Goal: Task Accomplishment & Management: Use online tool/utility

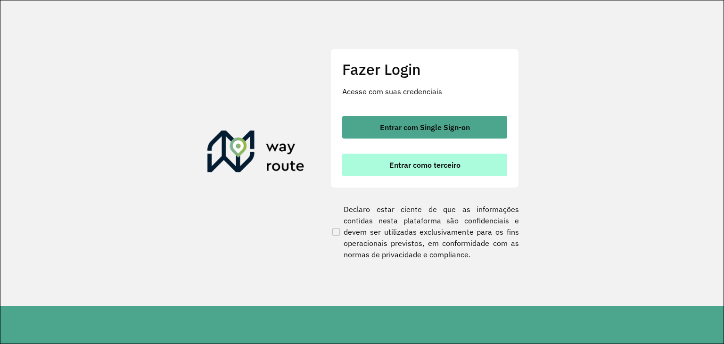
click at [374, 161] on button "Entrar como terceiro" at bounding box center [424, 165] width 165 height 23
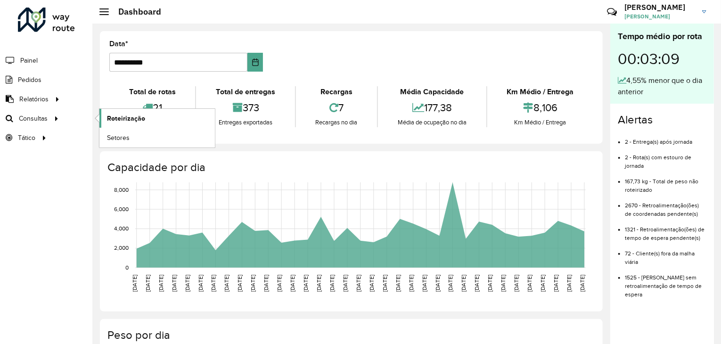
click at [121, 122] on span "Roteirização" at bounding box center [126, 119] width 38 height 10
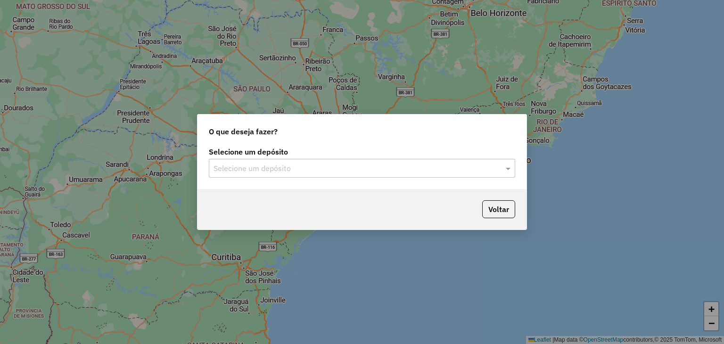
click at [288, 164] on input "text" at bounding box center [353, 168] width 278 height 11
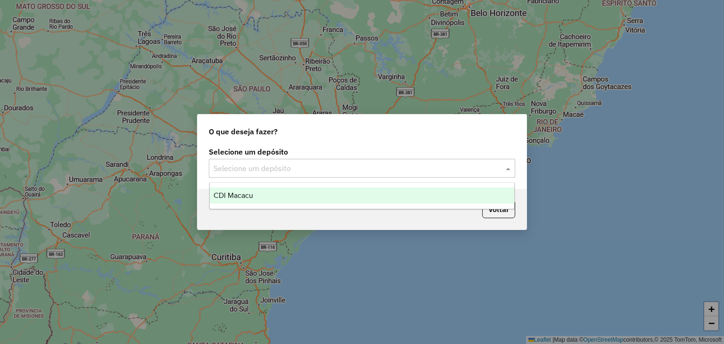
click at [310, 190] on div "CDI Macacu" at bounding box center [362, 196] width 305 height 16
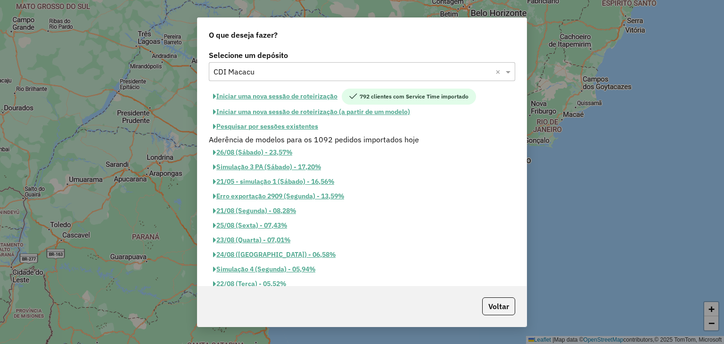
click at [282, 125] on button "Pesquisar por sessões existentes" at bounding box center [266, 126] width 114 height 15
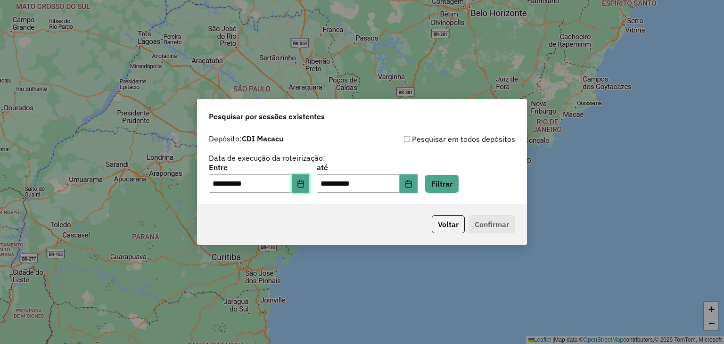
click at [300, 184] on button "Choose Date" at bounding box center [301, 183] width 18 height 19
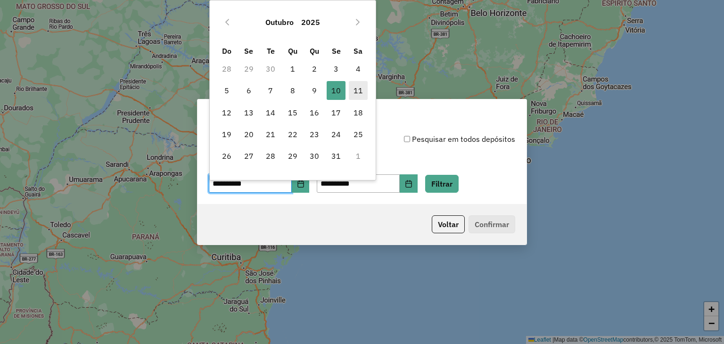
click at [349, 91] on span "11" at bounding box center [358, 90] width 19 height 19
type input "**********"
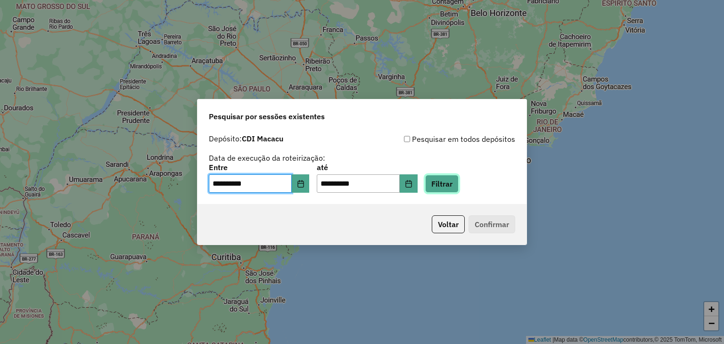
click at [455, 183] on button "Filtrar" at bounding box center [441, 184] width 33 height 18
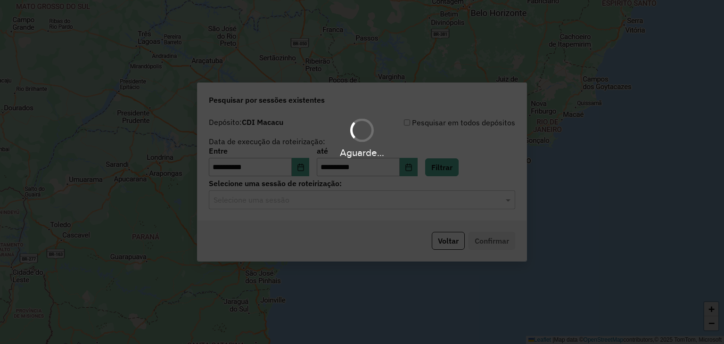
click at [301, 200] on div "Aguarde..." at bounding box center [362, 172] width 724 height 344
click at [301, 200] on hb-app "**********" at bounding box center [362, 172] width 724 height 344
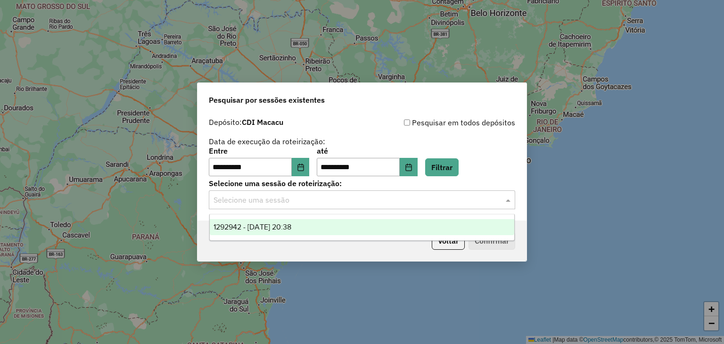
click at [290, 202] on input "text" at bounding box center [353, 200] width 278 height 11
click at [289, 228] on span "1292942 - 11/10/2025 20:38" at bounding box center [253, 227] width 78 height 8
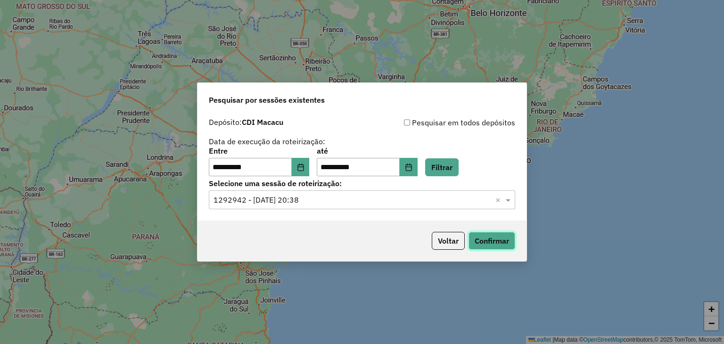
click at [478, 243] on button "Confirmar" at bounding box center [492, 241] width 47 height 18
click at [457, 169] on button "Filtrar" at bounding box center [441, 167] width 33 height 18
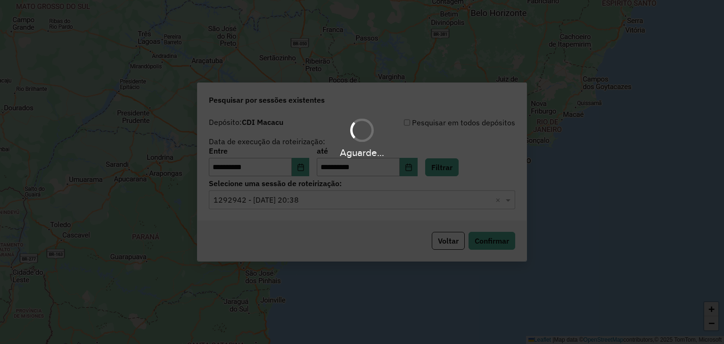
click at [497, 240] on div "Aguarde..." at bounding box center [362, 172] width 724 height 344
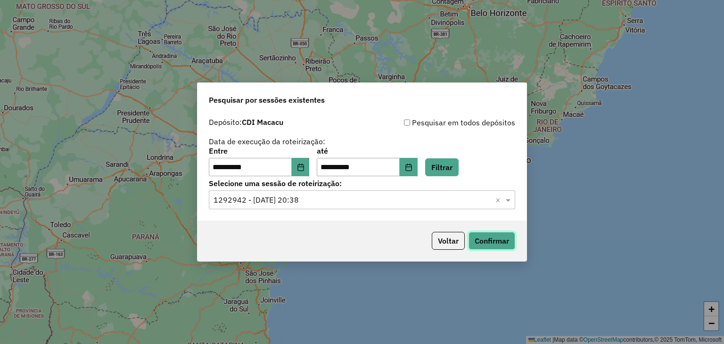
click at [498, 242] on button "Confirmar" at bounding box center [492, 241] width 47 height 18
click at [488, 235] on button "Confirmar" at bounding box center [492, 241] width 47 height 18
click at [489, 244] on button "Confirmar" at bounding box center [492, 241] width 47 height 18
click at [483, 239] on button "Confirmar" at bounding box center [492, 241] width 47 height 18
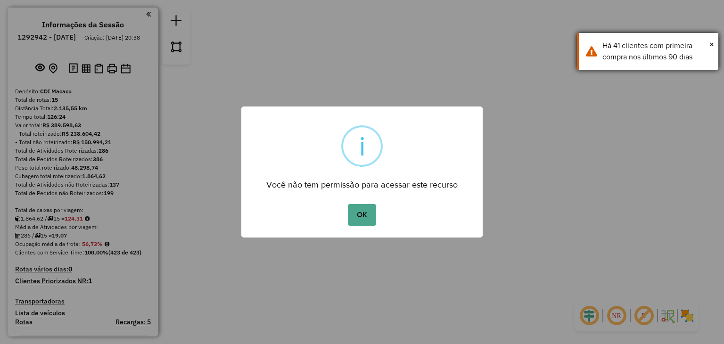
click at [709, 43] on div "Há 41 clientes com primeira compra nos últimos 90 dias" at bounding box center [657, 51] width 109 height 23
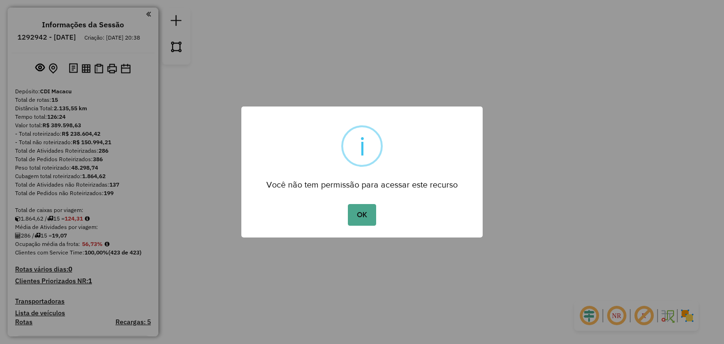
click at [342, 218] on div "OK No Cancel" at bounding box center [361, 215] width 241 height 26
click at [364, 214] on button "OK" at bounding box center [362, 215] width 28 height 22
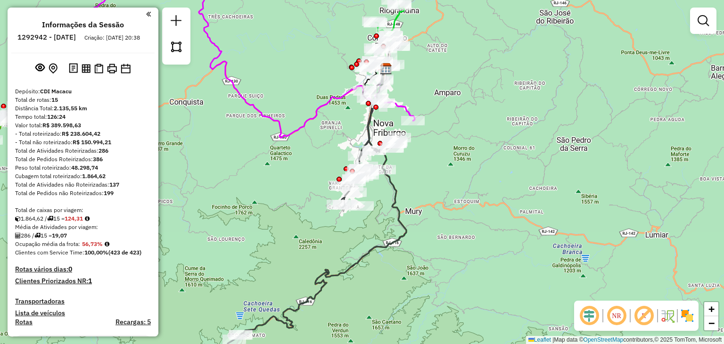
drag, startPoint x: 456, startPoint y: 67, endPoint x: 449, endPoint y: 96, distance: 29.2
click at [456, 89] on div "Janela de atendimento Grade de atendimento Capacidade Transportadoras Veículos …" at bounding box center [362, 172] width 724 height 344
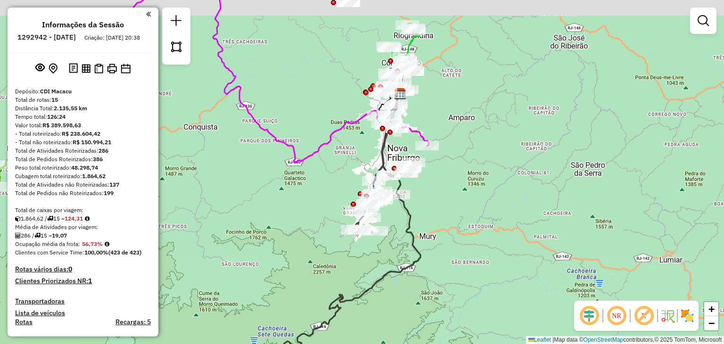
drag, startPoint x: 422, startPoint y: 69, endPoint x: 424, endPoint y: 111, distance: 42.5
click at [438, 114] on div "Rota 8 - Placa JBF1J27 08511864 - RONALDO DE ALMEIDA Janela de atendimento Grad…" at bounding box center [362, 172] width 724 height 344
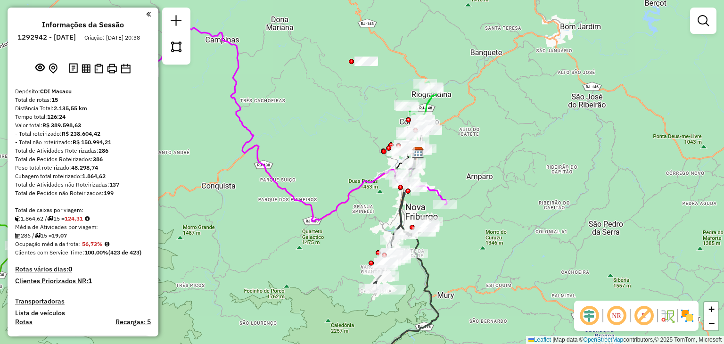
drag, startPoint x: 332, startPoint y: 76, endPoint x: 349, endPoint y: 116, distance: 44.0
click at [349, 116] on div "Janela de atendimento Grade de atendimento Capacidade Transportadoras Veículos …" at bounding box center [362, 172] width 724 height 344
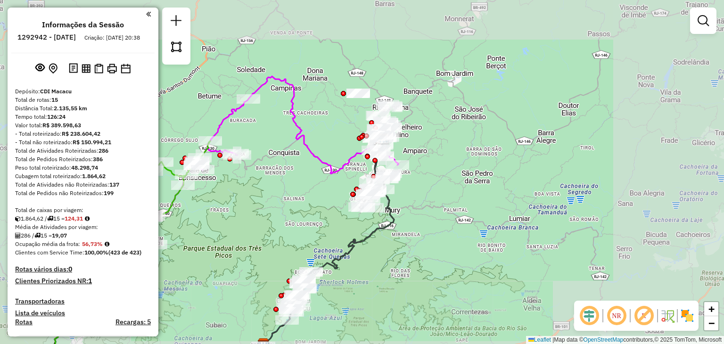
drag, startPoint x: 298, startPoint y: 161, endPoint x: 429, endPoint y: 74, distance: 156.8
click at [432, 72] on div "Janela de atendimento Grade de atendimento Capacidade Transportadoras Veículos …" at bounding box center [362, 172] width 724 height 344
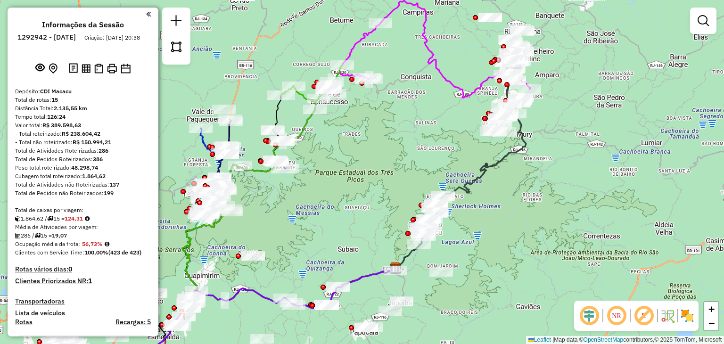
drag, startPoint x: 393, startPoint y: 97, endPoint x: 385, endPoint y: 114, distance: 18.8
click at [385, 114] on div "Janela de atendimento Grade de atendimento Capacidade Transportadoras Veículos …" at bounding box center [362, 172] width 724 height 344
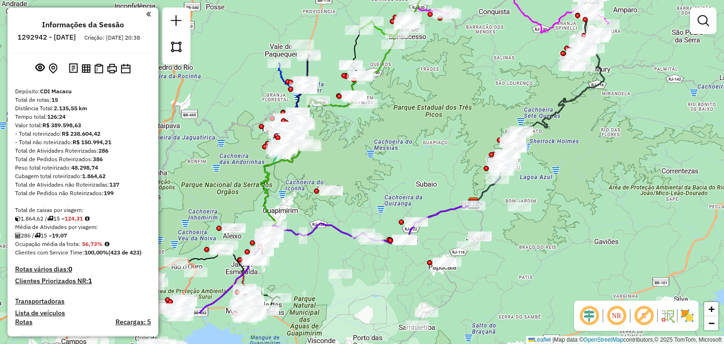
drag, startPoint x: 376, startPoint y: 147, endPoint x: 484, endPoint y: 40, distance: 151.7
click at [484, 40] on div "Janela de atendimento Grade de atendimento Capacidade Transportadoras Veículos …" at bounding box center [362, 172] width 724 height 344
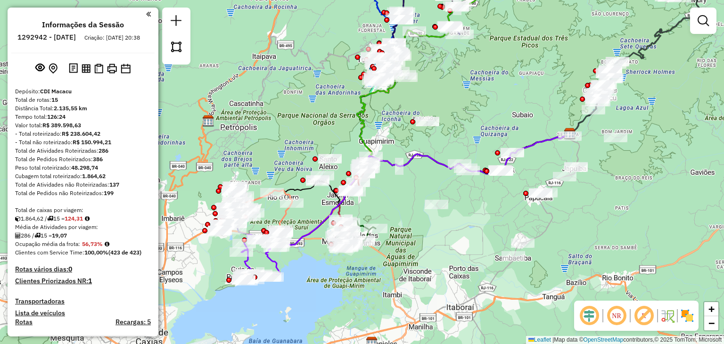
drag, startPoint x: 439, startPoint y: 104, endPoint x: 503, endPoint y: 76, distance: 70.3
click at [503, 76] on div "Janela de atendimento Grade de atendimento Capacidade Transportadoras Veículos …" at bounding box center [362, 172] width 724 height 344
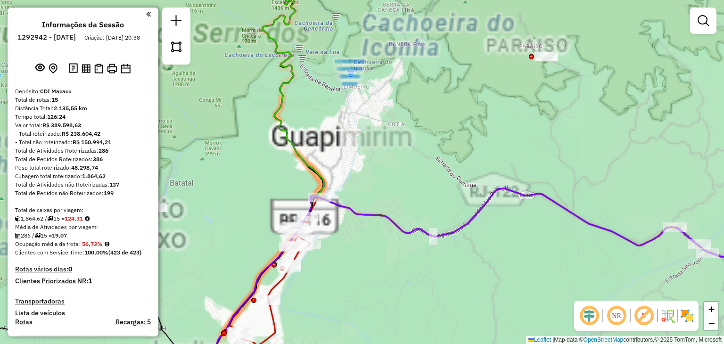
drag, startPoint x: 263, startPoint y: 146, endPoint x: 522, endPoint y: 81, distance: 267.4
click at [522, 81] on div "Janela de atendimento Grade de atendimento Capacidade Transportadoras Veículos …" at bounding box center [362, 172] width 724 height 344
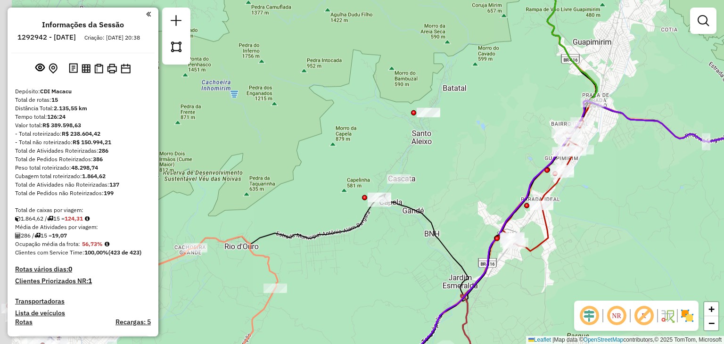
drag, startPoint x: 434, startPoint y: 133, endPoint x: 438, endPoint y: 88, distance: 45.0
click at [442, 92] on div "Janela de atendimento Grade de atendimento Capacidade Transportadoras Veículos …" at bounding box center [362, 172] width 724 height 344
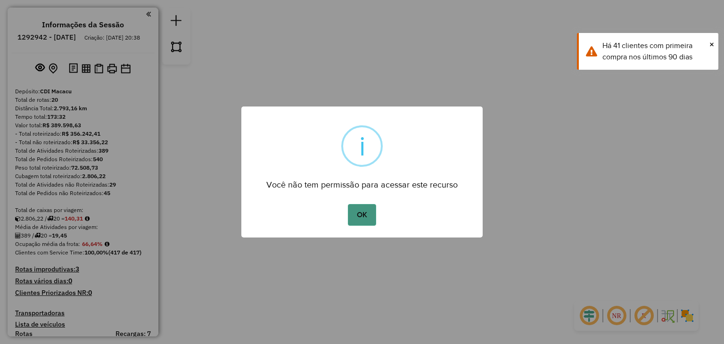
click at [355, 221] on button "OK" at bounding box center [362, 215] width 28 height 22
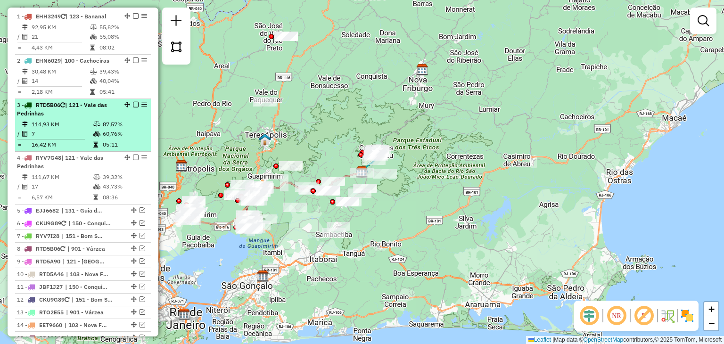
scroll to position [519, 0]
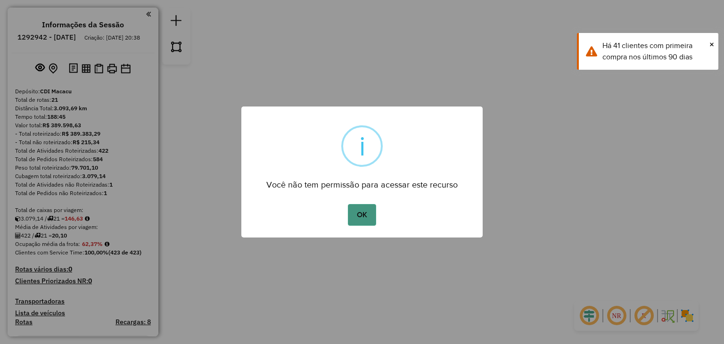
drag, startPoint x: 357, startPoint y: 221, endPoint x: 360, endPoint y: 216, distance: 6.1
click at [360, 216] on button "OK" at bounding box center [362, 215] width 28 height 22
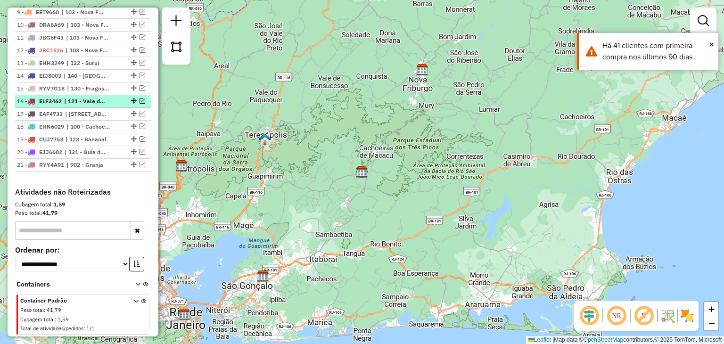
scroll to position [330, 0]
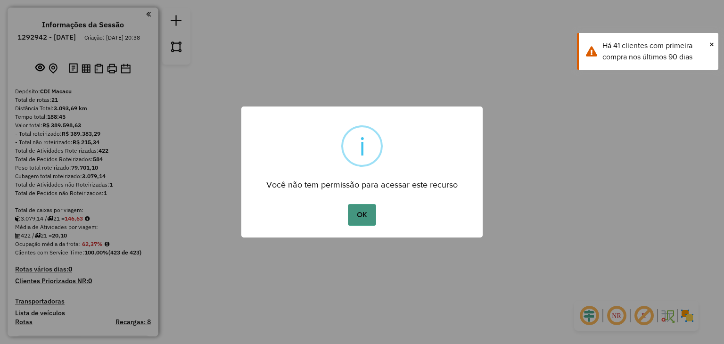
click at [365, 208] on button "OK" at bounding box center [362, 215] width 28 height 22
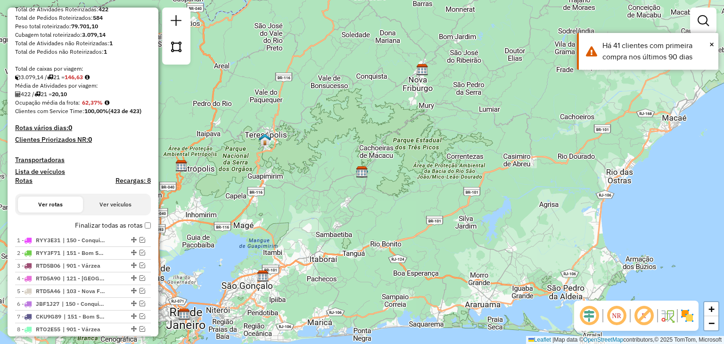
scroll to position [94, 0]
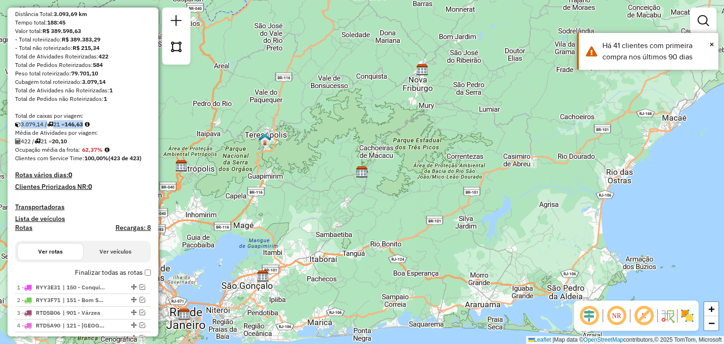
drag, startPoint x: 11, startPoint y: 133, endPoint x: 92, endPoint y: 131, distance: 81.1
click at [92, 131] on div "Depósito: CDI Macacu Total de rotas: 21 Distância Total: 3.093,69 km Tempo tota…" at bounding box center [82, 279] width 143 height 572
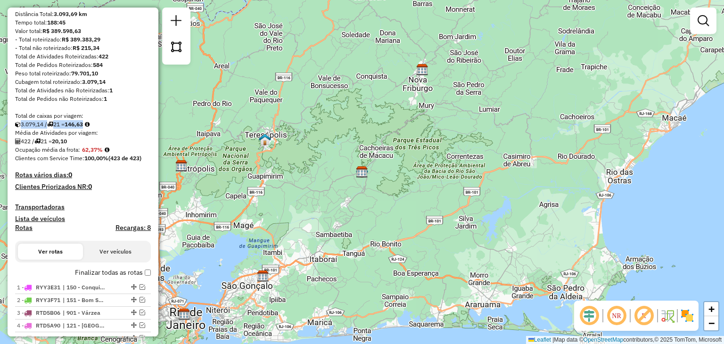
click at [110, 129] on div "3.079,14 / 21 = 146,63" at bounding box center [83, 124] width 136 height 8
click at [88, 154] on div "Ocupação média da frota: 62,37%" at bounding box center [83, 150] width 136 height 8
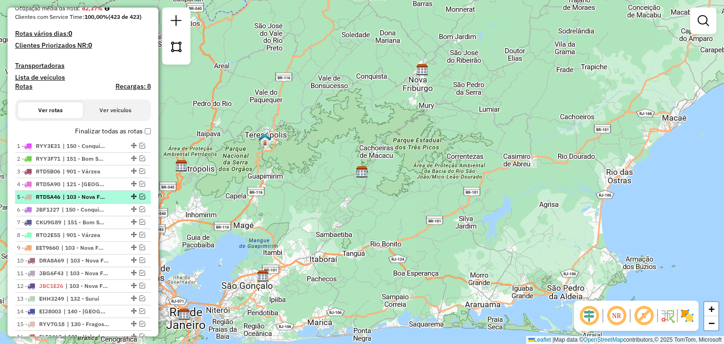
scroll to position [330, 0]
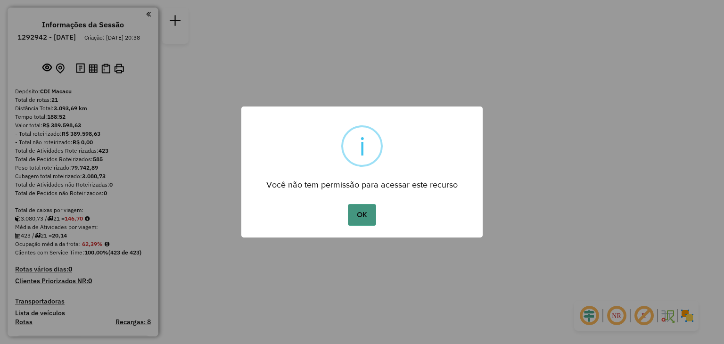
click at [350, 211] on button "OK" at bounding box center [362, 215] width 28 height 22
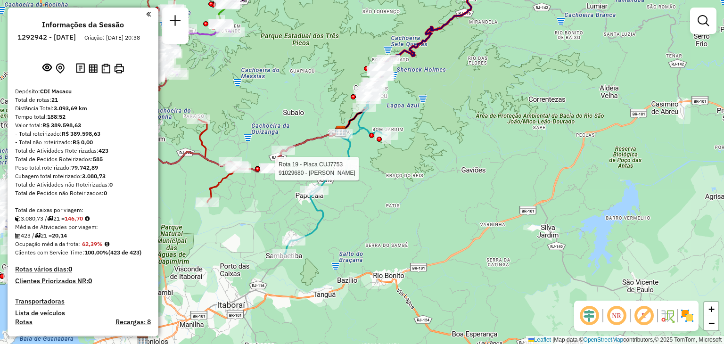
select select "**********"
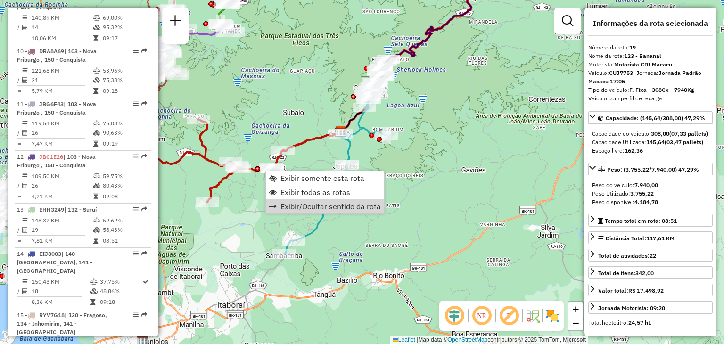
scroll to position [1126, 0]
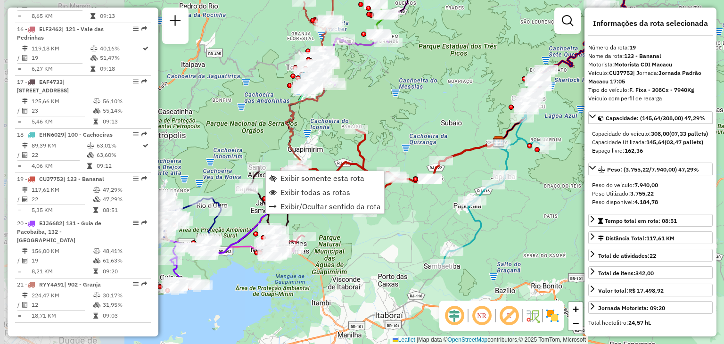
drag, startPoint x: 282, startPoint y: 254, endPoint x: 411, endPoint y: 265, distance: 130.1
click at [411, 265] on div "Janela de atendimento Grade de atendimento Capacidade Transportadoras Veículos …" at bounding box center [362, 172] width 724 height 344
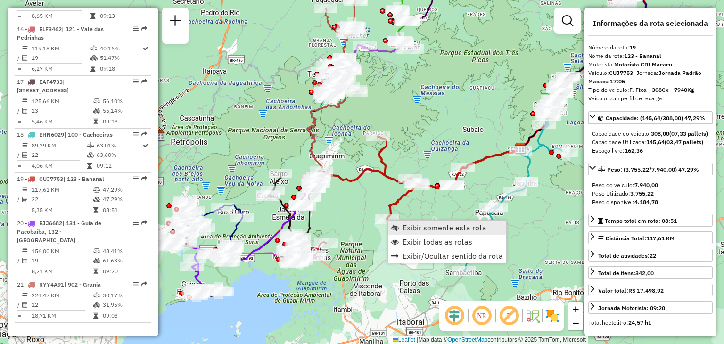
click at [403, 224] on span "Exibir somente esta rota" at bounding box center [445, 228] width 84 height 8
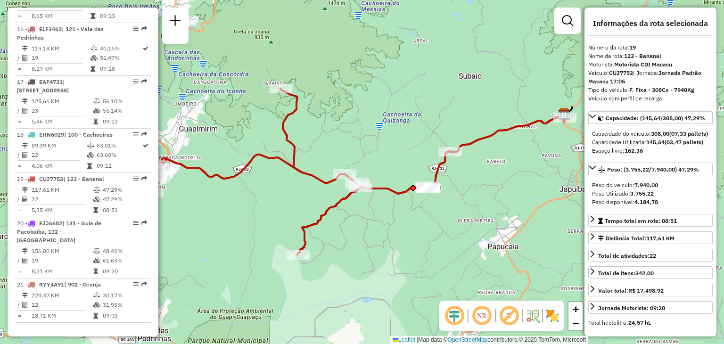
drag, startPoint x: 343, startPoint y: 228, endPoint x: 371, endPoint y: 231, distance: 28.0
click at [369, 231] on div "Janela de atendimento Grade de atendimento Capacidade Transportadoras Veículos …" at bounding box center [362, 172] width 724 height 344
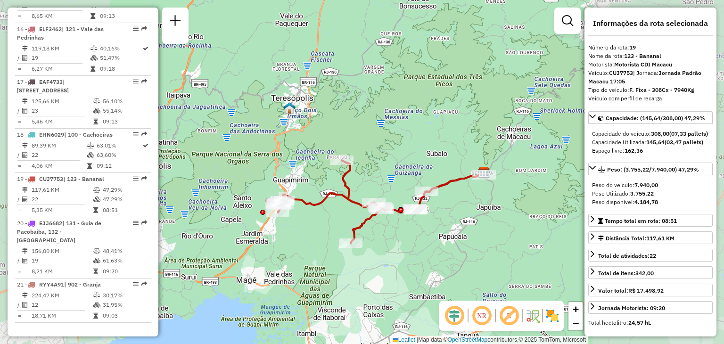
drag, startPoint x: 438, startPoint y: 228, endPoint x: 425, endPoint y: 226, distance: 12.3
click at [425, 226] on div "Janela de atendimento Grade de atendimento Capacidade Transportadoras Veículos …" at bounding box center [362, 172] width 724 height 344
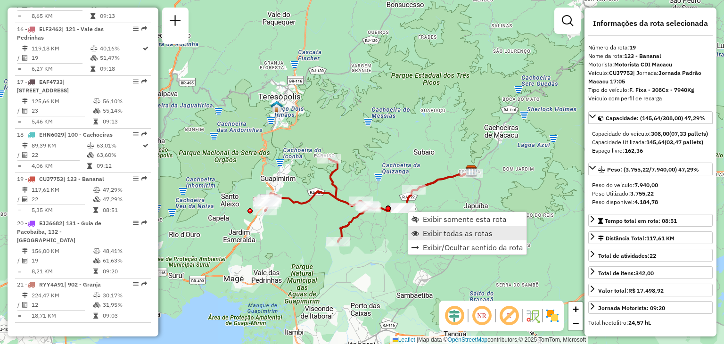
click at [449, 231] on span "Exibir todas as rotas" at bounding box center [458, 234] width 70 height 8
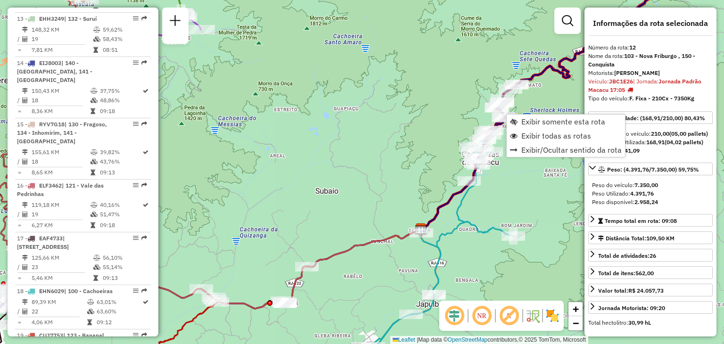
scroll to position [929, 0]
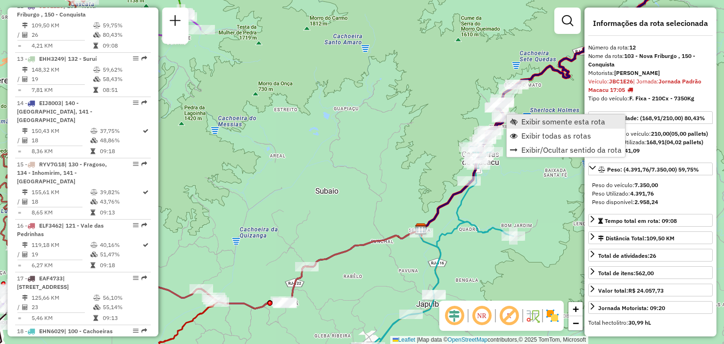
click at [528, 124] on span "Exibir somente esta rota" at bounding box center [564, 122] width 84 height 8
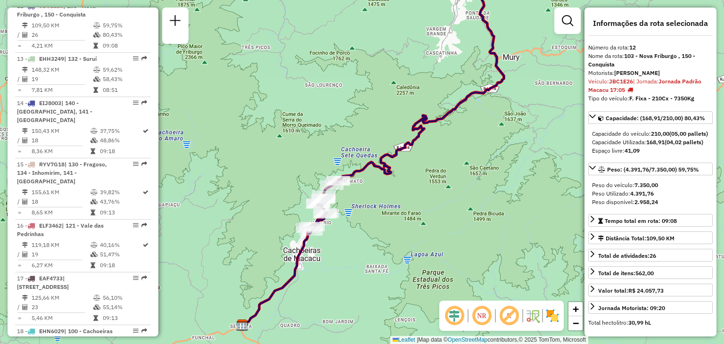
drag, startPoint x: 489, startPoint y: 160, endPoint x: 449, endPoint y: 306, distance: 151.0
click at [449, 306] on hb-router-mapa "Informações da Sessão 1292942 - [DATE] Criação: [DATE] 20:38 Depósito: CDI Maca…" at bounding box center [362, 172] width 724 height 344
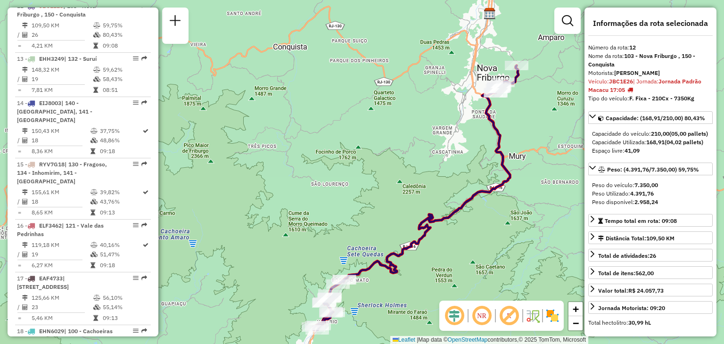
drag, startPoint x: 338, startPoint y: 290, endPoint x: 467, endPoint y: 161, distance: 183.1
click at [467, 161] on div "Janela de atendimento Grade de atendimento Capacidade Transportadoras Veículos …" at bounding box center [362, 172] width 724 height 344
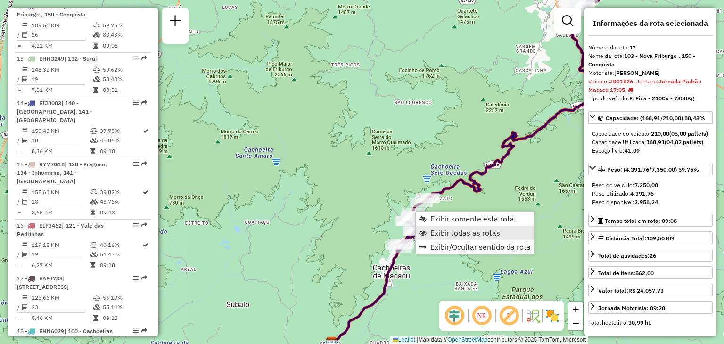
click at [456, 236] on span "Exibir todas as rotas" at bounding box center [466, 233] width 70 height 8
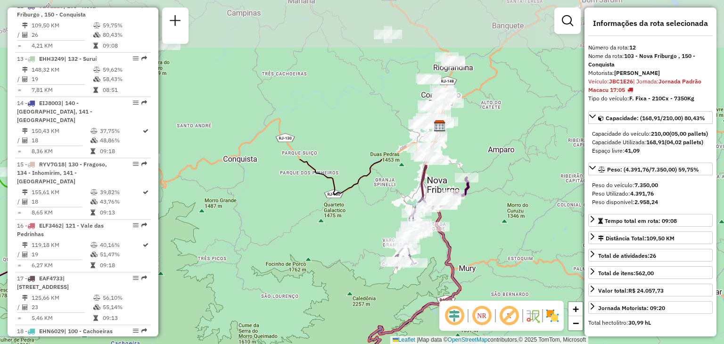
drag, startPoint x: 497, startPoint y: 124, endPoint x: 390, endPoint y: 274, distance: 183.9
click at [390, 274] on div "Janela de atendimento Grade de atendimento Capacidade Transportadoras Veículos …" at bounding box center [362, 172] width 724 height 344
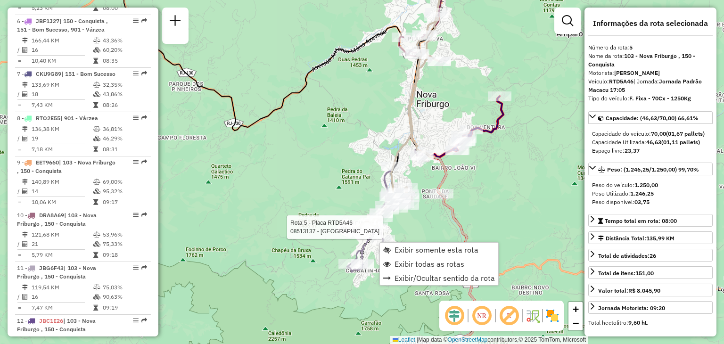
scroll to position [569, 0]
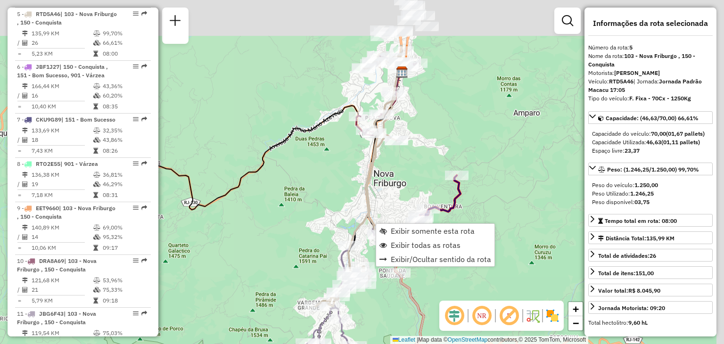
drag, startPoint x: 388, startPoint y: 102, endPoint x: 343, endPoint y: 183, distance: 92.8
click at [343, 183] on div "Janela de atendimento Grade de atendimento Capacidade Transportadoras Veículos …" at bounding box center [362, 172] width 724 height 344
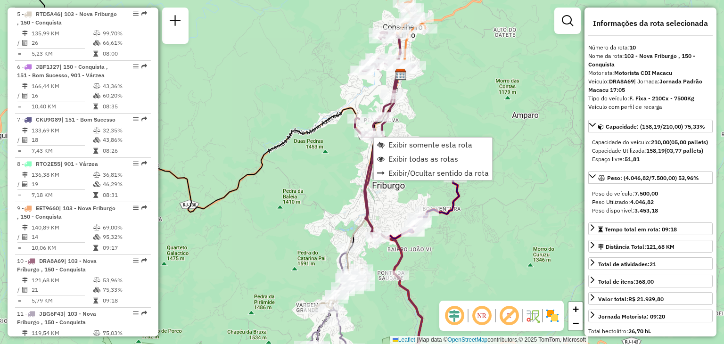
scroll to position [824, 0]
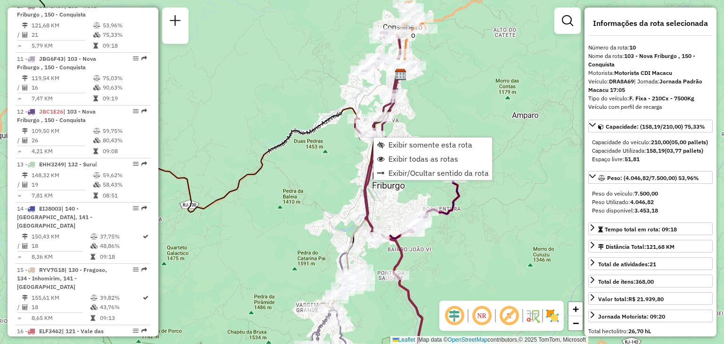
click at [449, 85] on div "Rota 10 - Placa DRA8A69 08504916 - RUTE DE SOUZA PAULIN Rota 10 - Placa DRA8A69…" at bounding box center [362, 172] width 724 height 344
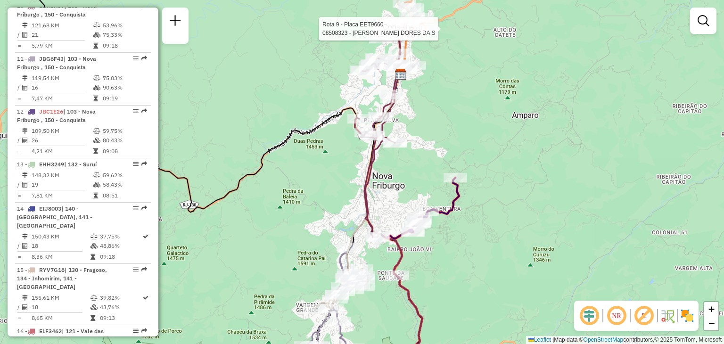
select select "**********"
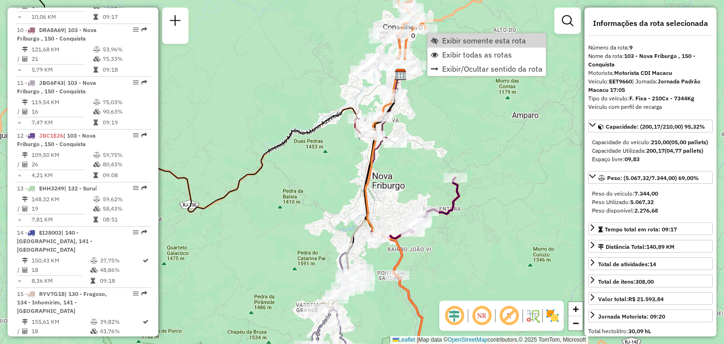
scroll to position [771, 0]
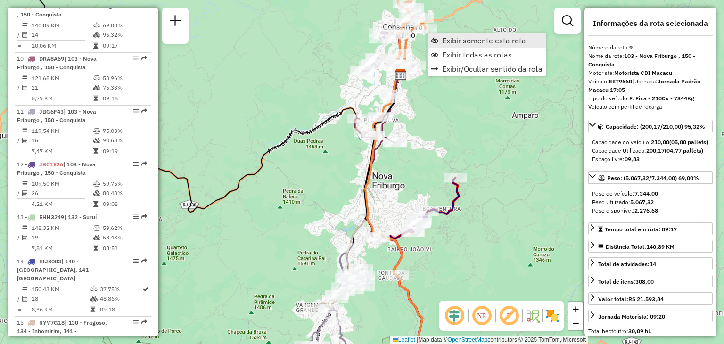
click at [500, 38] on span "Exibir somente esta rota" at bounding box center [484, 41] width 84 height 8
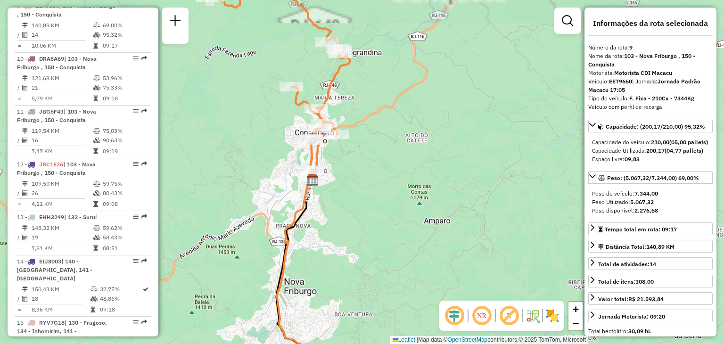
drag, startPoint x: 394, startPoint y: 69, endPoint x: 419, endPoint y: 90, distance: 32.5
click at [419, 90] on div "Janela de atendimento Grade de atendimento Capacidade Transportadoras Veículos …" at bounding box center [362, 172] width 724 height 344
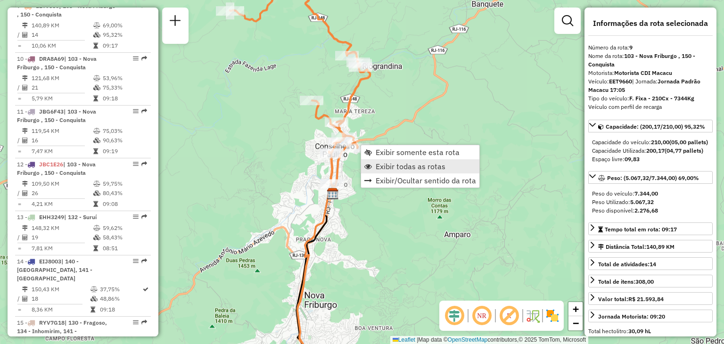
click at [393, 168] on span "Exibir todas as rotas" at bounding box center [411, 167] width 70 height 8
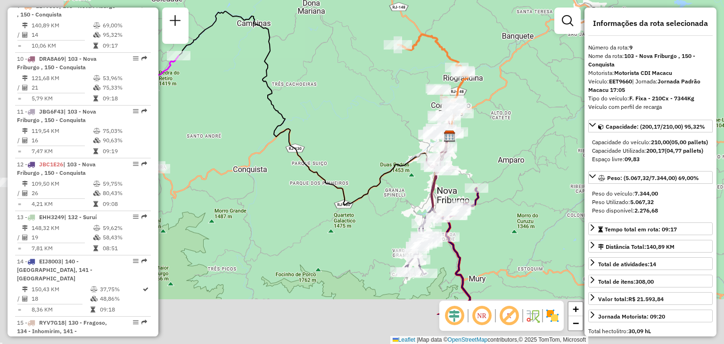
drag, startPoint x: 336, startPoint y: 161, endPoint x: 463, endPoint y: 108, distance: 137.2
click at [463, 105] on div "Janela de atendimento Grade de atendimento Capacidade Transportadoras Veículos …" at bounding box center [362, 172] width 724 height 344
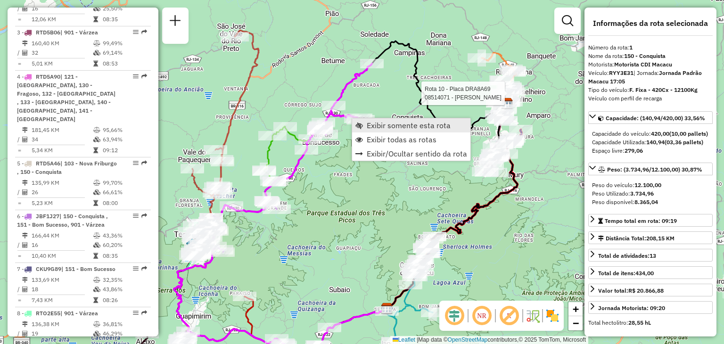
scroll to position [358, 0]
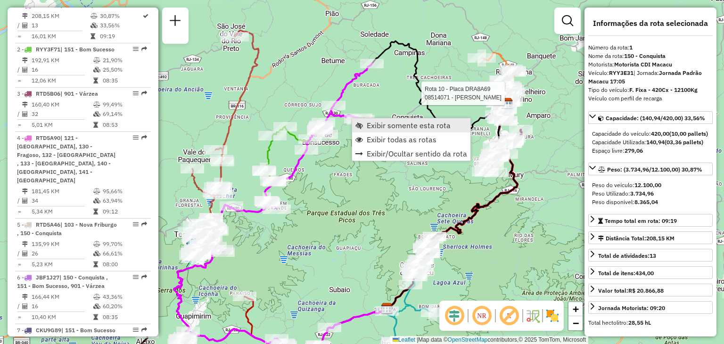
click at [382, 122] on span "Exibir somente esta rota" at bounding box center [409, 126] width 84 height 8
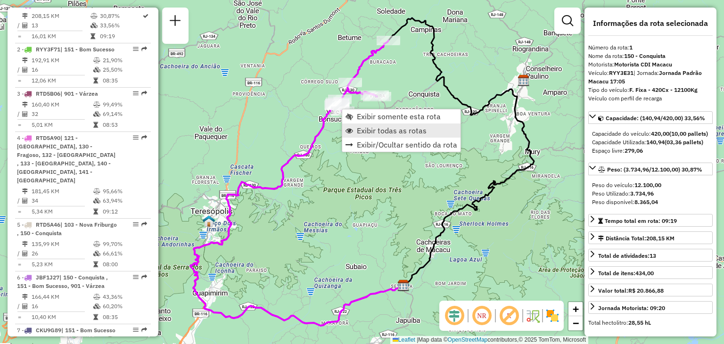
click at [370, 127] on span "Exibir todas as rotas" at bounding box center [392, 131] width 70 height 8
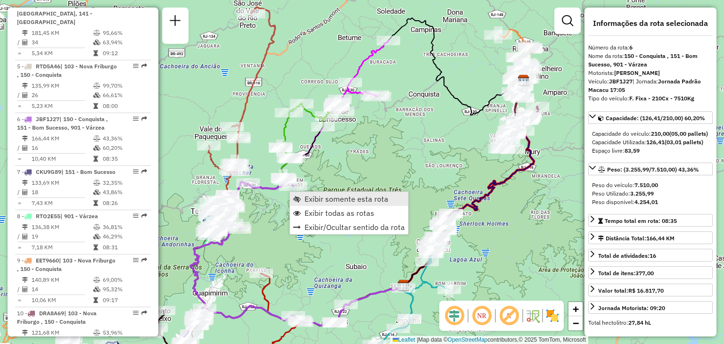
scroll to position [622, 0]
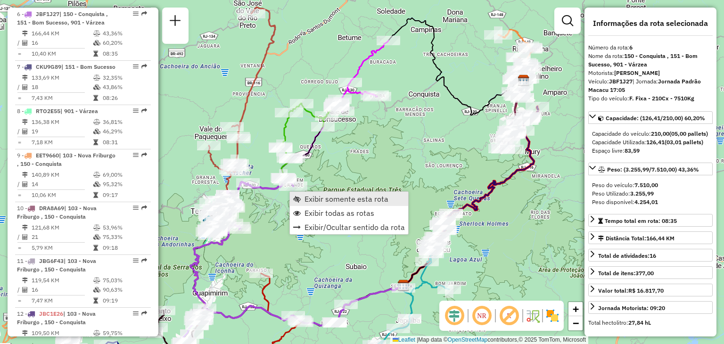
click at [317, 196] on span "Exibir somente esta rota" at bounding box center [347, 199] width 84 height 8
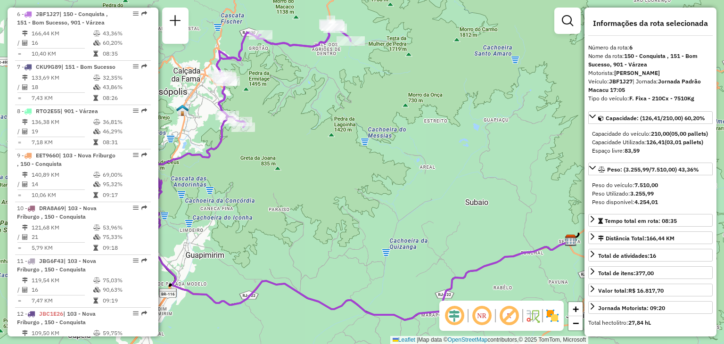
drag, startPoint x: 289, startPoint y: 145, endPoint x: 362, endPoint y: 185, distance: 83.4
click at [362, 185] on div "Janela de atendimento Grade de atendimento Capacidade Transportadoras Veículos …" at bounding box center [362, 172] width 724 height 344
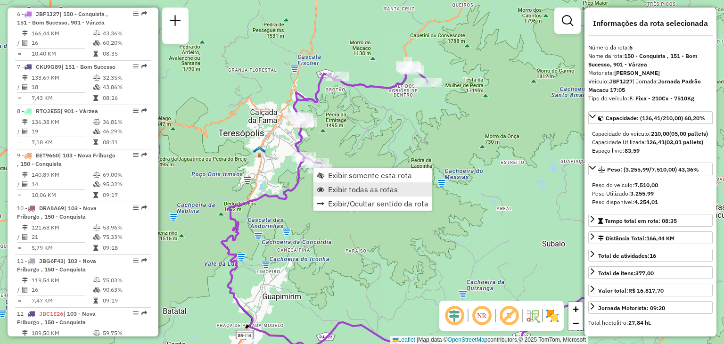
click at [353, 191] on span "Exibir todas as rotas" at bounding box center [363, 190] width 70 height 8
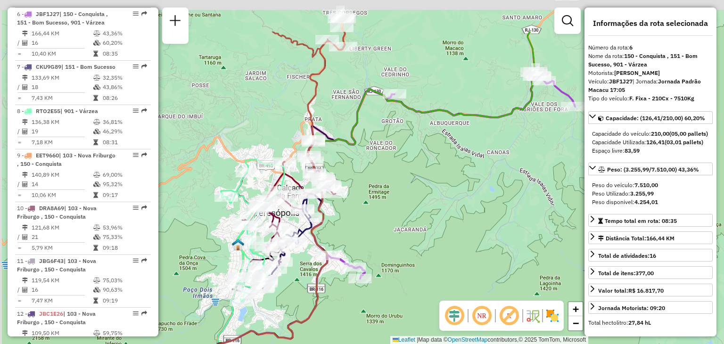
drag, startPoint x: 307, startPoint y: 44, endPoint x: 346, endPoint y: 117, distance: 83.5
click at [346, 117] on div "Janela de atendimento Grade de atendimento Capacidade Transportadoras Veículos …" at bounding box center [362, 172] width 724 height 344
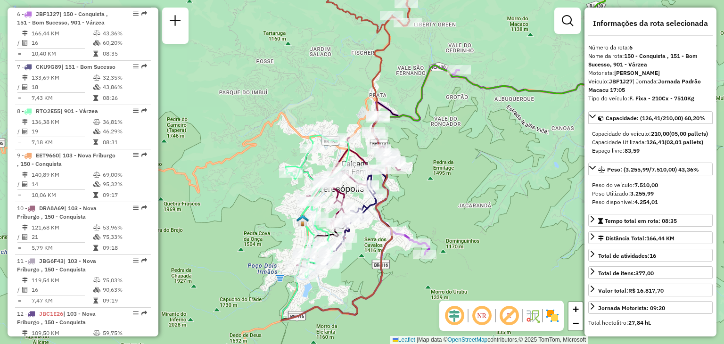
drag, startPoint x: 347, startPoint y: 116, endPoint x: 371, endPoint y: 75, distance: 47.6
click at [372, 75] on div "Janela de atendimento Grade de atendimento Capacidade Transportadoras Veículos …" at bounding box center [362, 172] width 724 height 344
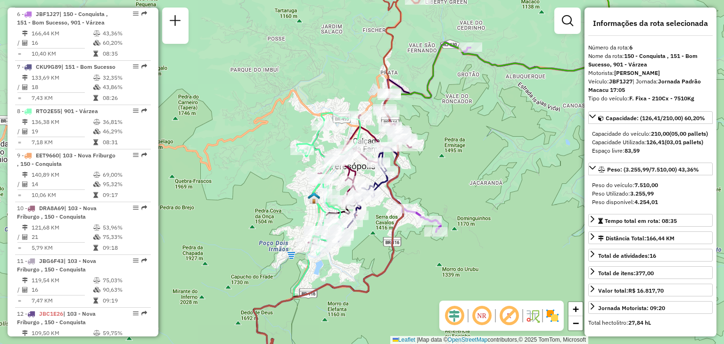
drag, startPoint x: 380, startPoint y: 52, endPoint x: 349, endPoint y: 213, distance: 164.2
click at [349, 211] on div "Rota 3 - Placa RTD5B06 08510137 - DICKSON DAMAZIO Rota 3 - Placa RTD5B06 085026…" at bounding box center [362, 172] width 724 height 344
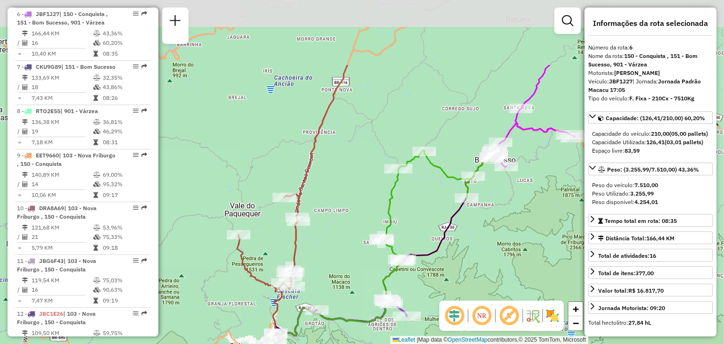
drag, startPoint x: 411, startPoint y: 179, endPoint x: 344, endPoint y: 261, distance: 106.2
click at [344, 261] on div "Janela de atendimento Grade de atendimento Capacidade Transportadoras Veículos …" at bounding box center [362, 172] width 724 height 344
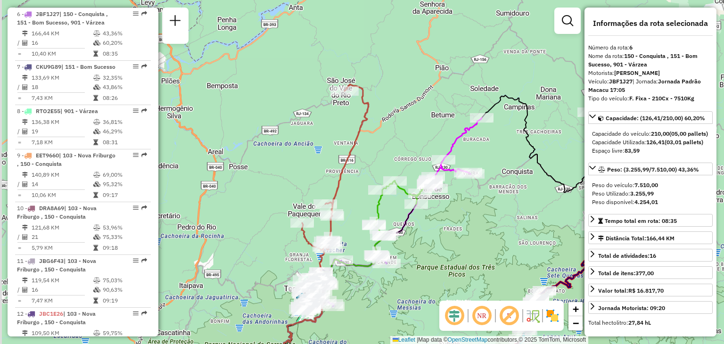
drag, startPoint x: 337, startPoint y: 269, endPoint x: 365, endPoint y: 225, distance: 51.7
click at [361, 227] on div "Janela de atendimento Grade de atendimento Capacidade Transportadoras Veículos …" at bounding box center [362, 172] width 724 height 344
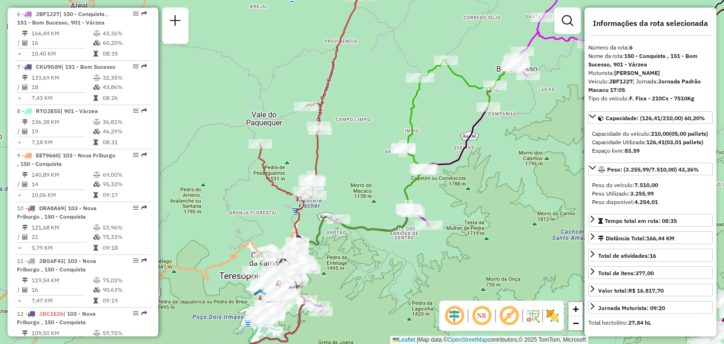
drag, startPoint x: 338, startPoint y: 286, endPoint x: 427, endPoint y: 223, distance: 109.0
click at [419, 227] on div "Janela de atendimento Grade de atendimento Capacidade Transportadoras Veículos …" at bounding box center [362, 172] width 724 height 344
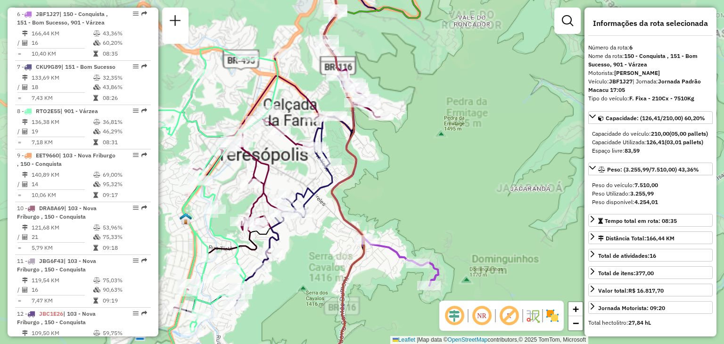
drag, startPoint x: 372, startPoint y: 234, endPoint x: 391, endPoint y: 224, distance: 22.6
click at [387, 233] on div "Janela de atendimento Grade de atendimento Capacidade Transportadoras Veículos …" at bounding box center [362, 172] width 724 height 344
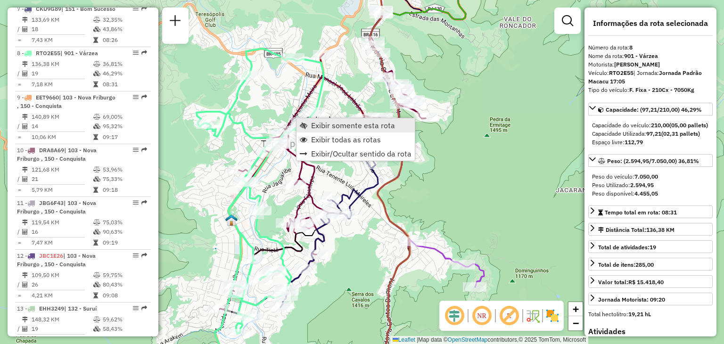
scroll to position [726, 0]
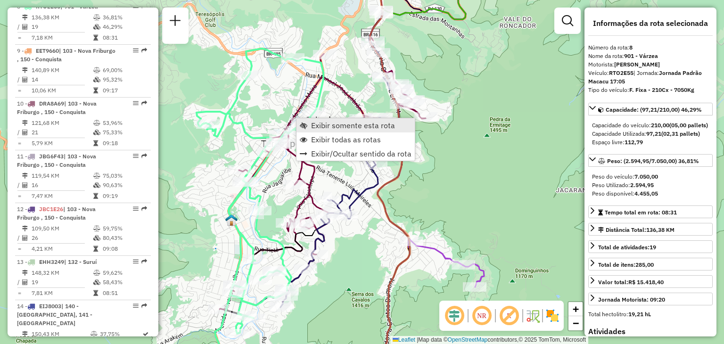
click at [327, 126] on span "Exibir somente esta rota" at bounding box center [353, 126] width 84 height 8
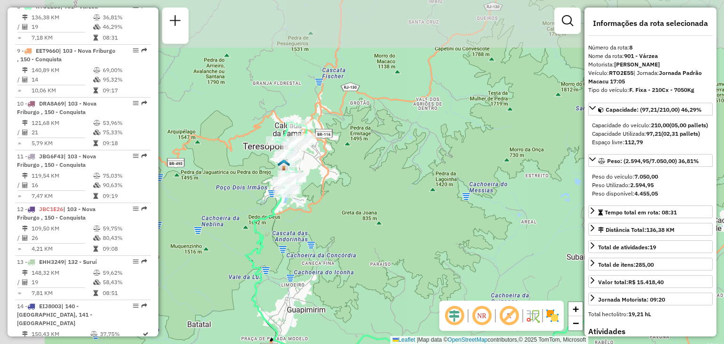
drag, startPoint x: 368, startPoint y: 234, endPoint x: 390, endPoint y: 256, distance: 30.7
click at [390, 256] on div "Janela de atendimento Grade de atendimento Capacidade Transportadoras Veículos …" at bounding box center [362, 172] width 724 height 344
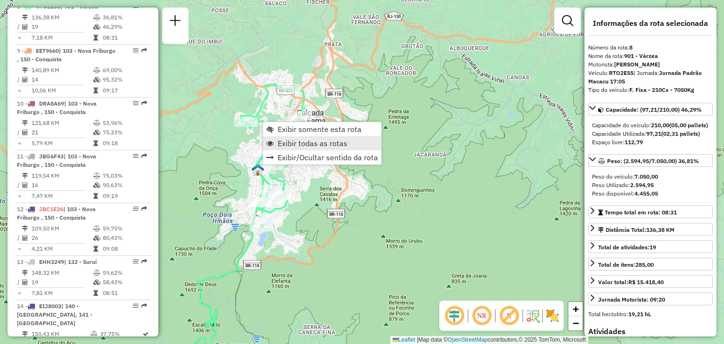
click at [292, 141] on span "Exibir todas as rotas" at bounding box center [313, 144] width 70 height 8
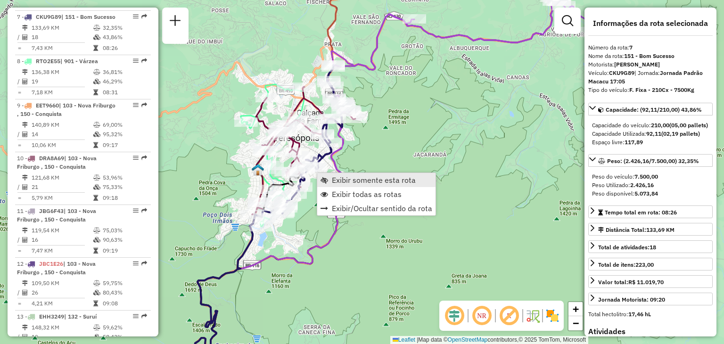
scroll to position [674, 0]
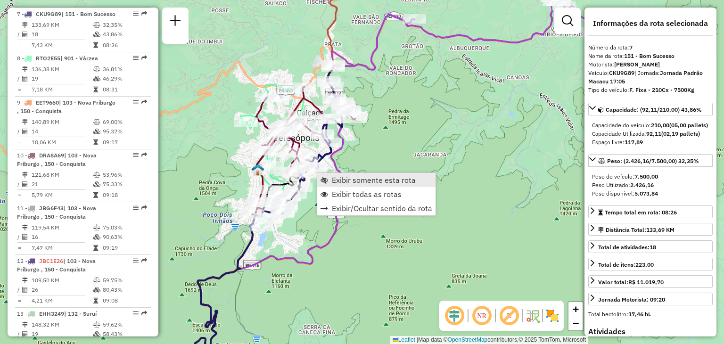
click at [340, 176] on span "Exibir somente esta rota" at bounding box center [374, 180] width 84 height 8
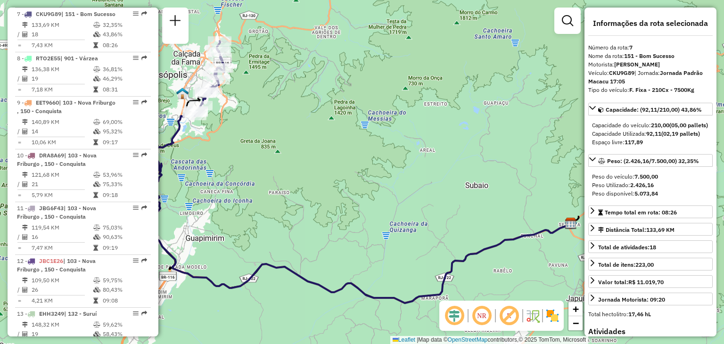
drag, startPoint x: 317, startPoint y: 181, endPoint x: 396, endPoint y: 230, distance: 93.2
click at [396, 230] on div "Janela de atendimento Grade de atendimento Capacidade Transportadoras Veículos …" at bounding box center [362, 172] width 724 height 344
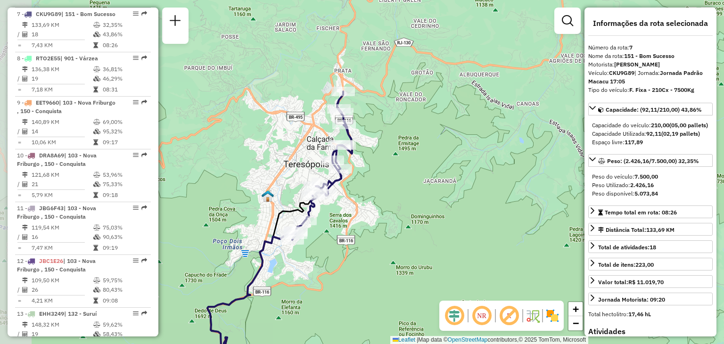
drag, startPoint x: 320, startPoint y: 176, endPoint x: 357, endPoint y: 199, distance: 43.3
click at [357, 199] on div "Janela de atendimento Grade de atendimento Capacidade Transportadoras Veículos …" at bounding box center [362, 172] width 724 height 344
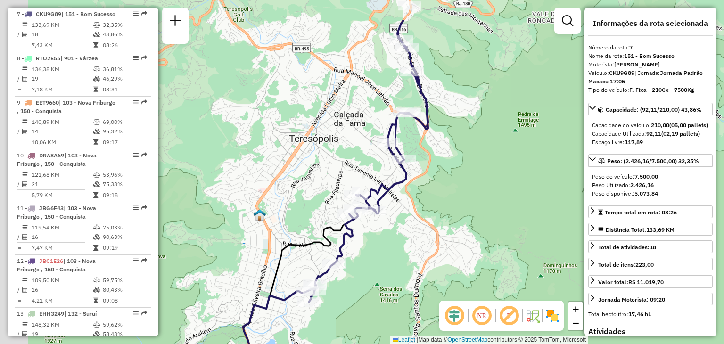
drag, startPoint x: 341, startPoint y: 217, endPoint x: 440, endPoint y: 274, distance: 113.6
click at [440, 274] on div "Janela de atendimento Grade de atendimento Capacidade Transportadoras Veículos …" at bounding box center [362, 172] width 724 height 344
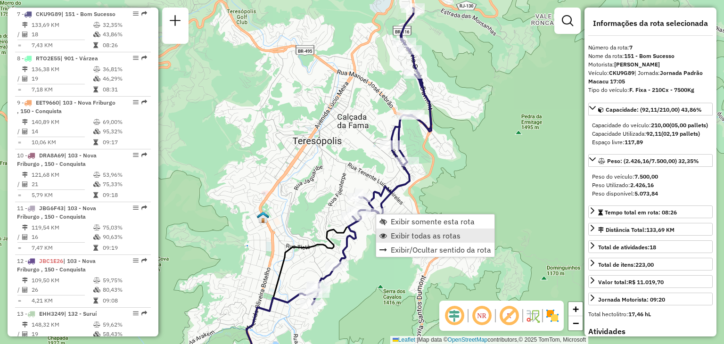
click at [412, 229] on link "Exibir todas as rotas" at bounding box center [435, 236] width 118 height 14
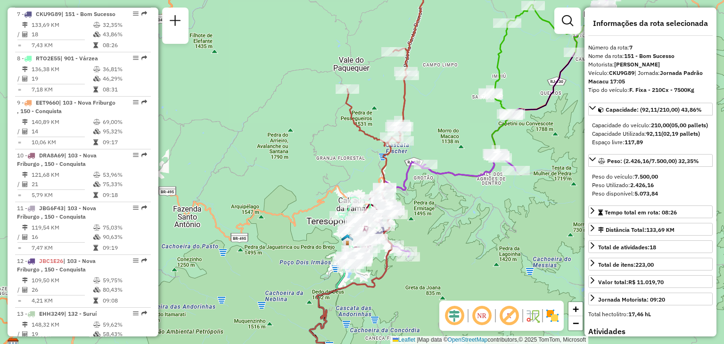
drag, startPoint x: 374, startPoint y: 295, endPoint x: 423, endPoint y: 177, distance: 126.9
click at [422, 180] on div "Janela de atendimento Grade de atendimento Capacidade Transportadoras Veículos …" at bounding box center [362, 172] width 724 height 344
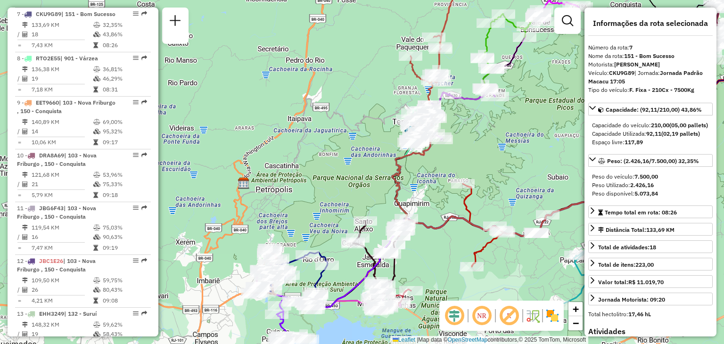
drag, startPoint x: 330, startPoint y: 224, endPoint x: 353, endPoint y: 153, distance: 73.8
click at [353, 153] on div "Rota 17 - Placa EAF4733 91027810 - ADENIRA ANESIA FERRE Janela de atendimento G…" at bounding box center [362, 172] width 724 height 344
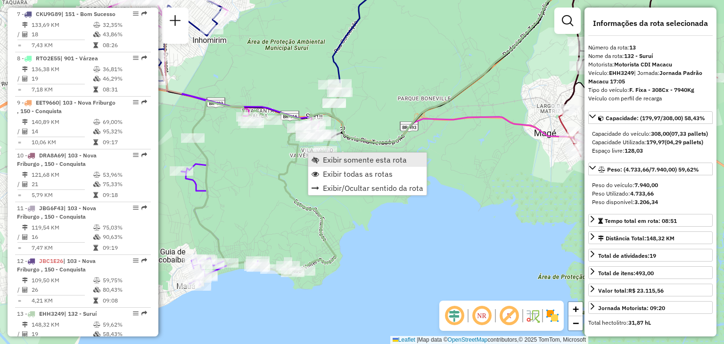
scroll to position [982, 0]
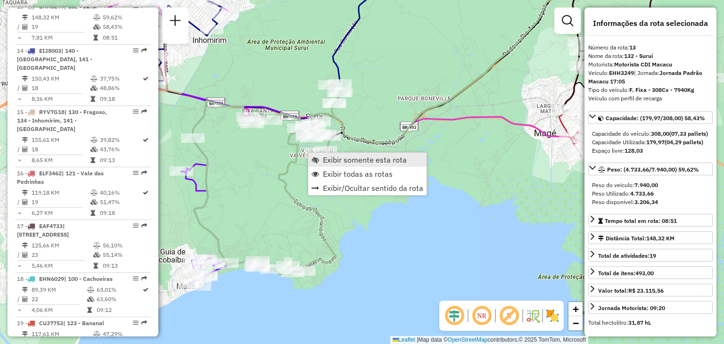
click at [345, 160] on span "Exibir somente esta rota" at bounding box center [365, 160] width 84 height 8
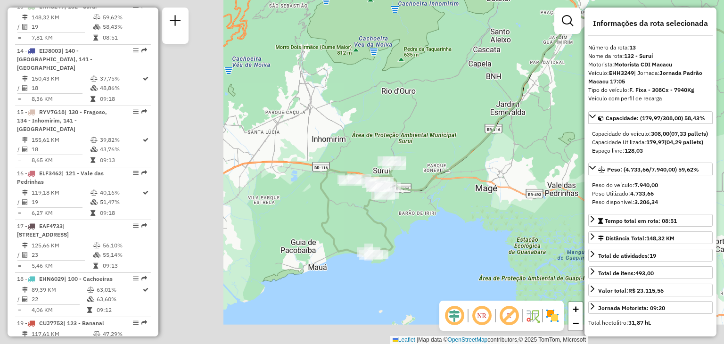
drag, startPoint x: 506, startPoint y: 165, endPoint x: 566, endPoint y: 143, distance: 63.3
click at [566, 143] on div "Janela de atendimento Grade de atendimento Capacidade Transportadoras Veículos …" at bounding box center [362, 172] width 724 height 344
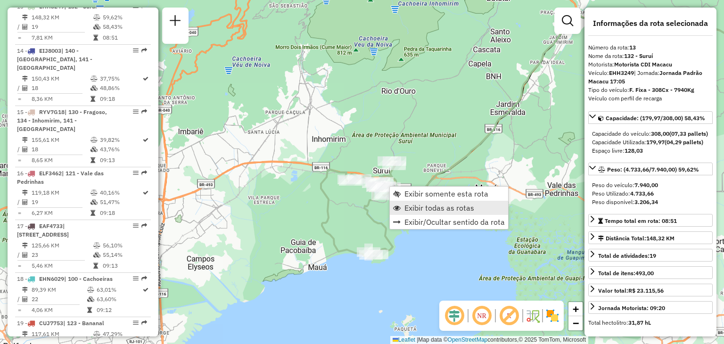
click at [404, 207] on link "Exibir todas as rotas" at bounding box center [449, 208] width 118 height 14
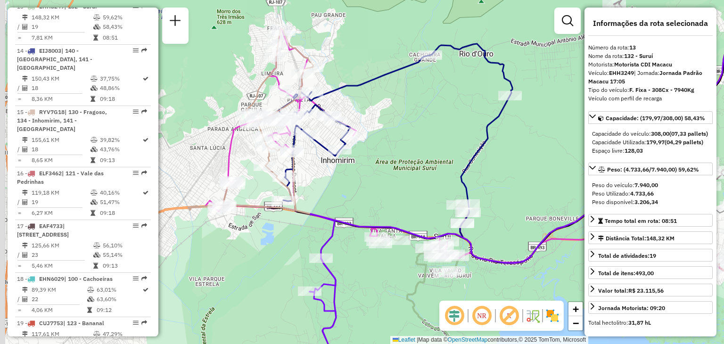
drag, startPoint x: 387, startPoint y: 111, endPoint x: 439, endPoint y: 147, distance: 63.0
click at [439, 146] on div "Janela de atendimento Grade de atendimento Capacidade Transportadoras Veículos …" at bounding box center [362, 172] width 724 height 344
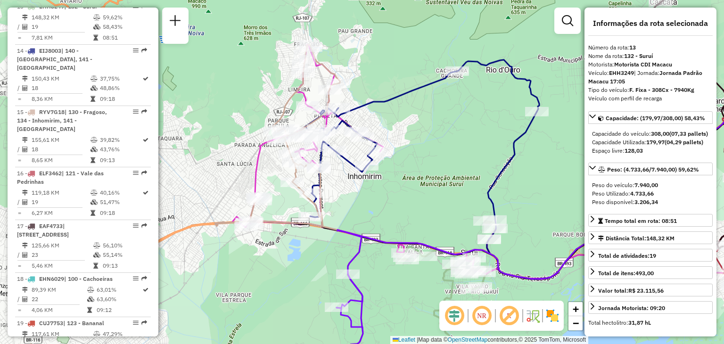
click at [469, 199] on div "Janela de atendimento Grade de atendimento Capacidade Transportadoras Veículos …" at bounding box center [362, 172] width 724 height 344
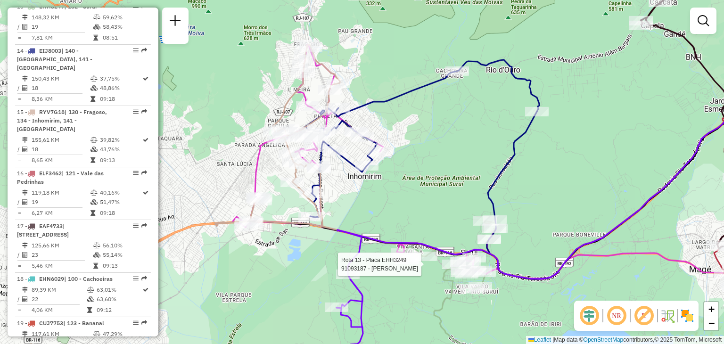
select select "**********"
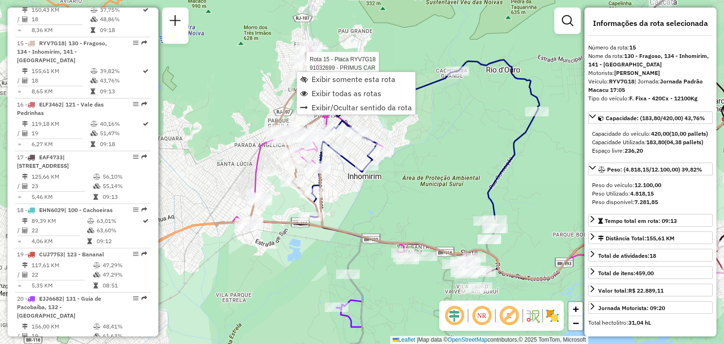
scroll to position [1079, 0]
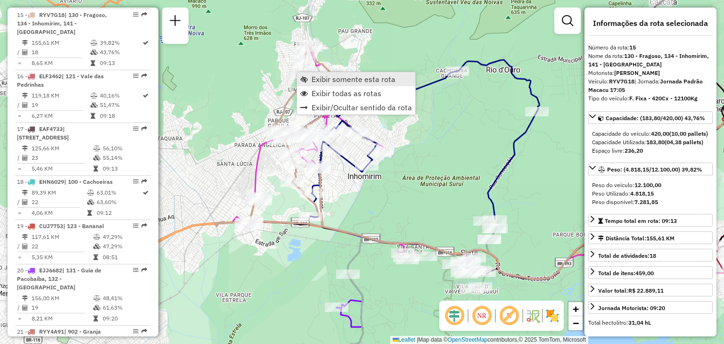
click at [336, 80] on span "Exibir somente esta rota" at bounding box center [354, 79] width 84 height 8
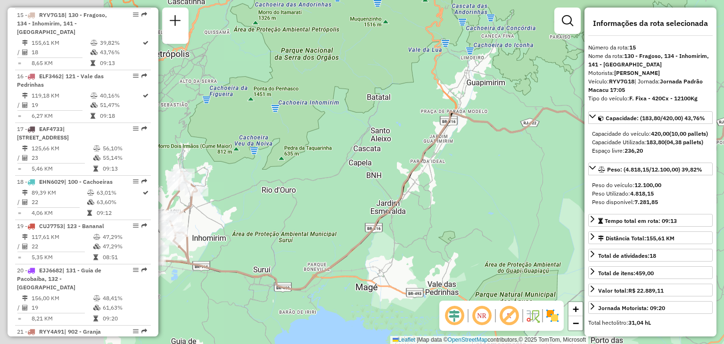
drag, startPoint x: 398, startPoint y: 189, endPoint x: 517, endPoint y: 182, distance: 119.5
click at [555, 182] on div "Janela de atendimento Grade de atendimento Capacidade Transportadoras Veículos …" at bounding box center [362, 172] width 724 height 344
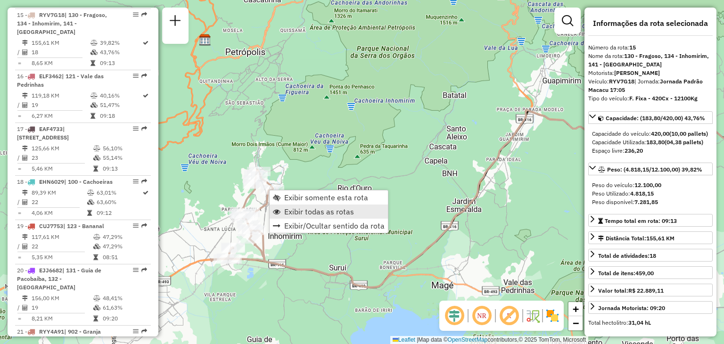
click at [292, 213] on span "Exibir todas as rotas" at bounding box center [319, 212] width 70 height 8
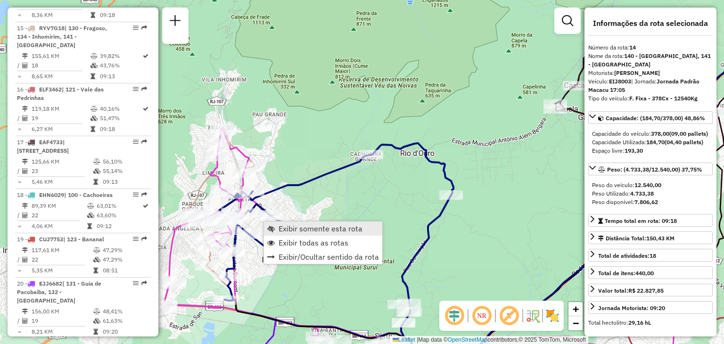
scroll to position [1026, 0]
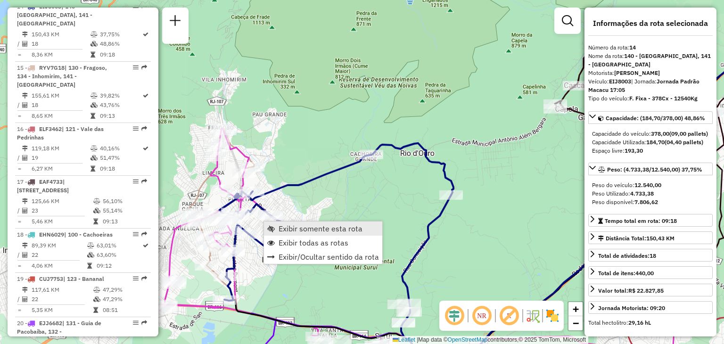
click at [287, 228] on span "Exibir somente esta rota" at bounding box center [321, 229] width 84 height 8
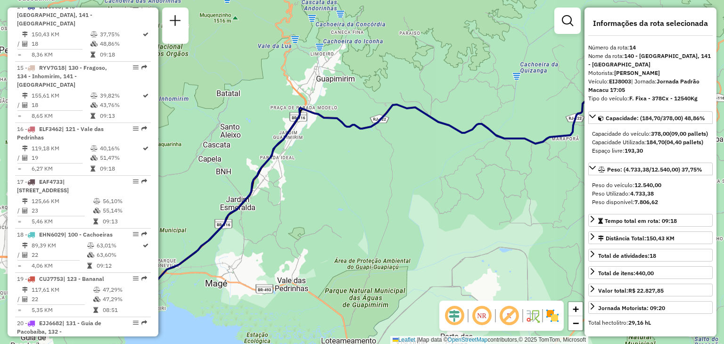
drag, startPoint x: 279, startPoint y: 243, endPoint x: 500, endPoint y: 232, distance: 221.0
click at [497, 232] on div "Janela de atendimento Grade de atendimento Capacidade Transportadoras Veículos …" at bounding box center [362, 172] width 724 height 344
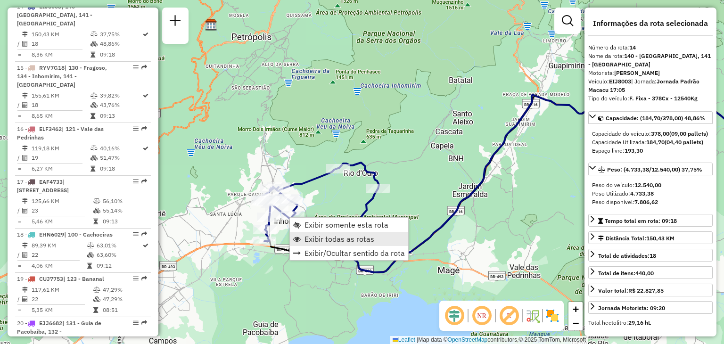
click at [356, 242] on span "Exibir todas as rotas" at bounding box center [340, 239] width 70 height 8
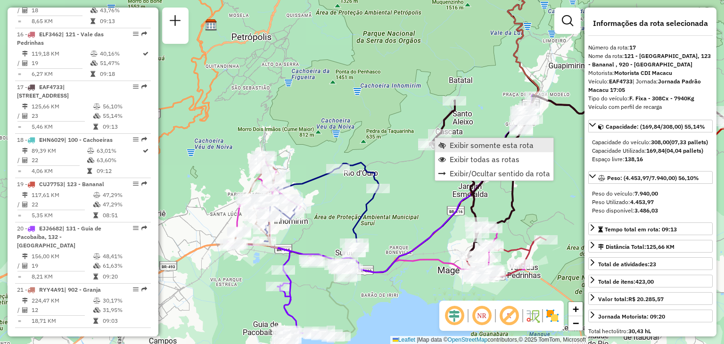
scroll to position [1126, 0]
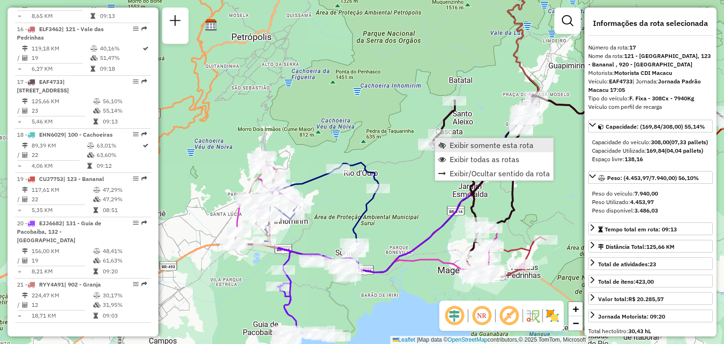
click at [466, 144] on span "Exibir somente esta rota" at bounding box center [492, 145] width 84 height 8
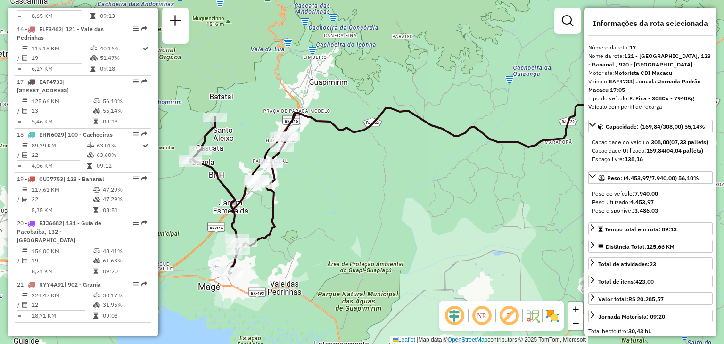
drag, startPoint x: 377, startPoint y: 206, endPoint x: 584, endPoint y: 178, distance: 209.4
click at [589, 177] on hb-router-mapa "Informações da Sessão 1292942 - [DATE] Criação: [DATE] 20:38 Depósito: CDI Maca…" at bounding box center [362, 172] width 724 height 344
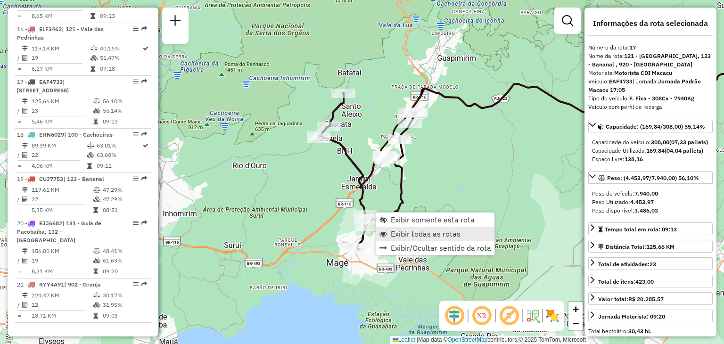
click at [413, 234] on span "Exibir todas as rotas" at bounding box center [426, 234] width 70 height 8
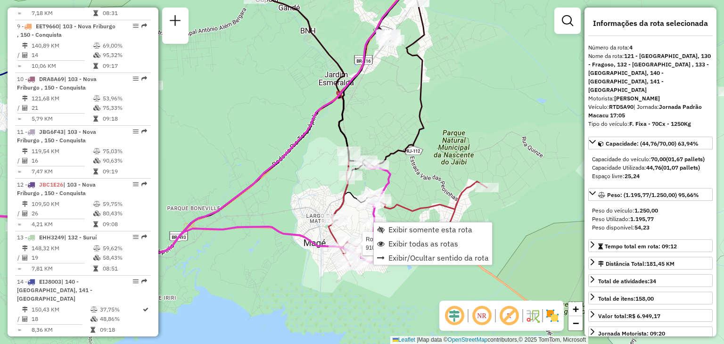
scroll to position [499, 0]
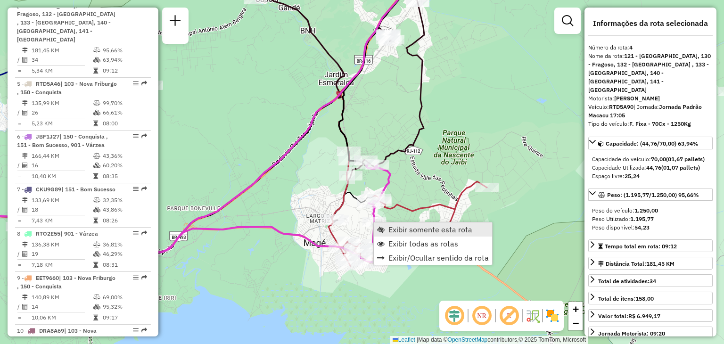
click at [400, 226] on span "Exibir somente esta rota" at bounding box center [431, 230] width 84 height 8
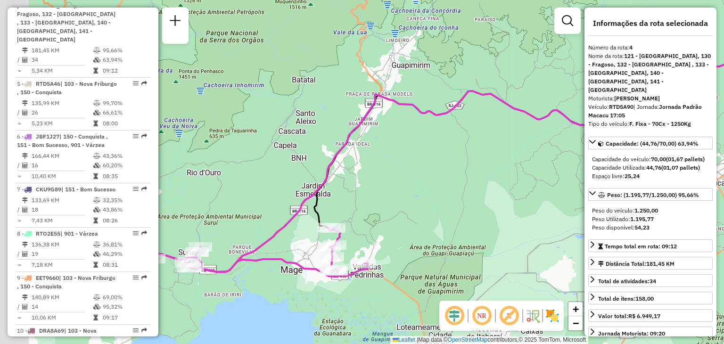
drag, startPoint x: 328, startPoint y: 251, endPoint x: 531, endPoint y: 182, distance: 214.9
click at [531, 182] on div "Janela de atendimento Grade de atendimento Capacidade Transportadoras Veículos …" at bounding box center [362, 172] width 724 height 344
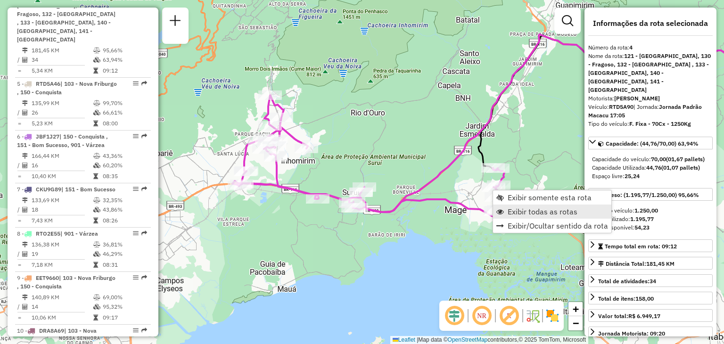
click at [510, 208] on span "Exibir todas as rotas" at bounding box center [543, 212] width 70 height 8
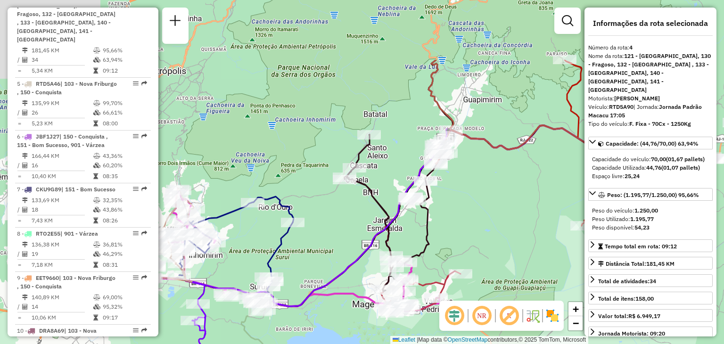
drag, startPoint x: 539, startPoint y: 110, endPoint x: 428, endPoint y: 227, distance: 161.8
click at [428, 227] on div "Janela de atendimento Grade de atendimento Capacidade Transportadoras Veículos …" at bounding box center [362, 172] width 724 height 344
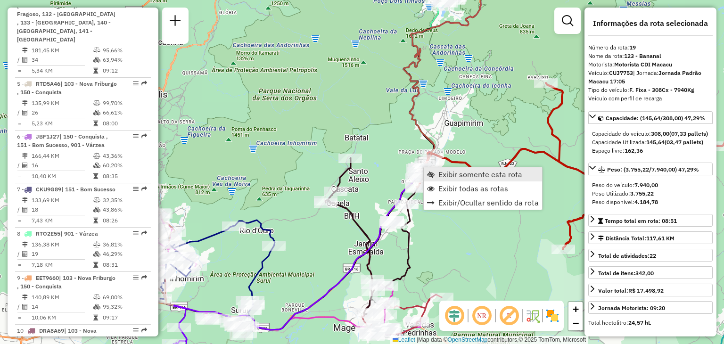
scroll to position [1126, 0]
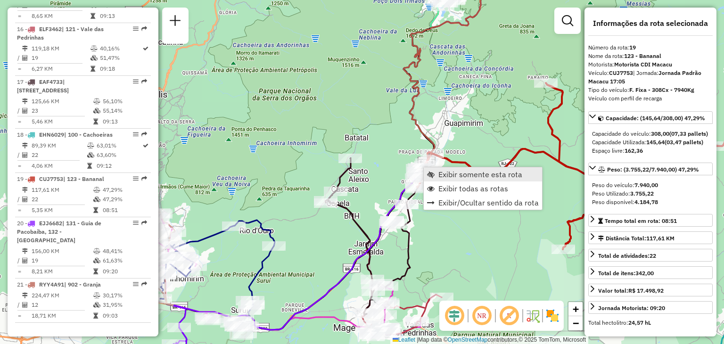
click at [455, 172] on span "Exibir somente esta rota" at bounding box center [481, 175] width 84 height 8
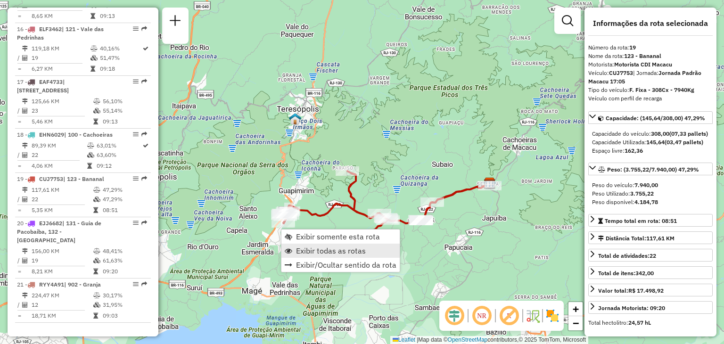
click at [326, 251] on span "Exibir todas as rotas" at bounding box center [331, 251] width 70 height 8
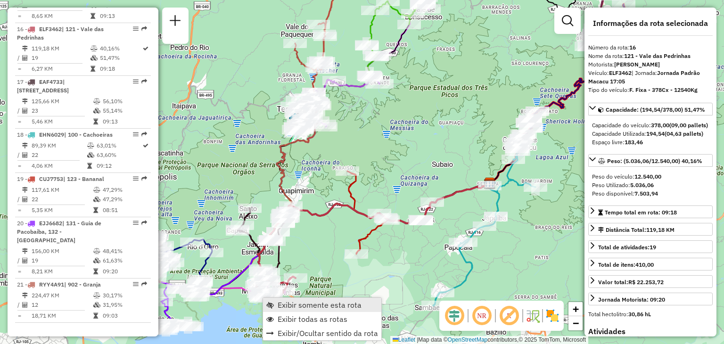
click at [278, 298] on link "Exibir somente esta rota" at bounding box center [322, 305] width 118 height 14
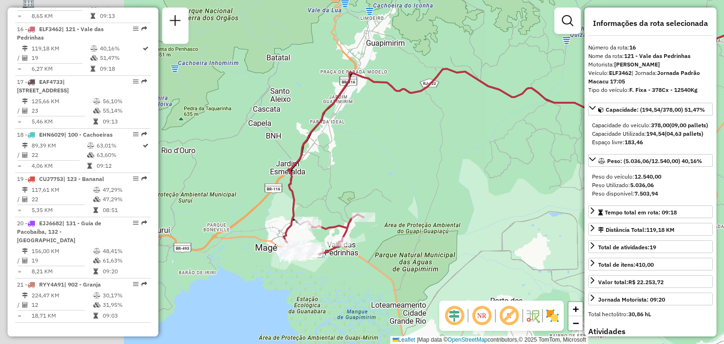
drag, startPoint x: 247, startPoint y: 298, endPoint x: 430, endPoint y: 269, distance: 185.4
click at [435, 259] on div "Janela de atendimento Grade de atendimento Capacidade Transportadoras Veículos …" at bounding box center [362, 172] width 724 height 344
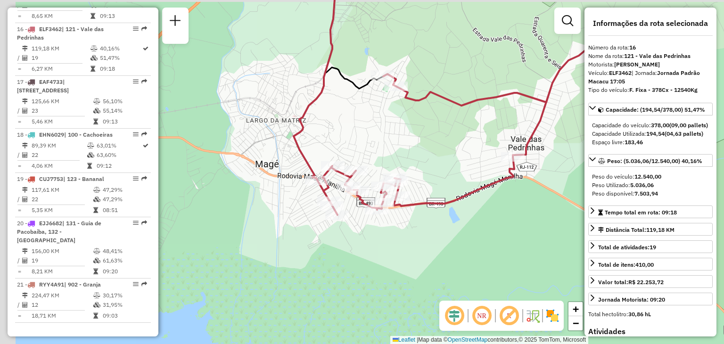
drag, startPoint x: 352, startPoint y: 241, endPoint x: 364, endPoint y: 277, distance: 37.3
click at [364, 275] on div "Janela de atendimento Grade de atendimento Capacidade Transportadoras Veículos …" at bounding box center [362, 172] width 724 height 344
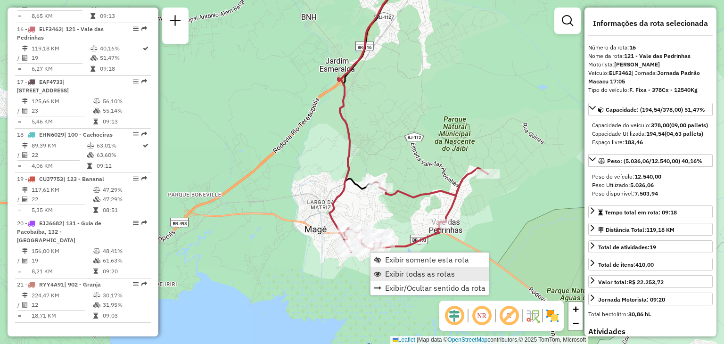
click at [419, 276] on span "Exibir todas as rotas" at bounding box center [420, 274] width 70 height 8
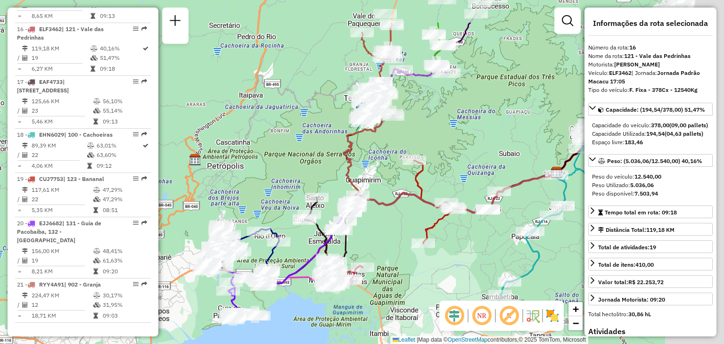
drag, startPoint x: 524, startPoint y: 199, endPoint x: 373, endPoint y: 261, distance: 163.5
click at [376, 261] on div "Rota 16 - Placa ELF3462 91035618 - CLAUDIA Janela de atendimento Grade de atend…" at bounding box center [362, 172] width 724 height 344
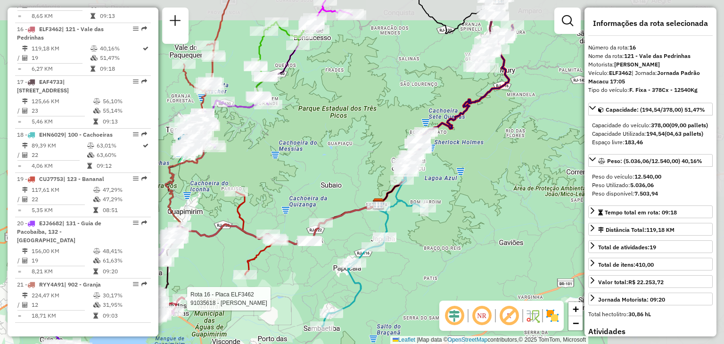
drag, startPoint x: 477, startPoint y: 130, endPoint x: 315, endPoint y: 157, distance: 164.9
click at [315, 157] on div "Rota 16 - Placa ELF3462 91035618 - CLAUDIA Janela de atendimento Grade de atend…" at bounding box center [362, 172] width 724 height 344
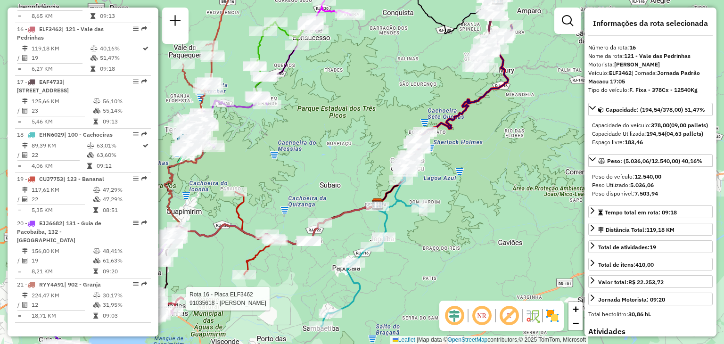
click at [322, 158] on div "Rota 16 - Placa ELF3462 91035618 - CLAUDIA Janela de atendimento Grade de atend…" at bounding box center [362, 172] width 724 height 344
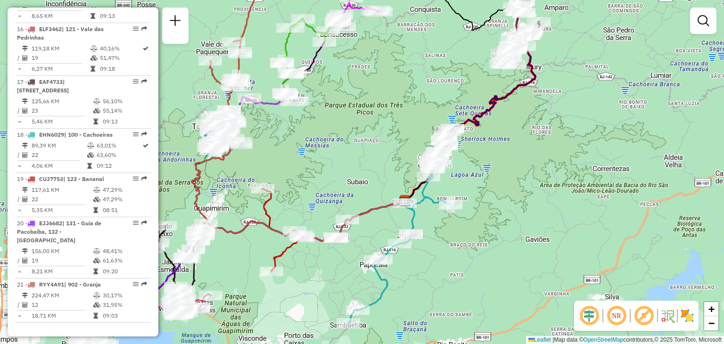
drag, startPoint x: 257, startPoint y: 288, endPoint x: 441, endPoint y: 245, distance: 188.3
click at [437, 246] on div "Janela de atendimento Grade de atendimento Capacidade Transportadoras Veículos …" at bounding box center [362, 172] width 724 height 344
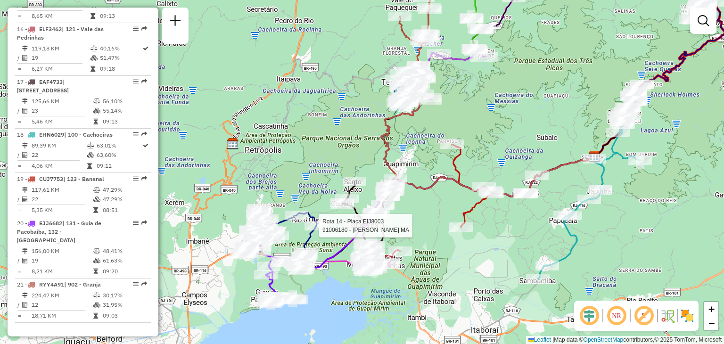
select select "**********"
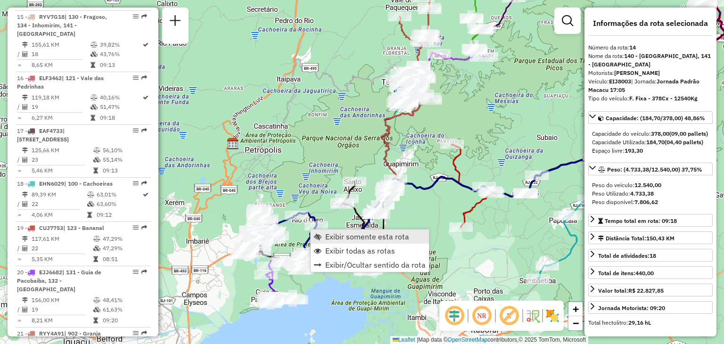
scroll to position [1026, 0]
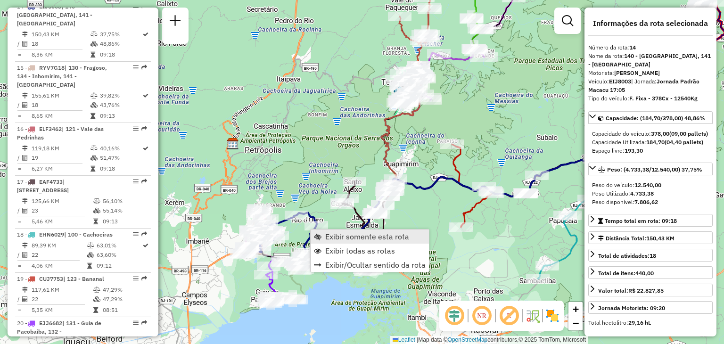
click at [349, 234] on span "Exibir somente esta rota" at bounding box center [367, 237] width 84 height 8
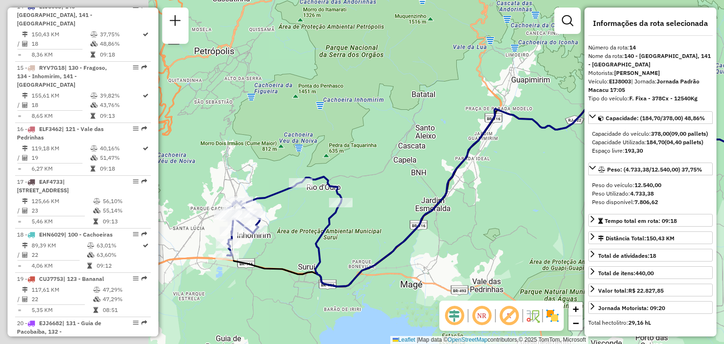
drag, startPoint x: 275, startPoint y: 243, endPoint x: 478, endPoint y: 244, distance: 202.8
click at [478, 244] on div "Janela de atendimento Grade de atendimento Capacidade Transportadoras Veículos …" at bounding box center [362, 172] width 724 height 344
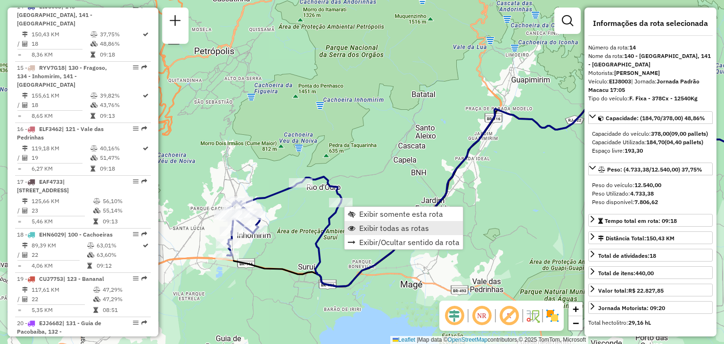
click at [391, 231] on span "Exibir todas as rotas" at bounding box center [394, 228] width 70 height 8
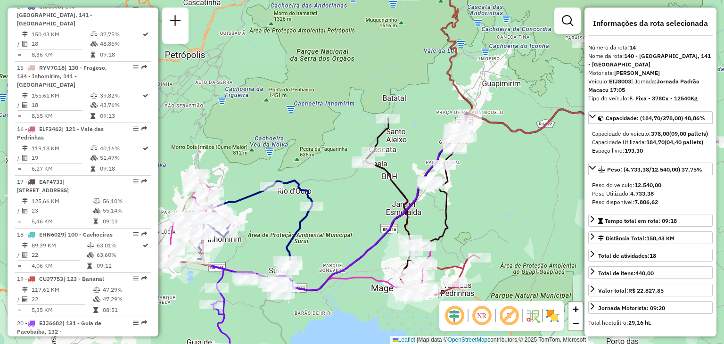
drag, startPoint x: 472, startPoint y: 202, endPoint x: 224, endPoint y: 241, distance: 250.2
click at [224, 241] on div "Janela de atendimento Grade de atendimento Capacidade Transportadoras Veículos …" at bounding box center [362, 172] width 724 height 344
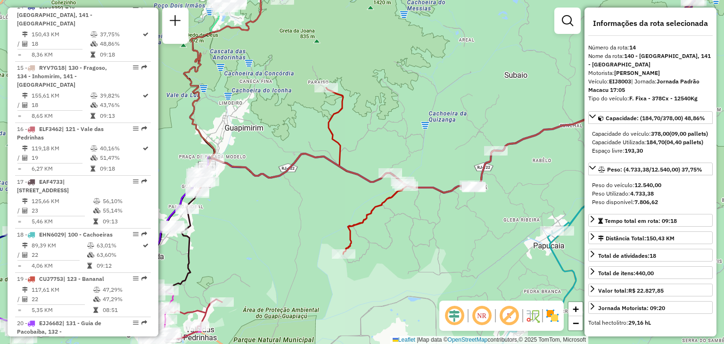
drag, startPoint x: 423, startPoint y: 224, endPoint x: 366, endPoint y: 236, distance: 58.2
click at [366, 236] on div "Janela de atendimento Grade de atendimento Capacidade Transportadoras Veículos …" at bounding box center [362, 172] width 724 height 344
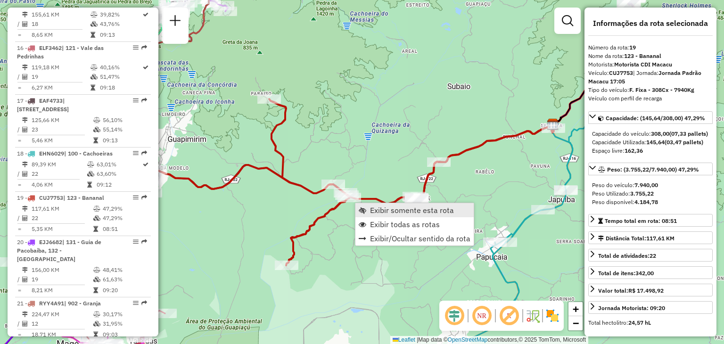
scroll to position [1126, 0]
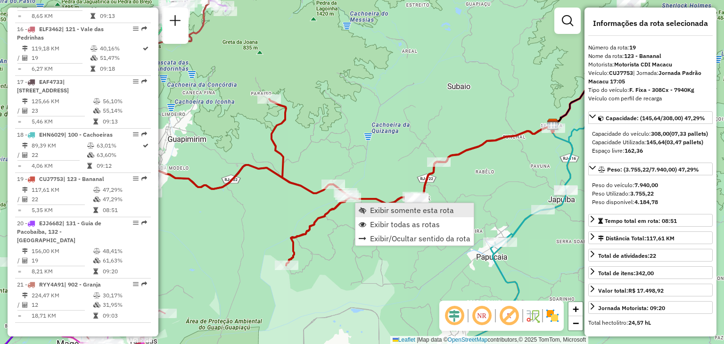
click at [385, 210] on span "Exibir somente esta rota" at bounding box center [412, 211] width 84 height 8
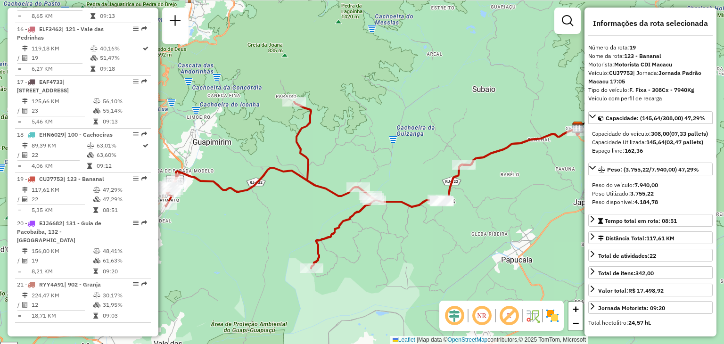
drag, startPoint x: 373, startPoint y: 232, endPoint x: 390, endPoint y: 245, distance: 20.8
click at [388, 245] on div "Janela de atendimento Grade de atendimento Capacidade Transportadoras Veículos …" at bounding box center [362, 172] width 724 height 344
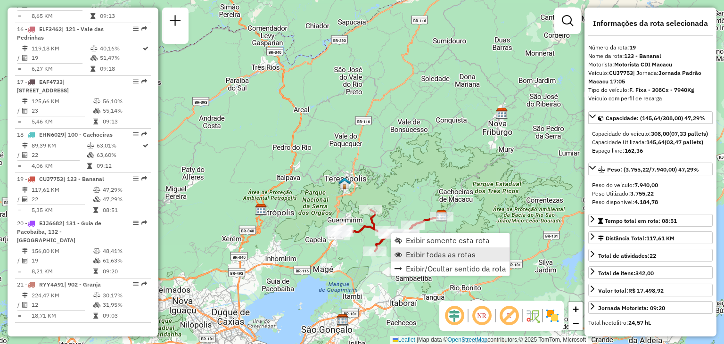
click at [414, 255] on span "Exibir todas as rotas" at bounding box center [441, 255] width 70 height 8
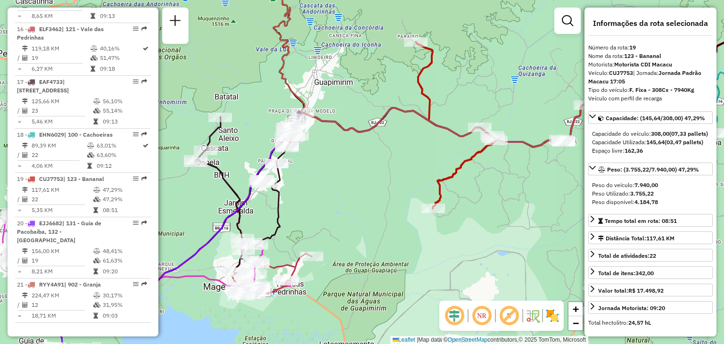
drag, startPoint x: 400, startPoint y: 223, endPoint x: 400, endPoint y: 214, distance: 9.0
click at [400, 214] on div "Janela de atendimento Grade de atendimento Capacidade Transportadoras Veículos …" at bounding box center [362, 172] width 724 height 344
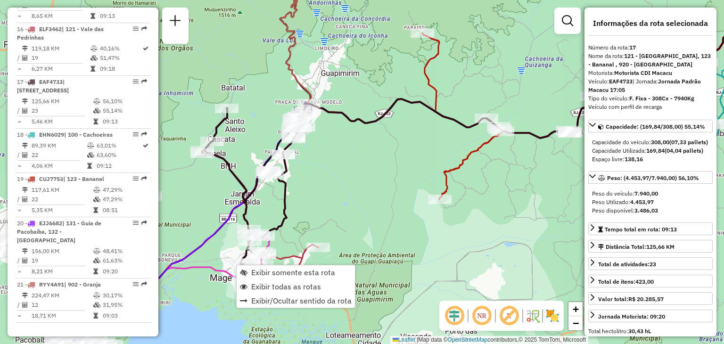
click at [322, 199] on div "Janela de atendimento Grade de atendimento Capacidade Transportadoras Veículos …" at bounding box center [362, 172] width 724 height 344
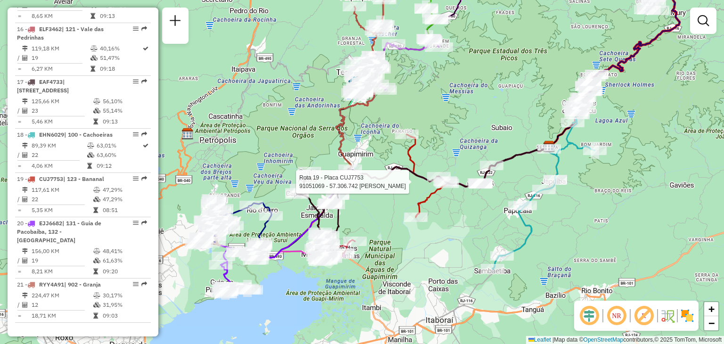
select select "**********"
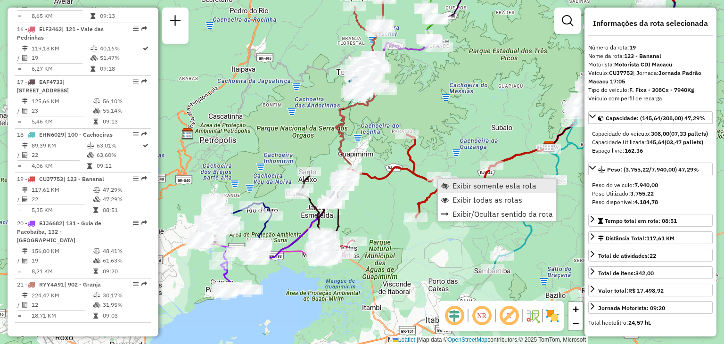
click at [464, 187] on span "Exibir somente esta rota" at bounding box center [495, 186] width 84 height 8
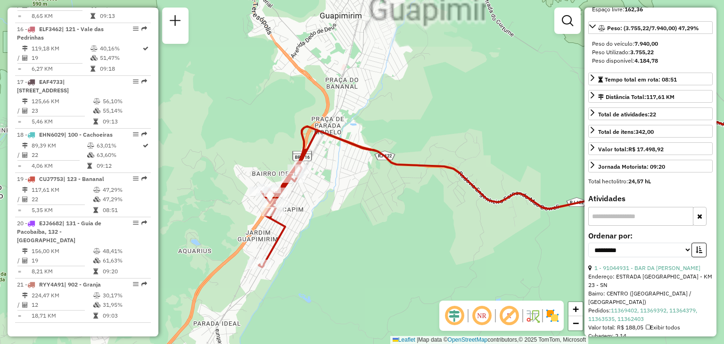
scroll to position [0, 0]
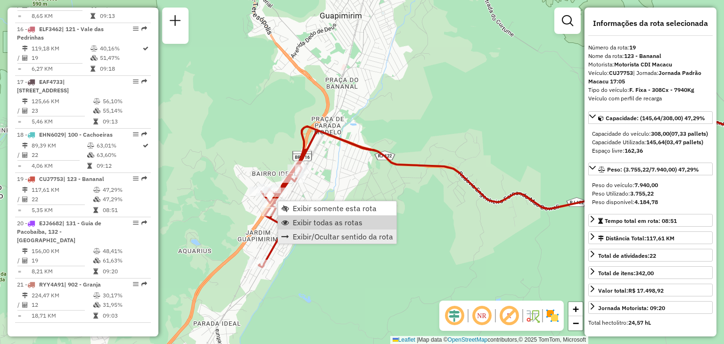
click at [315, 221] on span "Exibir todas as rotas" at bounding box center [328, 223] width 70 height 8
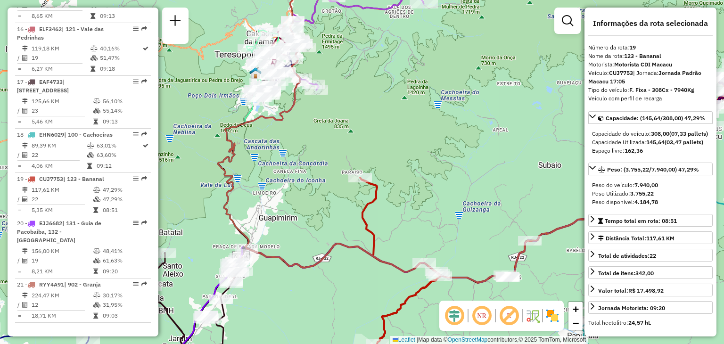
drag, startPoint x: 431, startPoint y: 237, endPoint x: 415, endPoint y: 158, distance: 80.8
click at [415, 158] on div "Janela de atendimento Grade de atendimento Capacidade Transportadoras Veículos …" at bounding box center [362, 172] width 724 height 344
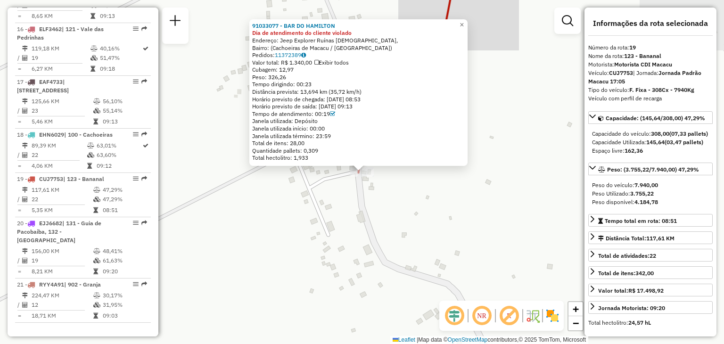
click at [349, 277] on div "91033077 - BAR DO HAMILTON Dia de atendimento do cliente violado Endereço: Jeep…" at bounding box center [362, 172] width 724 height 344
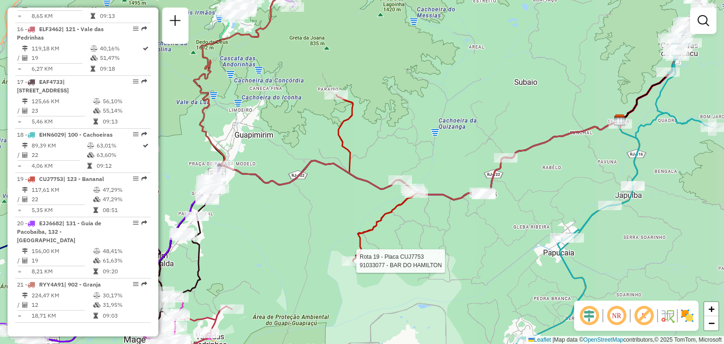
select select "**********"
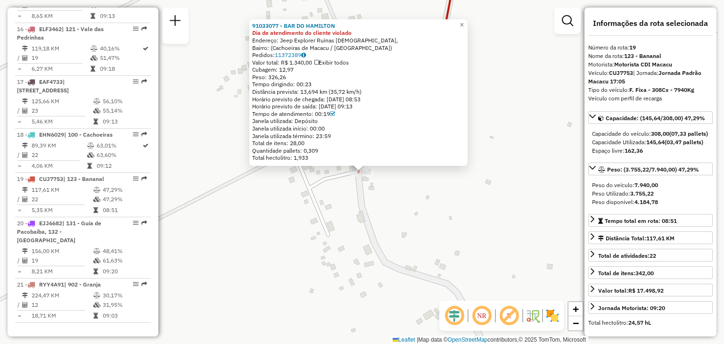
click at [357, 234] on div "91033077 - BAR DO HAMILTON Dia de atendimento do cliente violado Endereço: Jeep…" at bounding box center [362, 172] width 724 height 344
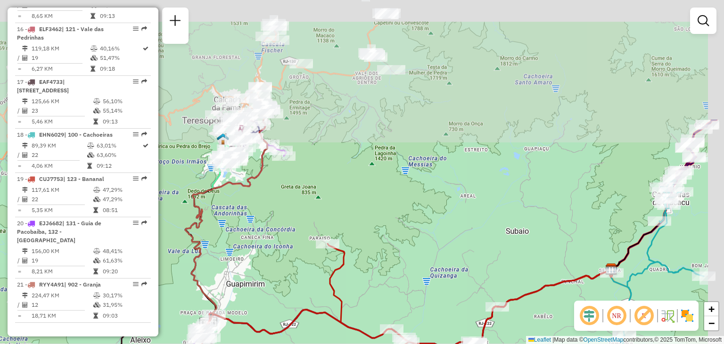
drag, startPoint x: 367, startPoint y: 144, endPoint x: 347, endPoint y: 281, distance: 138.7
click at [347, 281] on div "Janela de atendimento Grade de atendimento Capacidade Transportadoras Veículos …" at bounding box center [362, 172] width 724 height 344
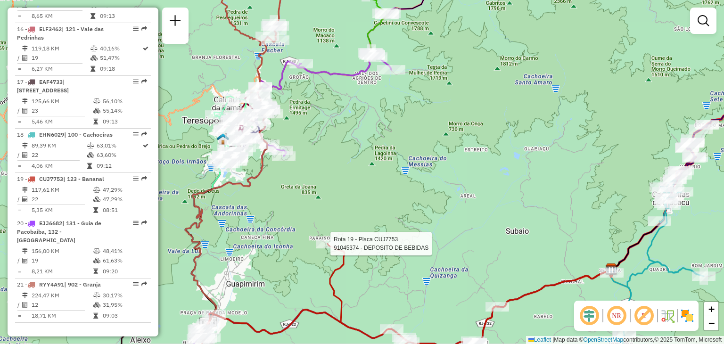
click at [323, 249] on div at bounding box center [328, 243] width 24 height 9
select select "**********"
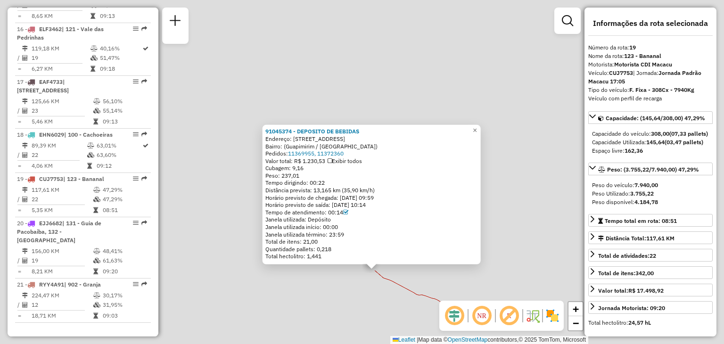
click at [386, 287] on div "91045374 - DEPOSITO DE BEBIDAS Endereço: Estrada da Caneca Fina, 1349 Bairro: (…" at bounding box center [362, 172] width 724 height 344
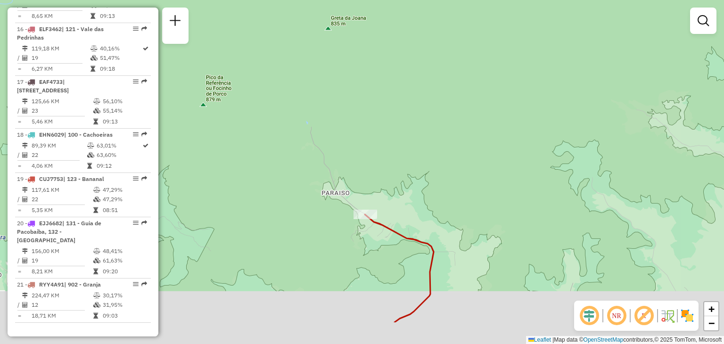
drag, startPoint x: 386, startPoint y: 249, endPoint x: 351, endPoint y: 157, distance: 98.5
click at [370, 191] on div "Janela de atendimento Grade de atendimento Capacidade Transportadoras Veículos …" at bounding box center [362, 172] width 724 height 344
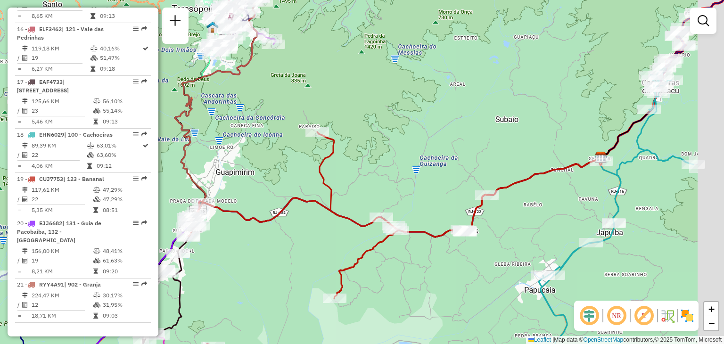
drag, startPoint x: 397, startPoint y: 251, endPoint x: 346, endPoint y: 222, distance: 59.0
click at [349, 221] on icon at bounding box center [396, 215] width 414 height 166
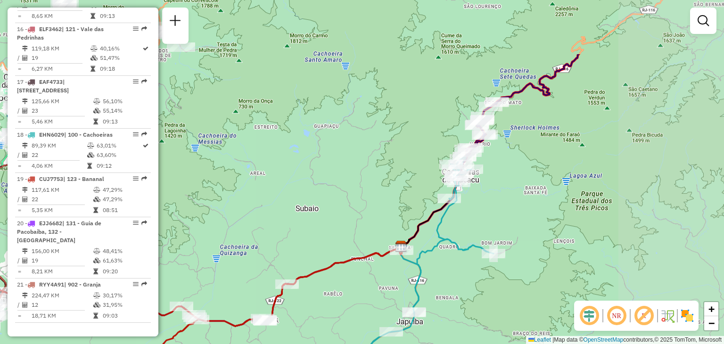
drag, startPoint x: 577, startPoint y: 224, endPoint x: 387, endPoint y: 313, distance: 210.1
click at [387, 313] on div "Janela de atendimento Grade de atendimento Capacidade Transportadoras Veículos …" at bounding box center [362, 172] width 724 height 344
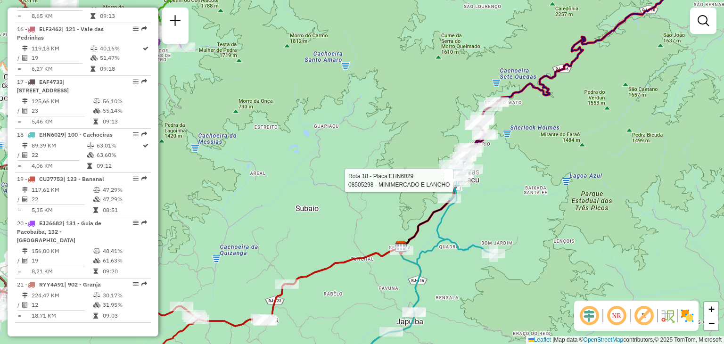
select select "**********"
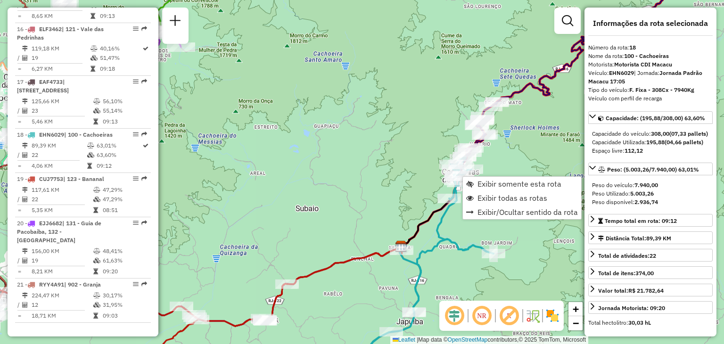
click at [386, 186] on div "Janela de atendimento Grade de atendimento Capacidade Transportadoras Veículos …" at bounding box center [362, 172] width 724 height 344
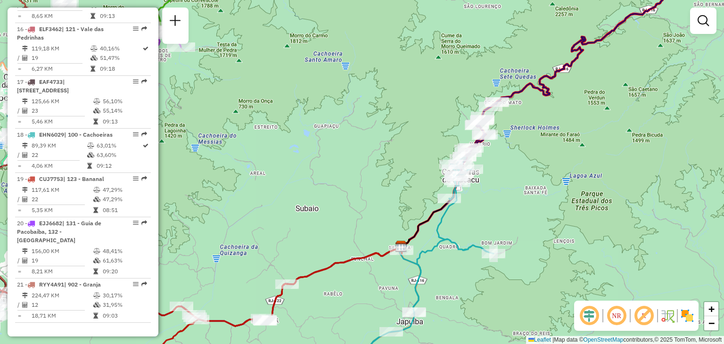
drag, startPoint x: 445, startPoint y: 266, endPoint x: 464, endPoint y: 216, distance: 53.4
click at [464, 216] on div "Janela de atendimento Grade de atendimento Capacidade Transportadoras Veículos …" at bounding box center [362, 172] width 724 height 344
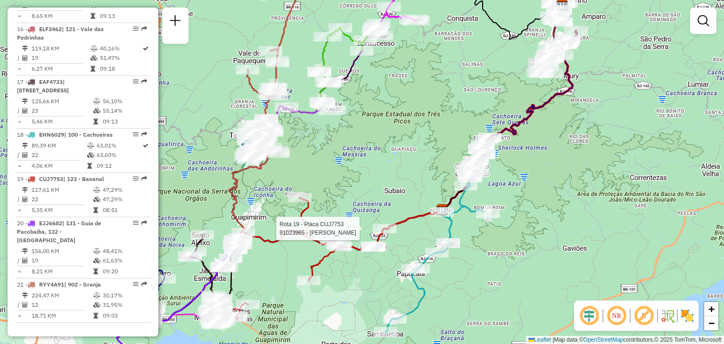
select select "**********"
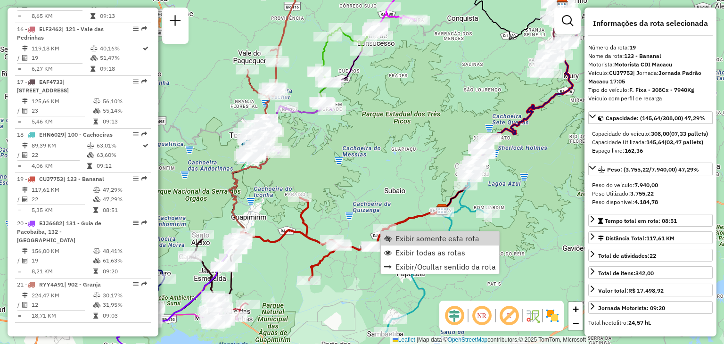
click at [371, 174] on div "Rota 19 - Placa CUJ7753 91023965 - MARCELINO JOSE DA CO Janela de atendimento G…" at bounding box center [362, 172] width 724 height 344
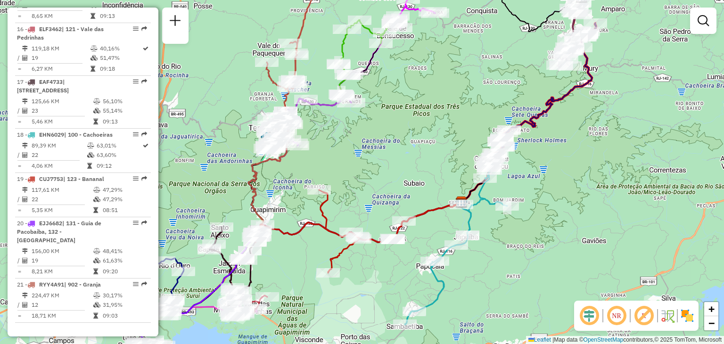
drag, startPoint x: 287, startPoint y: 297, endPoint x: 368, endPoint y: 259, distance: 89.0
click at [368, 259] on div "Janela de atendimento Grade de atendimento Capacidade Transportadoras Veículos …" at bounding box center [362, 172] width 724 height 344
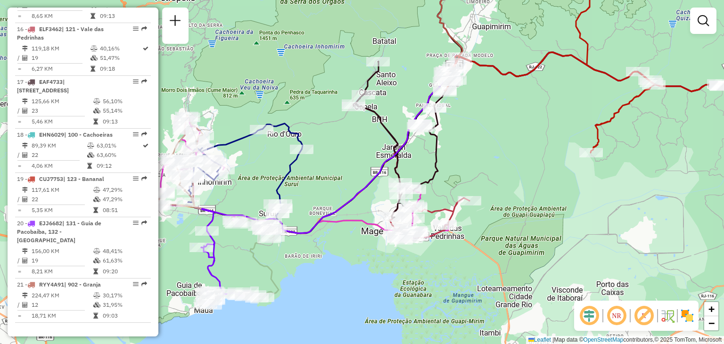
drag, startPoint x: 247, startPoint y: 271, endPoint x: 313, endPoint y: 245, distance: 71.4
click at [281, 251] on icon at bounding box center [244, 252] width 74 height 96
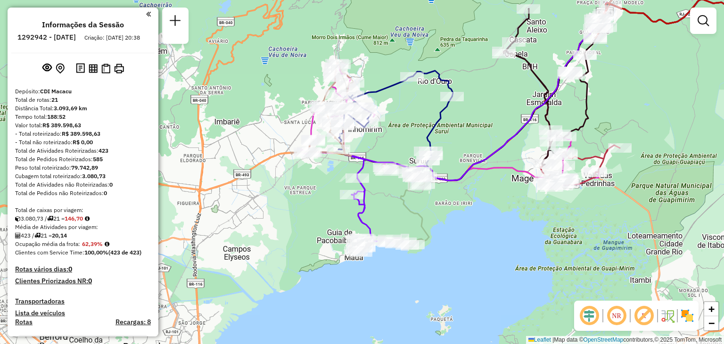
scroll to position [1126, 0]
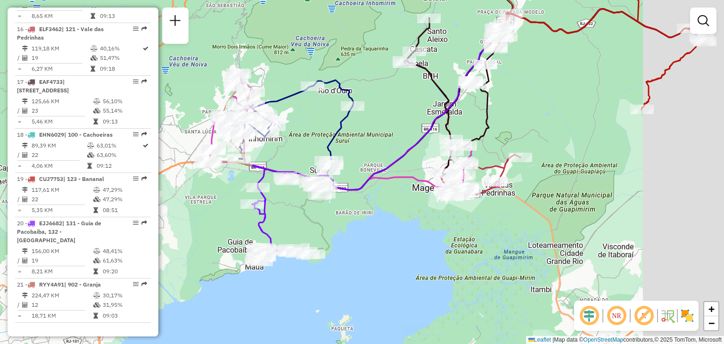
drag, startPoint x: 638, startPoint y: 118, endPoint x: 306, endPoint y: 135, distance: 332.4
click at [307, 131] on div "Janela de atendimento Grade de atendimento Capacidade Transportadoras Veículos …" at bounding box center [362, 172] width 724 height 344
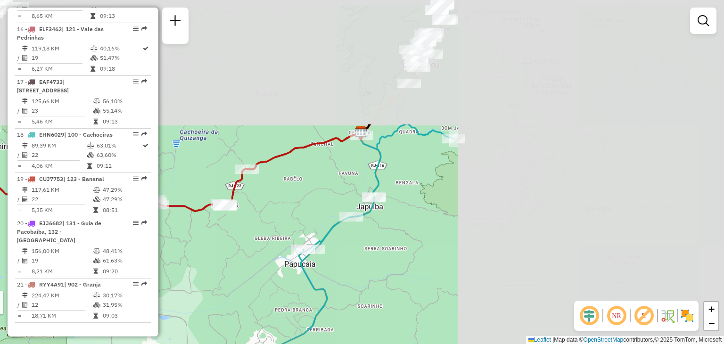
drag, startPoint x: 624, startPoint y: 116, endPoint x: 334, endPoint y: 273, distance: 330.0
click at [334, 273] on div "Rota 17 - Placa EAF4733 91028030 - BAR [PERSON_NAME] de atendimento Grade de at…" at bounding box center [362, 172] width 724 height 344
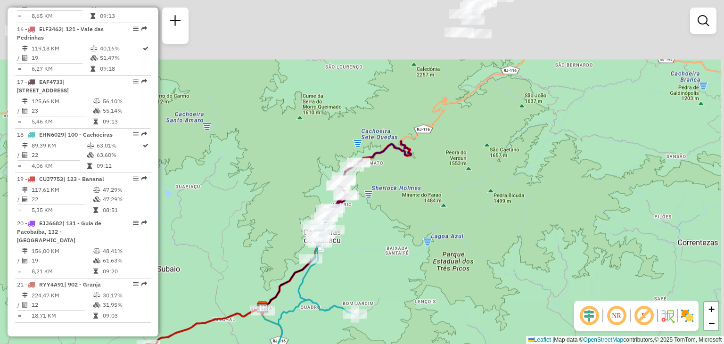
drag, startPoint x: 423, startPoint y: 204, endPoint x: 392, endPoint y: 262, distance: 65.4
click at [392, 262] on div "Rota 17 - Placa EAF4733 91028030 - BAR [PERSON_NAME] de atendimento Grade de at…" at bounding box center [362, 172] width 724 height 344
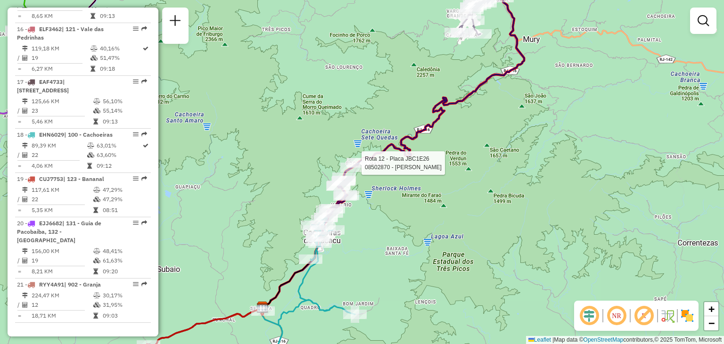
select select "**********"
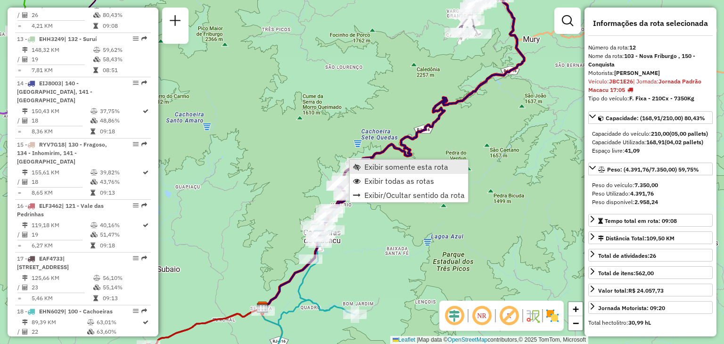
scroll to position [929, 0]
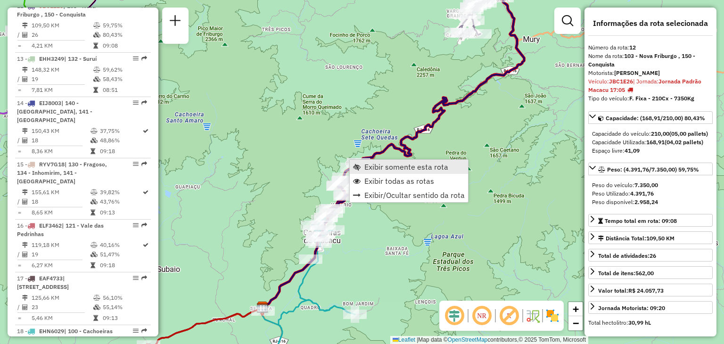
click at [397, 170] on span "Exibir somente esta rota" at bounding box center [407, 167] width 84 height 8
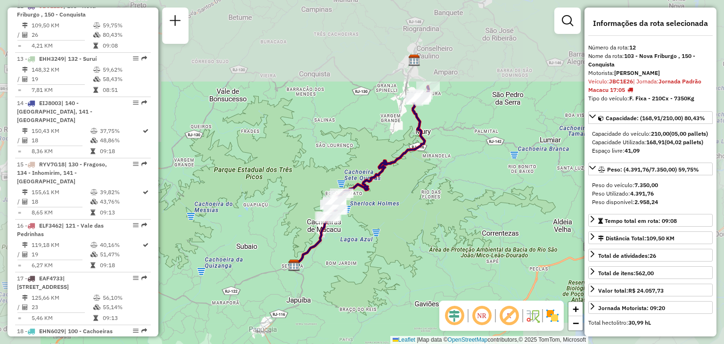
drag, startPoint x: 462, startPoint y: 99, endPoint x: 442, endPoint y: 152, distance: 56.8
click at [447, 155] on div "Janela de atendimento Grade de atendimento Capacidade Transportadoras Veículos …" at bounding box center [362, 172] width 724 height 344
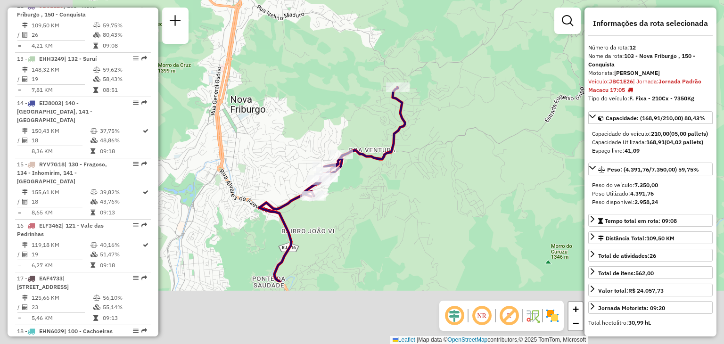
drag, startPoint x: 279, startPoint y: 262, endPoint x: 439, endPoint y: 165, distance: 187.1
click at [439, 165] on div "Janela de atendimento Grade de atendimento Capacidade Transportadoras Veículos …" at bounding box center [362, 172] width 724 height 344
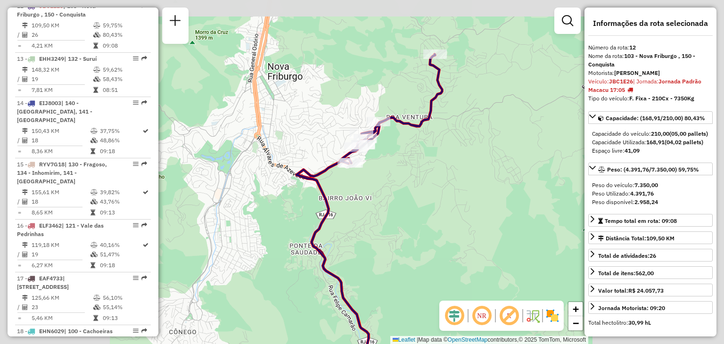
drag, startPoint x: 467, startPoint y: 101, endPoint x: 447, endPoint y: 145, distance: 48.3
click at [447, 145] on div "Janela de atendimento Grade de atendimento Capacidade Transportadoras Veículos …" at bounding box center [362, 172] width 724 height 344
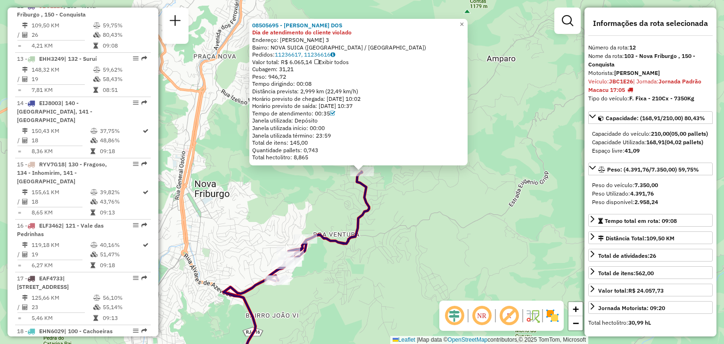
click at [362, 216] on icon at bounding box center [297, 275] width 146 height 207
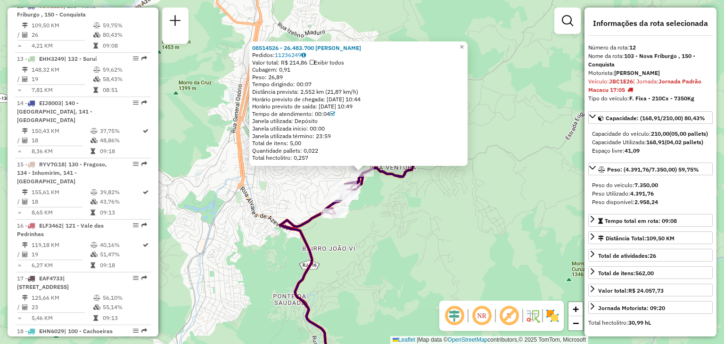
click at [340, 231] on div "08514526 - 26.483.700 [PERSON_NAME] BELLO Pedidos: 11236249 Valor total: R$ 214…" at bounding box center [362, 172] width 724 height 344
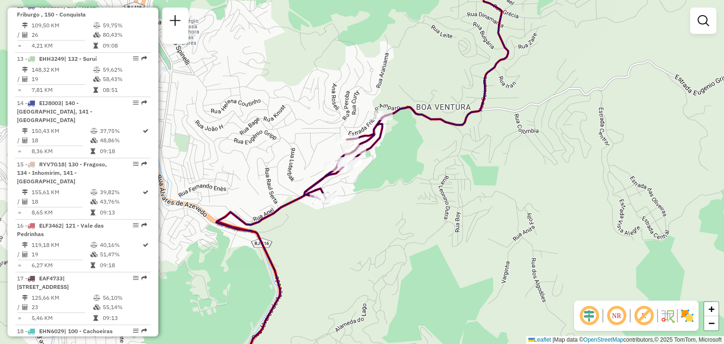
select select "**********"
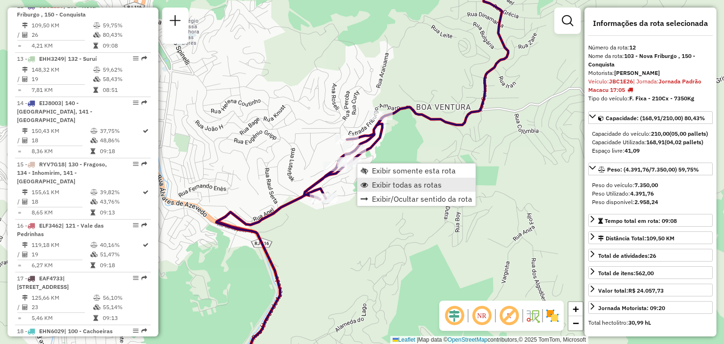
click at [377, 183] on span "Exibir todas as rotas" at bounding box center [407, 185] width 70 height 8
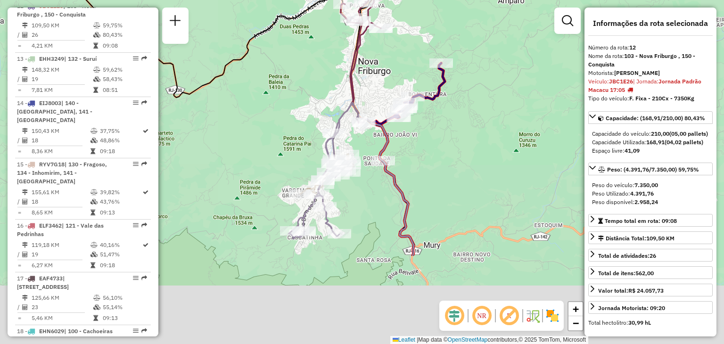
drag, startPoint x: 352, startPoint y: 287, endPoint x: 393, endPoint y: 157, distance: 136.2
click at [393, 161] on icon at bounding box center [398, 208] width 31 height 95
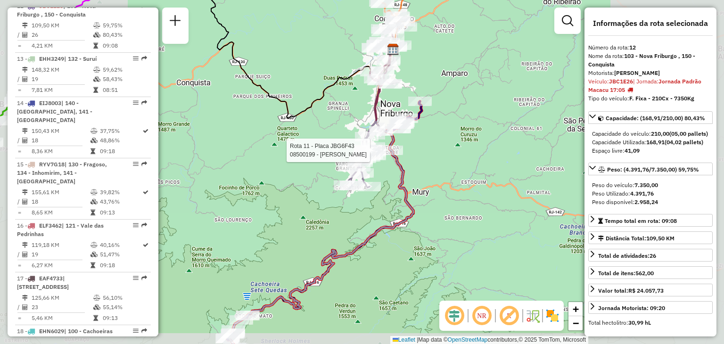
drag, startPoint x: 346, startPoint y: 270, endPoint x: 430, endPoint y: 217, distance: 98.9
click at [427, 218] on div "Rota 11 - Placa JBG6F43 08500199 - [PERSON_NAME] Janela de atendimento Grade de…" at bounding box center [362, 172] width 724 height 344
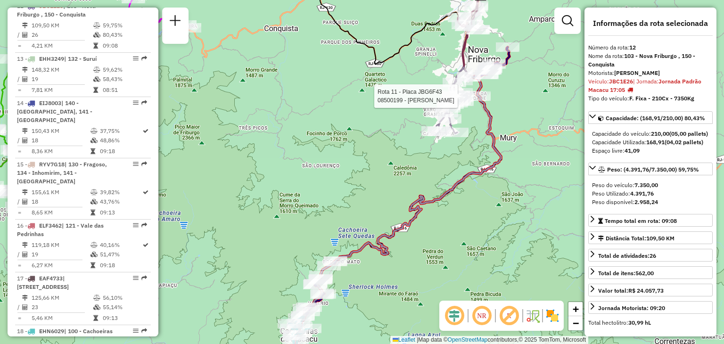
drag, startPoint x: 307, startPoint y: 221, endPoint x: 440, endPoint y: 194, distance: 135.7
click at [431, 192] on div "Rota 11 - Placa JBG6F43 08500199 - [PERSON_NAME] Janela de atendimento Grade de…" at bounding box center [362, 172] width 724 height 344
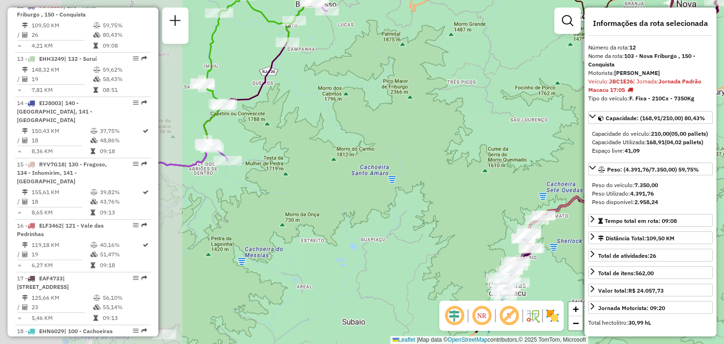
click at [373, 200] on div "Rota 11 - Placa JBG6F43 08500199 - [PERSON_NAME] Janela de atendimento Grade de…" at bounding box center [362, 172] width 724 height 344
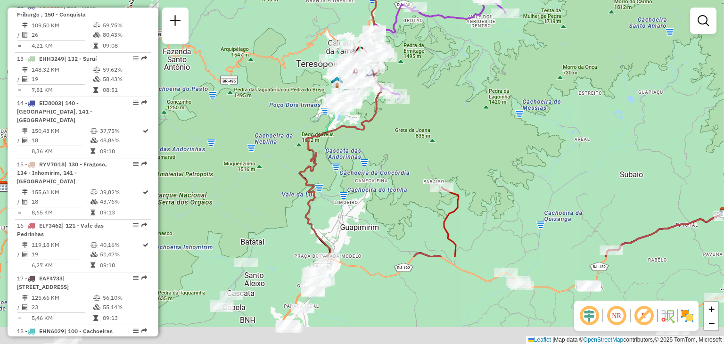
drag, startPoint x: 332, startPoint y: 251, endPoint x: 451, endPoint y: 128, distance: 170.8
click at [451, 128] on div "Janela de atendimento Grade de atendimento Capacidade Transportadoras Veículos …" at bounding box center [362, 172] width 724 height 344
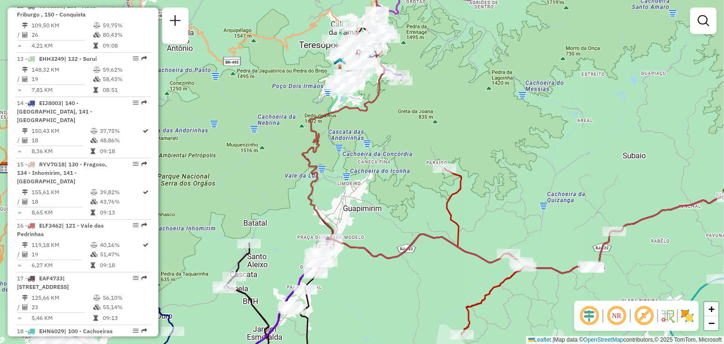
drag, startPoint x: 553, startPoint y: 142, endPoint x: 323, endPoint y: 238, distance: 248.5
click at [326, 234] on div "Janela de atendimento Grade de atendimento Capacidade Transportadoras Veículos …" at bounding box center [362, 172] width 724 height 344
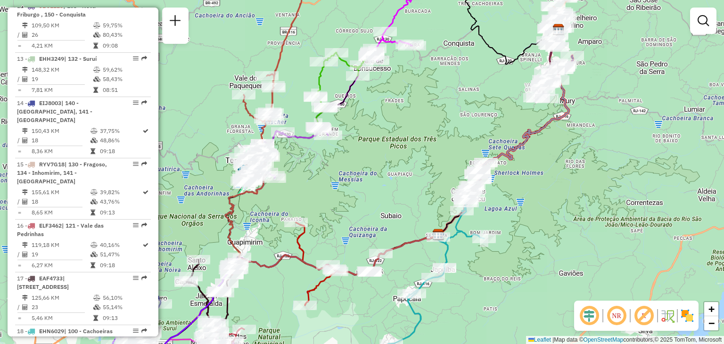
drag, startPoint x: 538, startPoint y: 133, endPoint x: 409, endPoint y: 228, distance: 160.5
click at [438, 217] on icon at bounding box center [504, 158] width 132 height 156
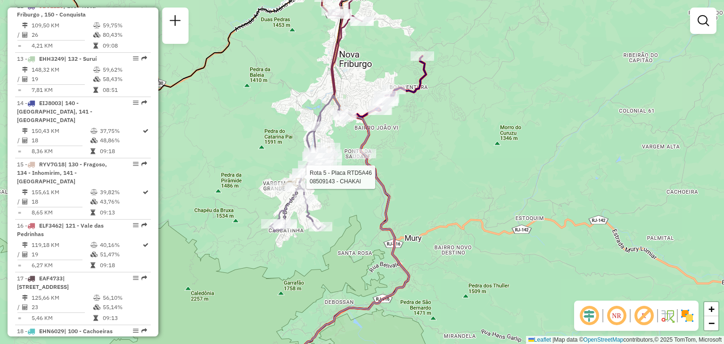
select select "**********"
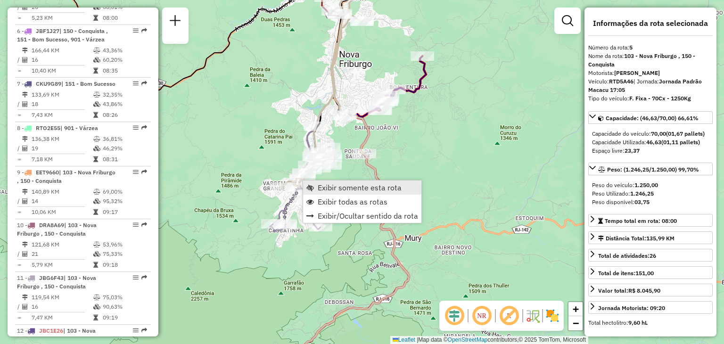
scroll to position [569, 0]
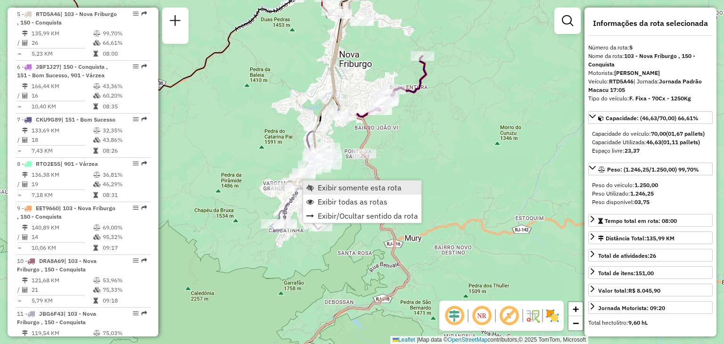
click at [326, 184] on span "Exibir somente esta rota" at bounding box center [360, 188] width 84 height 8
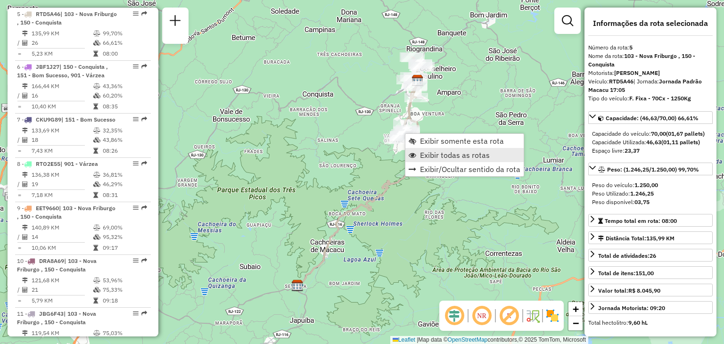
click at [433, 153] on span "Exibir todas as rotas" at bounding box center [455, 155] width 70 height 8
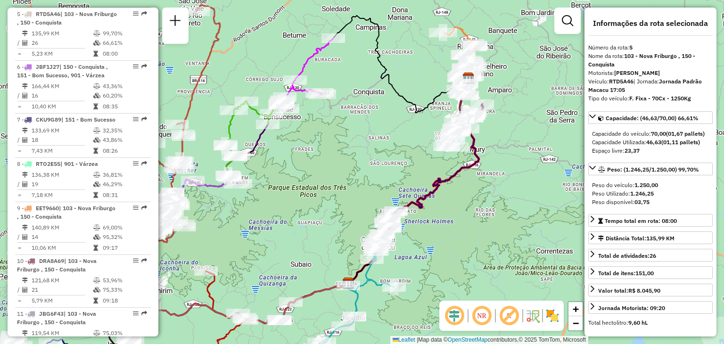
drag, startPoint x: 305, startPoint y: 206, endPoint x: 439, endPoint y: 191, distance: 135.2
click at [439, 191] on div "Janela de atendimento Grade de atendimento Capacidade Transportadoras Veículos …" at bounding box center [362, 172] width 724 height 344
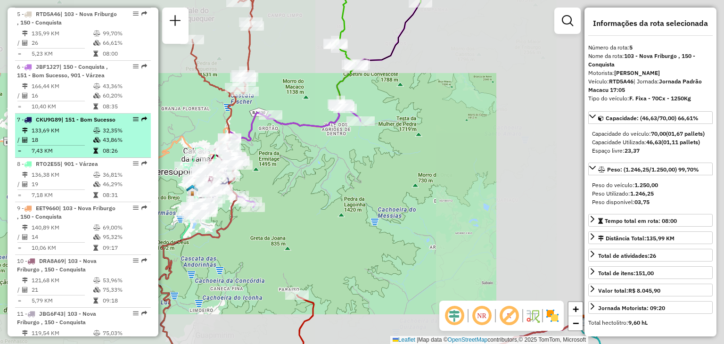
drag, startPoint x: 456, startPoint y: 163, endPoint x: 147, endPoint y: 156, distance: 309.4
click at [149, 156] on hb-router-mapa "Informações da Sessão 1292942 - [DATE] Criação: [DATE] 20:38 Depósito: CDI Maca…" at bounding box center [362, 172] width 724 height 344
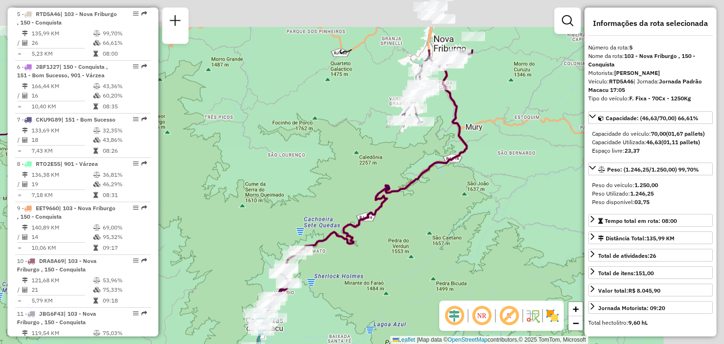
drag, startPoint x: 298, startPoint y: 172, endPoint x: 270, endPoint y: 205, distance: 42.8
click at [265, 206] on div "Janela de atendimento Grade de atendimento Capacidade Transportadoras Veículos …" at bounding box center [362, 172] width 724 height 344
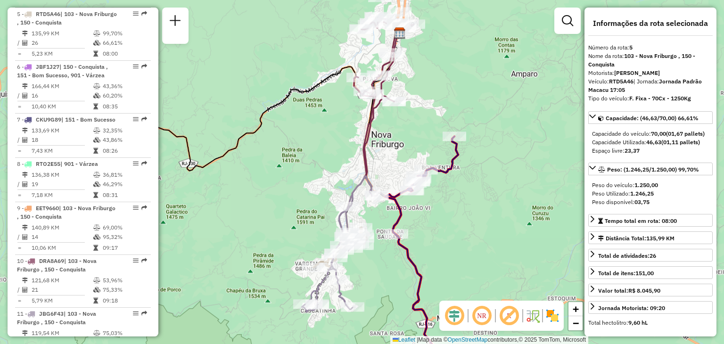
drag, startPoint x: 459, startPoint y: 41, endPoint x: 457, endPoint y: 93, distance: 51.4
click at [460, 92] on div "Janela de atendimento Grade de atendimento Capacidade Transportadoras Veículos …" at bounding box center [362, 172] width 724 height 344
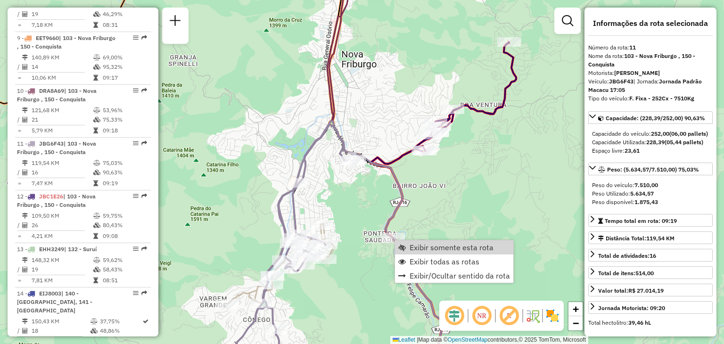
scroll to position [877, 0]
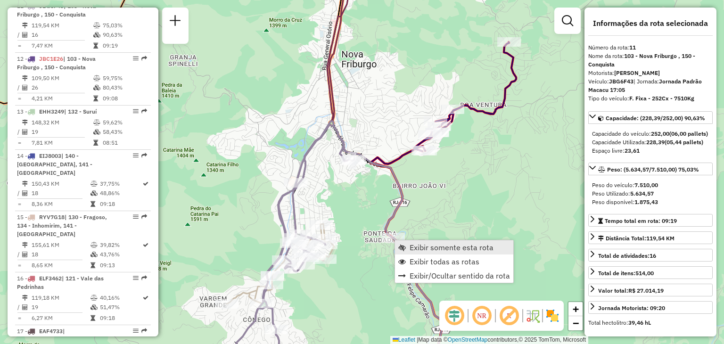
click at [411, 241] on link "Exibir somente esta rota" at bounding box center [454, 247] width 118 height 14
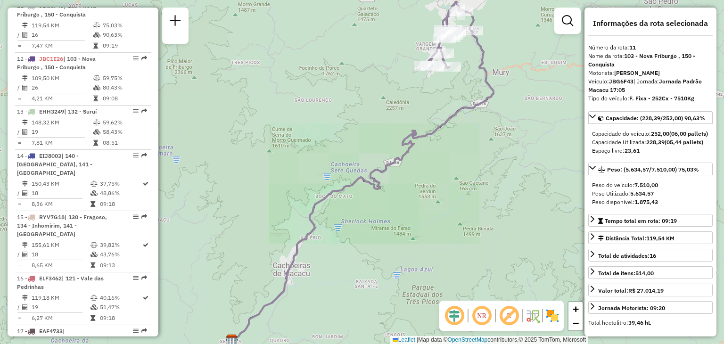
drag, startPoint x: 447, startPoint y: 111, endPoint x: 385, endPoint y: 220, distance: 125.6
click at [386, 219] on div "Janela de atendimento Grade de atendimento Capacidade Transportadoras Veículos …" at bounding box center [362, 172] width 724 height 344
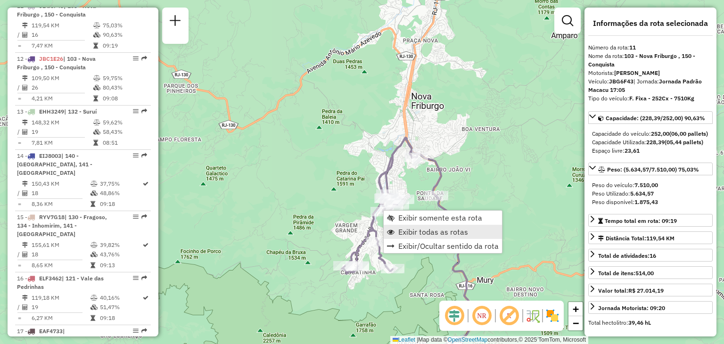
click at [403, 228] on span "Exibir todas as rotas" at bounding box center [433, 232] width 70 height 8
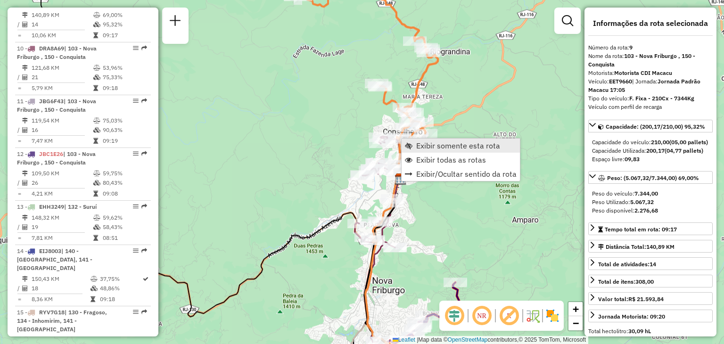
click at [423, 144] on span "Exibir somente esta rota" at bounding box center [458, 146] width 84 height 8
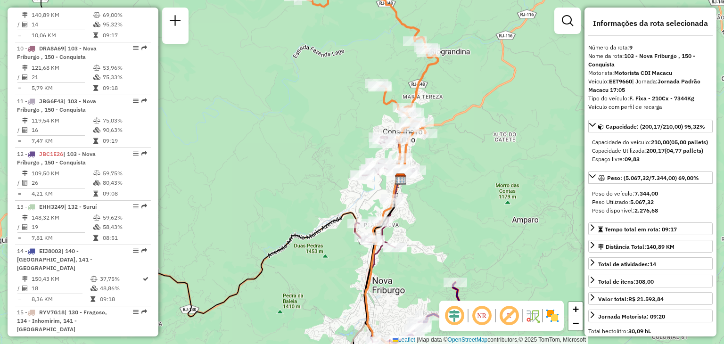
scroll to position [771, 0]
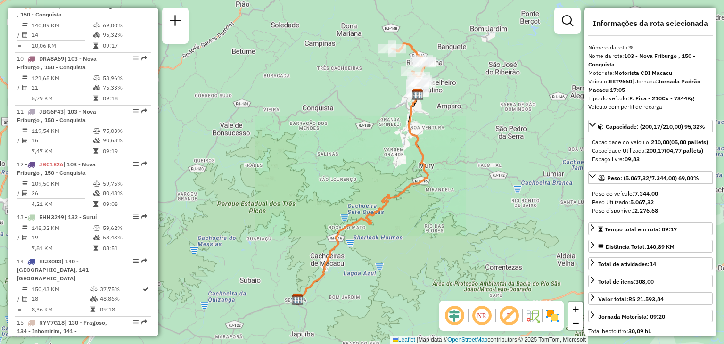
drag, startPoint x: 398, startPoint y: 118, endPoint x: 373, endPoint y: 191, distance: 77.2
click at [378, 188] on div "Janela de atendimento Grade de atendimento Capacidade Transportadoras Veículos …" at bounding box center [362, 172] width 724 height 344
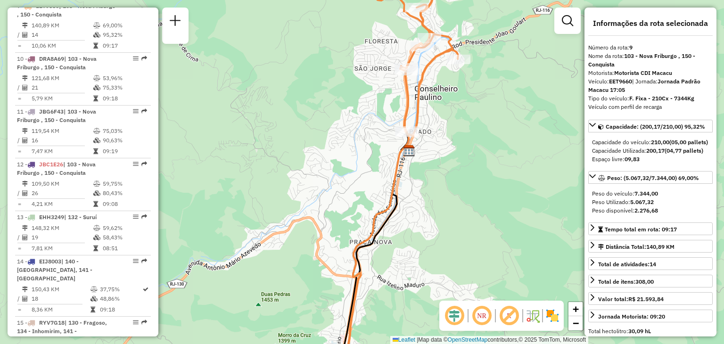
drag, startPoint x: 492, startPoint y: 116, endPoint x: 489, endPoint y: 155, distance: 38.7
click at [489, 154] on div "Janela de atendimento Grade de atendimento Capacidade Transportadoras Veículos …" at bounding box center [362, 172] width 724 height 344
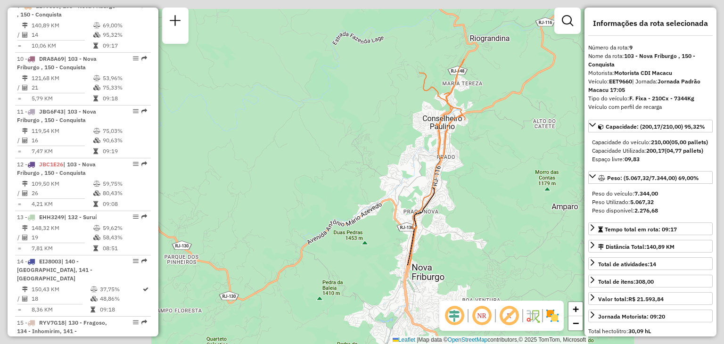
drag, startPoint x: 488, startPoint y: 134, endPoint x: 475, endPoint y: 170, distance: 38.0
click at [475, 170] on div "Janela de atendimento Grade de atendimento Capacidade Transportadoras Veículos …" at bounding box center [362, 172] width 724 height 344
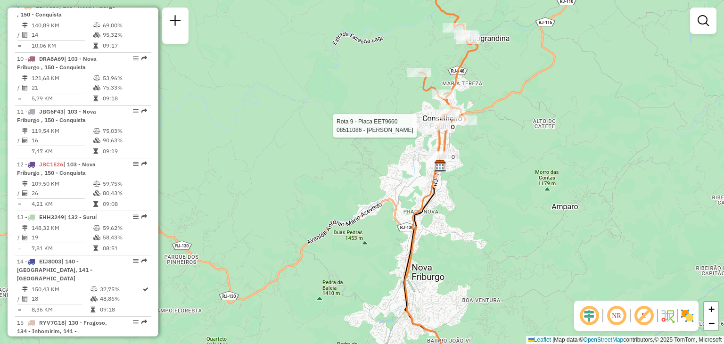
select select "**********"
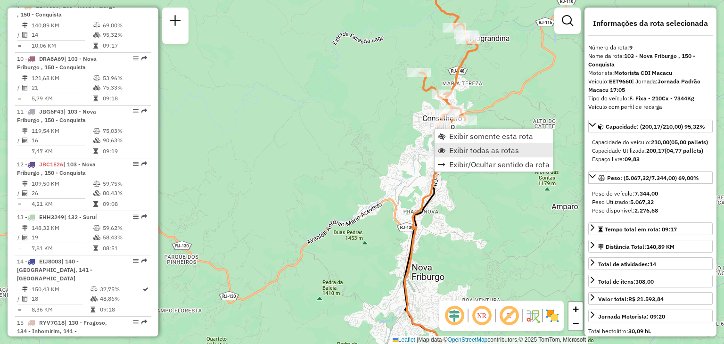
click at [473, 149] on span "Exibir todas as rotas" at bounding box center [484, 151] width 70 height 8
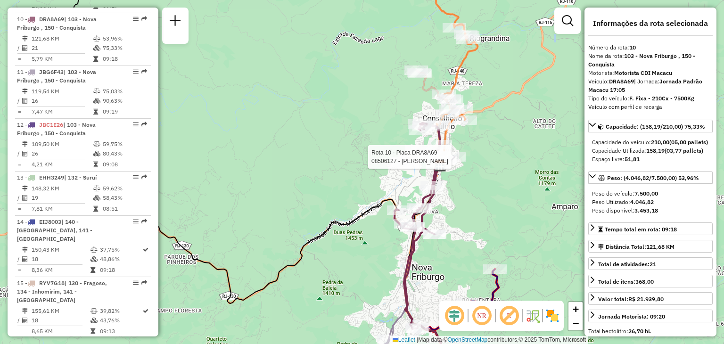
scroll to position [824, 0]
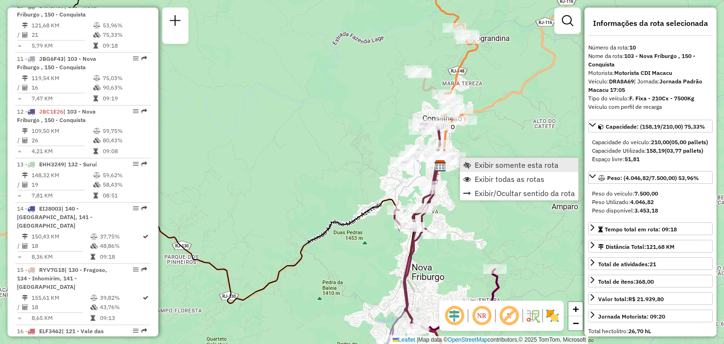
click at [475, 163] on span "Exibir somente esta rota" at bounding box center [517, 165] width 84 height 8
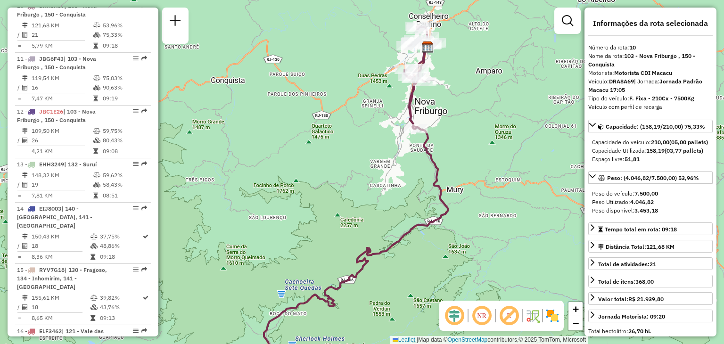
click at [469, 136] on div "Janela de atendimento Grade de atendimento Capacidade Transportadoras Veículos …" at bounding box center [362, 172] width 724 height 344
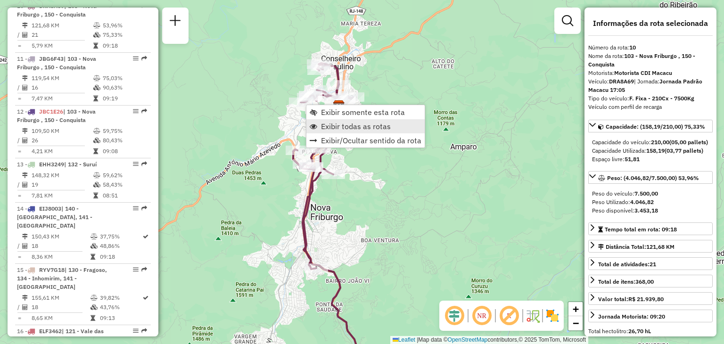
click at [354, 125] on span "Exibir todas as rotas" at bounding box center [356, 127] width 70 height 8
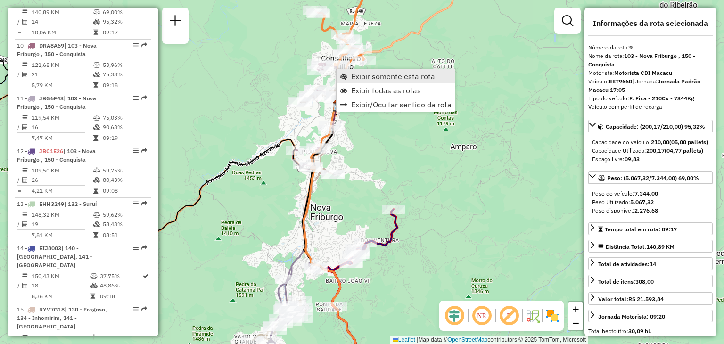
click at [366, 78] on span "Exibir somente esta rota" at bounding box center [393, 77] width 84 height 8
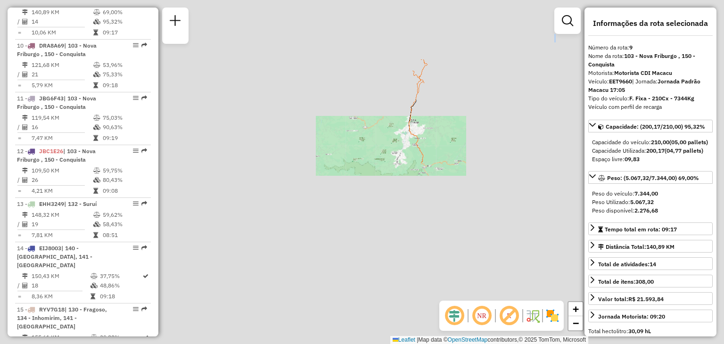
scroll to position [771, 0]
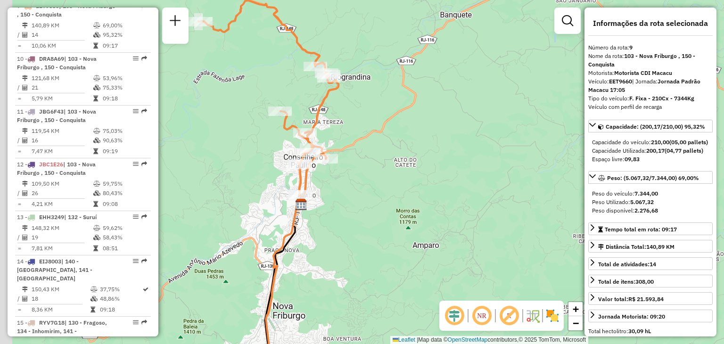
drag, startPoint x: 453, startPoint y: 113, endPoint x: 506, endPoint y: 131, distance: 56.2
click at [506, 131] on div "Janela de atendimento Grade de atendimento Capacidade Transportadoras Veículos …" at bounding box center [362, 172] width 724 height 344
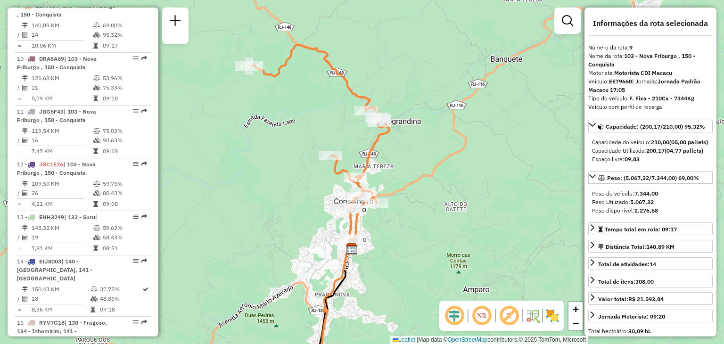
drag, startPoint x: 409, startPoint y: 135, endPoint x: 453, endPoint y: 177, distance: 60.7
click at [453, 177] on div "Janela de atendimento Grade de atendimento Capacidade Transportadoras Veículos …" at bounding box center [362, 172] width 724 height 344
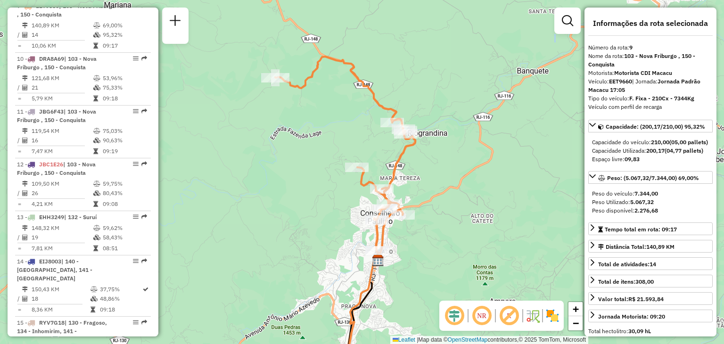
drag, startPoint x: 407, startPoint y: 185, endPoint x: 428, endPoint y: 191, distance: 21.2
click at [428, 191] on div "Janela de atendimento Grade de atendimento Capacidade Transportadoras Veículos …" at bounding box center [362, 172] width 724 height 344
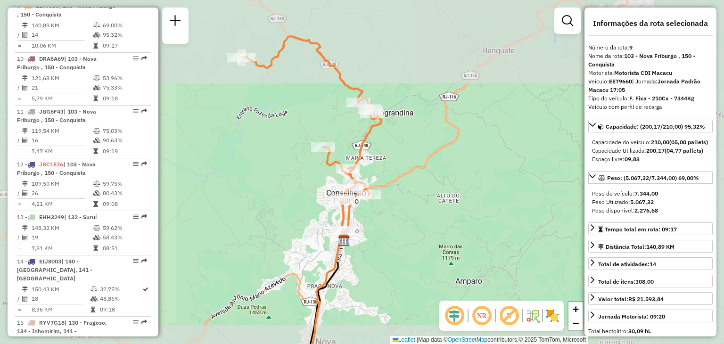
drag, startPoint x: 468, startPoint y: 189, endPoint x: 537, endPoint y: 171, distance: 70.7
click at [535, 172] on div "Janela de atendimento Grade de atendimento Capacidade Transportadoras Veículos …" at bounding box center [362, 172] width 724 height 344
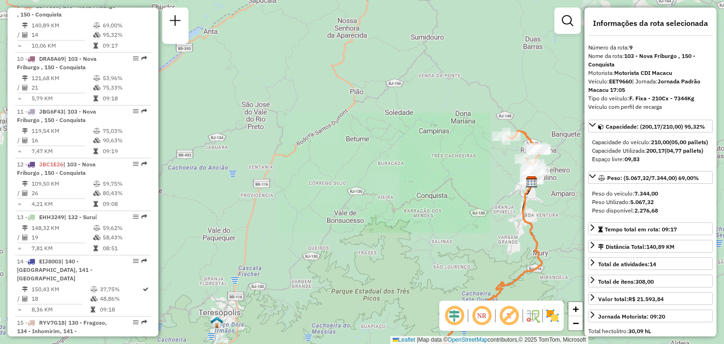
drag, startPoint x: 264, startPoint y: 231, endPoint x: 505, endPoint y: 149, distance: 254.3
click at [504, 149] on div "Janela de atendimento Grade de atendimento Capacidade Transportadoras Veículos …" at bounding box center [362, 172] width 724 height 344
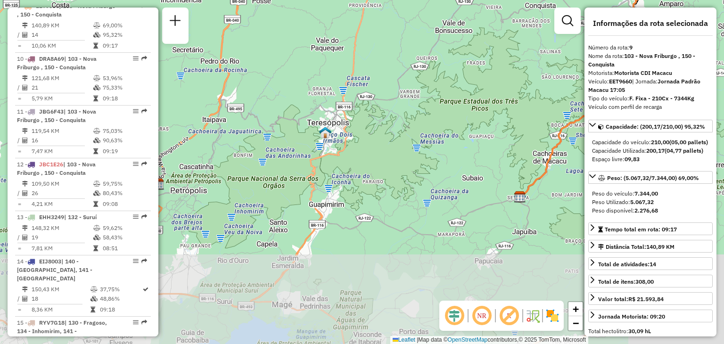
drag, startPoint x: 309, startPoint y: 197, endPoint x: 162, endPoint y: 105, distance: 173.7
click at [140, 102] on hb-router-mapa "Informações da Sessão 1292942 - [DATE] Criação: [DATE] 20:38 Depósito: CDI Maca…" at bounding box center [362, 172] width 724 height 344
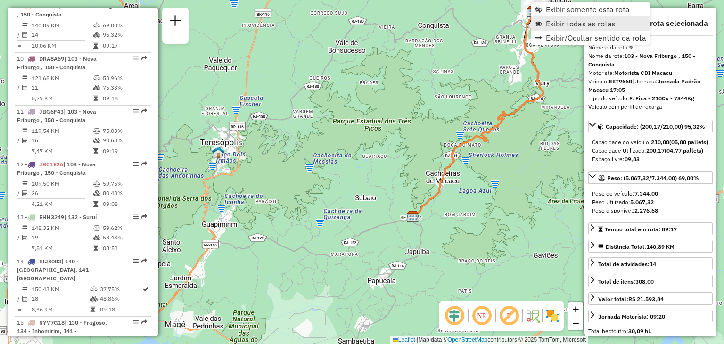
click at [558, 27] on span "Exibir todas as rotas" at bounding box center [581, 24] width 70 height 8
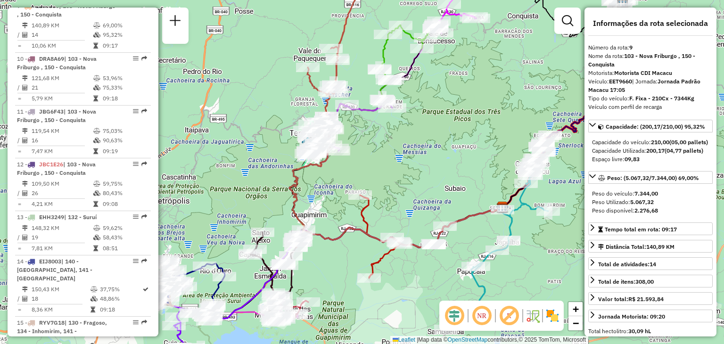
drag, startPoint x: 351, startPoint y: 168, endPoint x: 495, endPoint y: 130, distance: 148.8
click at [499, 131] on div "Janela de atendimento Grade de atendimento Capacidade Transportadoras Veículos …" at bounding box center [362, 172] width 724 height 344
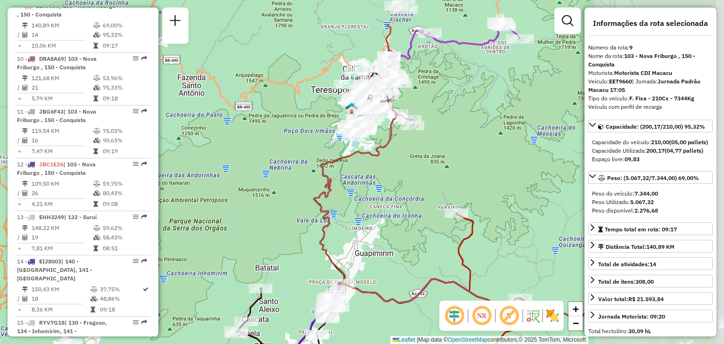
drag, startPoint x: 439, startPoint y: 139, endPoint x: 364, endPoint y: 170, distance: 81.4
click at [365, 168] on div "Janela de atendimento Grade de atendimento Capacidade Transportadoras Veículos …" at bounding box center [362, 172] width 724 height 344
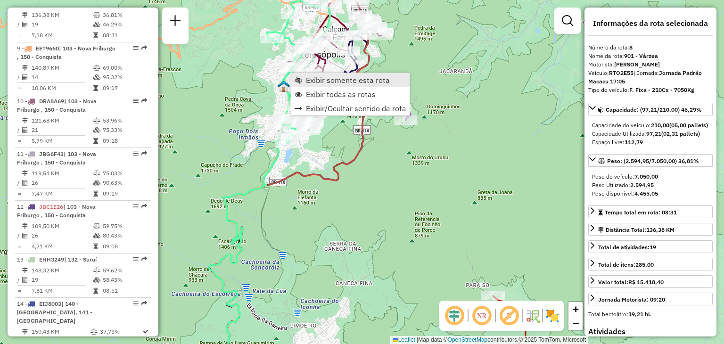
scroll to position [726, 0]
click at [324, 80] on span "Exibir somente esta rota" at bounding box center [348, 80] width 84 height 8
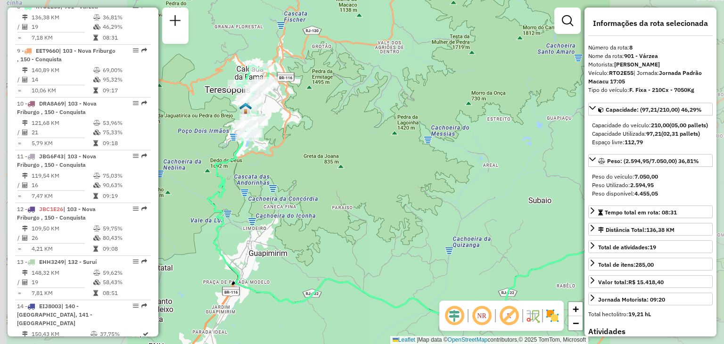
drag, startPoint x: 289, startPoint y: 114, endPoint x: 431, endPoint y: 141, distance: 144.9
click at [429, 140] on div "Janela de atendimento Grade de atendimento Capacidade Transportadoras Veículos …" at bounding box center [362, 172] width 724 height 344
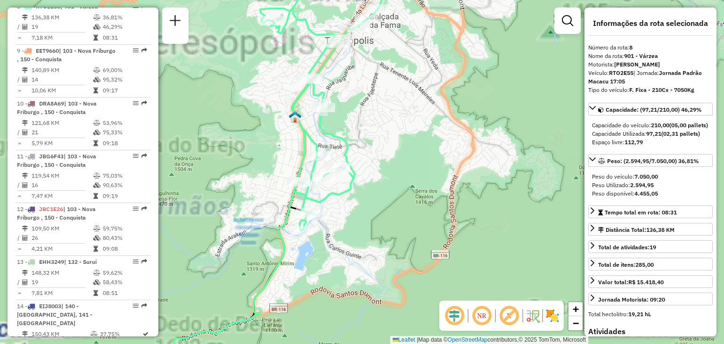
drag, startPoint x: 369, startPoint y: 110, endPoint x: 411, endPoint y: 163, distance: 67.5
click at [411, 163] on div "Janela de atendimento Grade de atendimento Capacidade Transportadoras Veículos …" at bounding box center [362, 172] width 724 height 344
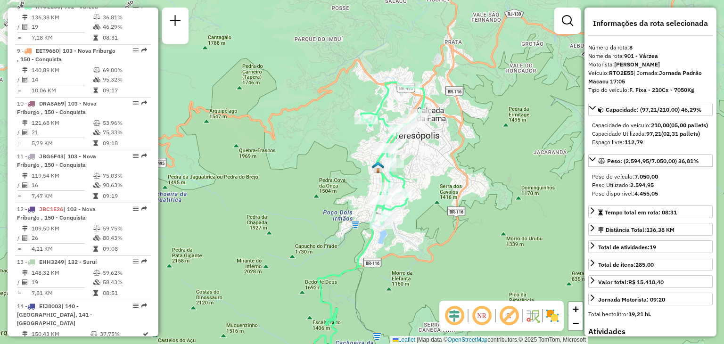
drag, startPoint x: 261, startPoint y: 224, endPoint x: 341, endPoint y: 202, distance: 83.8
click at [332, 205] on div "Janela de atendimento Grade de atendimento Capacidade Transportadoras Veículos …" at bounding box center [362, 172] width 724 height 344
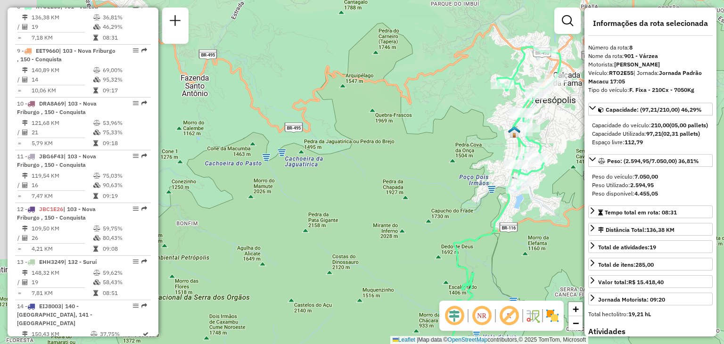
drag, startPoint x: 497, startPoint y: 166, endPoint x: 504, endPoint y: 166, distance: 6.6
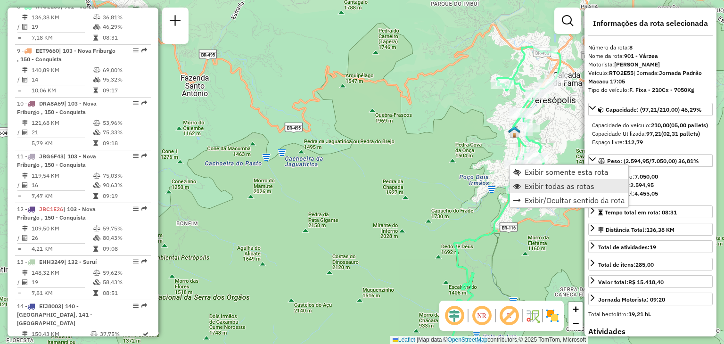
click at [524, 184] on link "Exibir todas as rotas" at bounding box center [569, 186] width 118 height 14
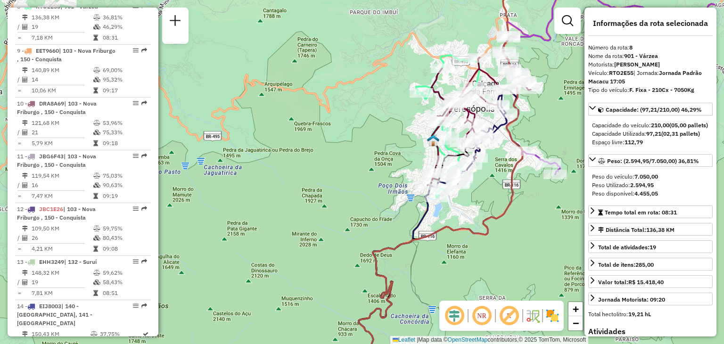
drag, startPoint x: 355, startPoint y: 213, endPoint x: 287, endPoint y: 220, distance: 68.2
click at [290, 219] on div "Janela de atendimento Grade de atendimento Capacidade Transportadoras Veículos …" at bounding box center [362, 172] width 724 height 344
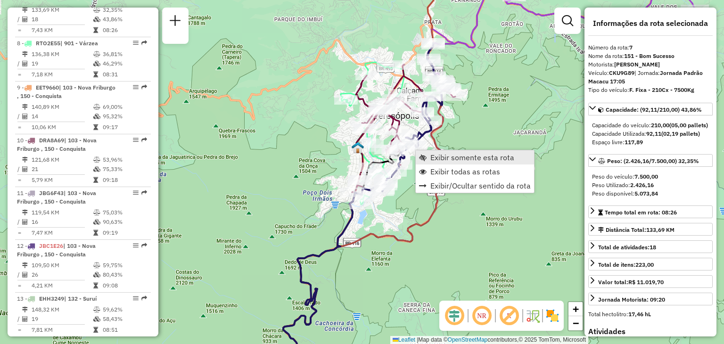
click at [434, 154] on span "Exibir somente esta rota" at bounding box center [473, 158] width 84 height 8
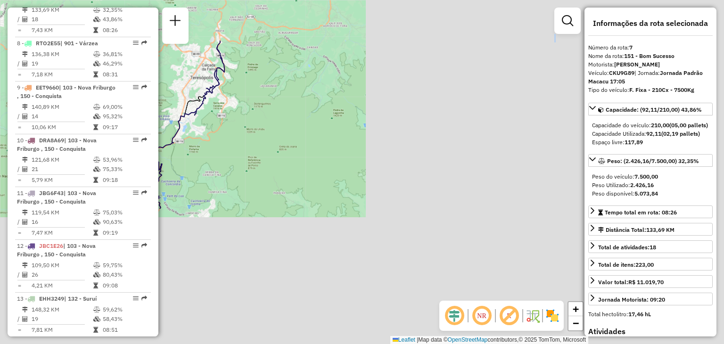
scroll to position [674, 0]
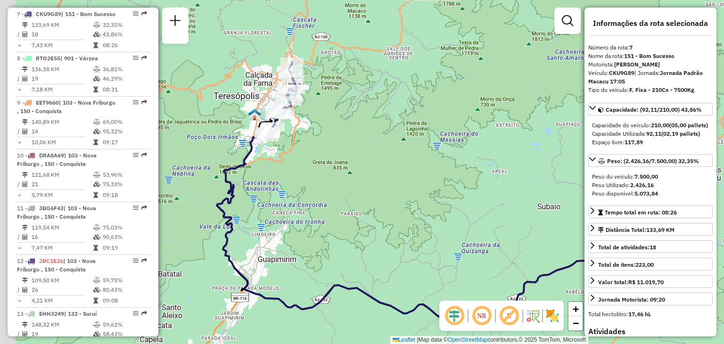
drag, startPoint x: 357, startPoint y: 182, endPoint x: 383, endPoint y: 200, distance: 31.7
click at [394, 204] on div "Janela de atendimento Grade de atendimento Capacidade Transportadoras Veículos …" at bounding box center [362, 172] width 724 height 344
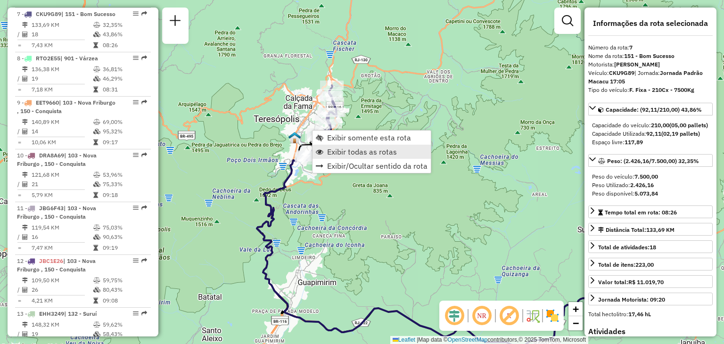
click at [340, 156] on span "Exibir todas as rotas" at bounding box center [362, 152] width 70 height 8
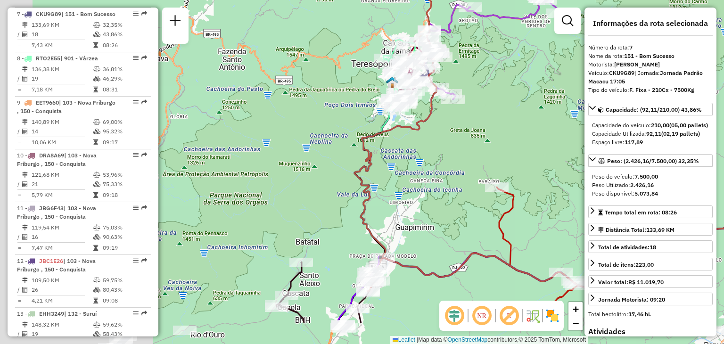
drag, startPoint x: 353, startPoint y: 204, endPoint x: 502, endPoint y: 63, distance: 204.8
click at [502, 63] on div "Janela de atendimento Grade de atendimento Capacidade Transportadoras Veículos …" at bounding box center [362, 172] width 724 height 344
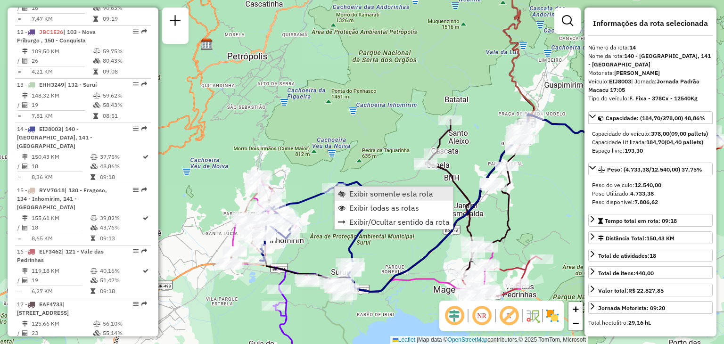
click at [350, 191] on span "Exibir somente esta rota" at bounding box center [391, 194] width 84 height 8
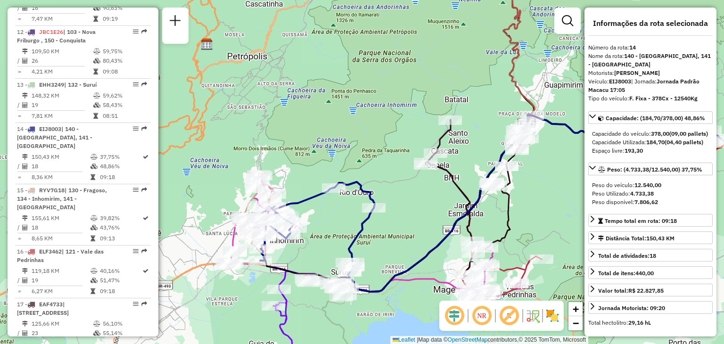
scroll to position [1026, 0]
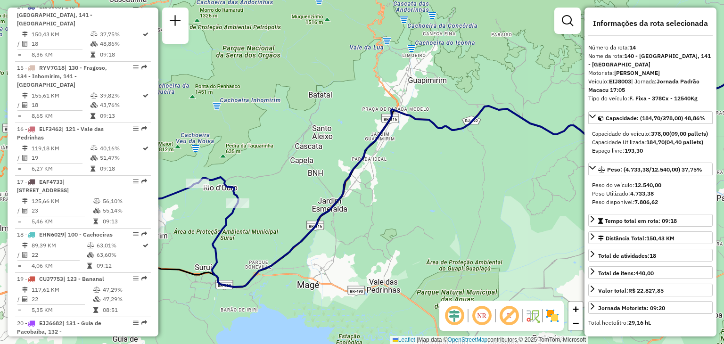
drag, startPoint x: 338, startPoint y: 207, endPoint x: 442, endPoint y: 185, distance: 106.0
click at [441, 186] on icon at bounding box center [502, 177] width 581 height 222
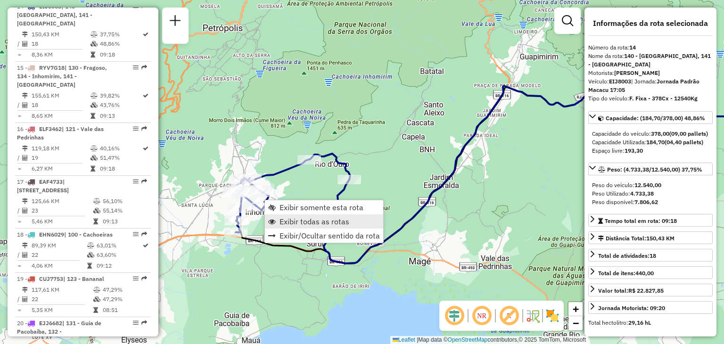
click at [294, 218] on span "Exibir todas as rotas" at bounding box center [315, 222] width 70 height 8
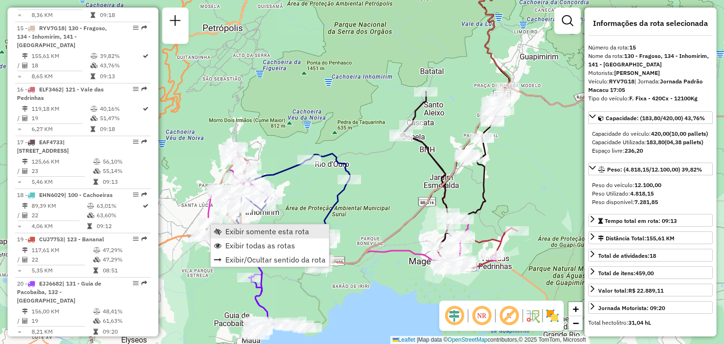
scroll to position [1079, 0]
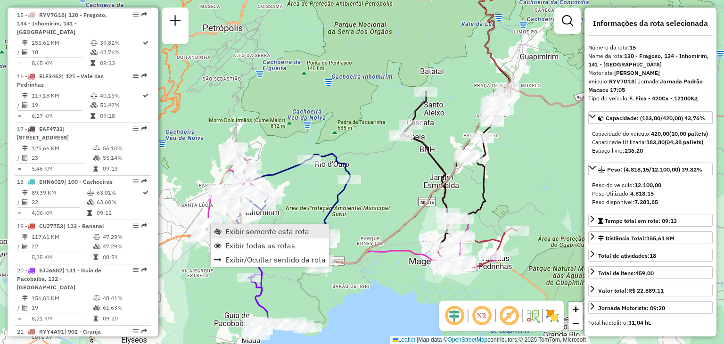
click at [241, 234] on span "Exibir somente esta rota" at bounding box center [267, 232] width 84 height 8
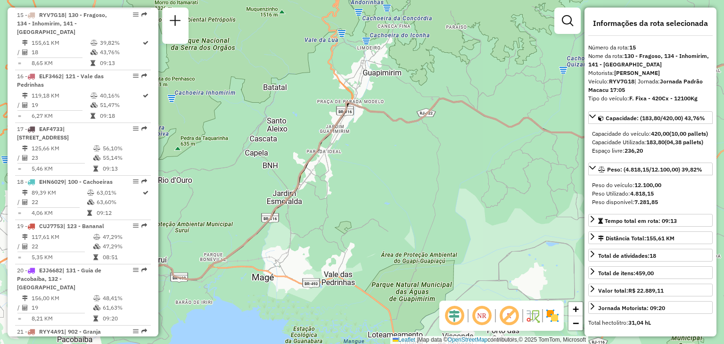
drag, startPoint x: 226, startPoint y: 229, endPoint x: 421, endPoint y: 190, distance: 198.1
click at [421, 190] on div "Janela de atendimento Grade de atendimento Capacidade Transportadoras Veículos …" at bounding box center [362, 172] width 724 height 344
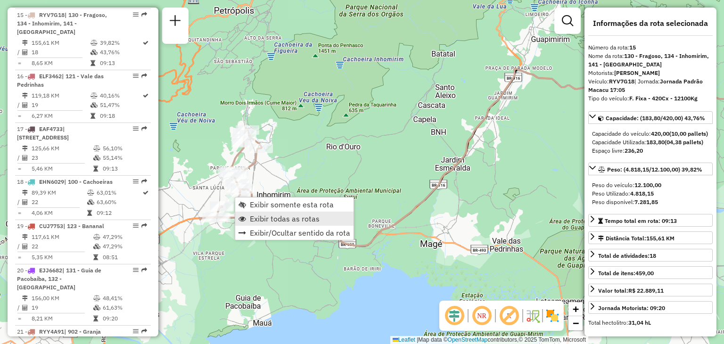
click at [272, 216] on span "Exibir todas as rotas" at bounding box center [285, 219] width 70 height 8
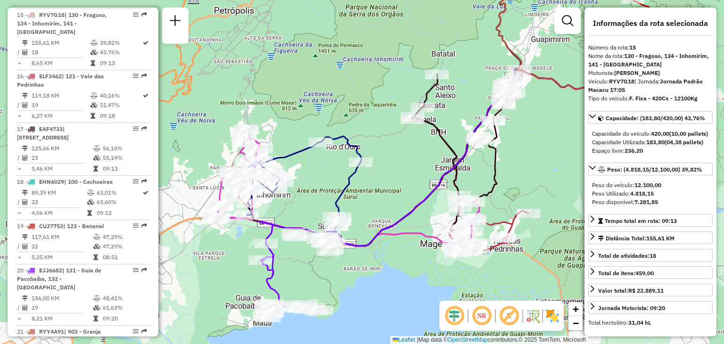
drag, startPoint x: 536, startPoint y: 187, endPoint x: 364, endPoint y: 182, distance: 171.7
click at [380, 180] on div "Janela de atendimento Grade de atendimento Capacidade Transportadoras Veículos …" at bounding box center [362, 172] width 724 height 344
